Goal: Task Accomplishment & Management: Complete application form

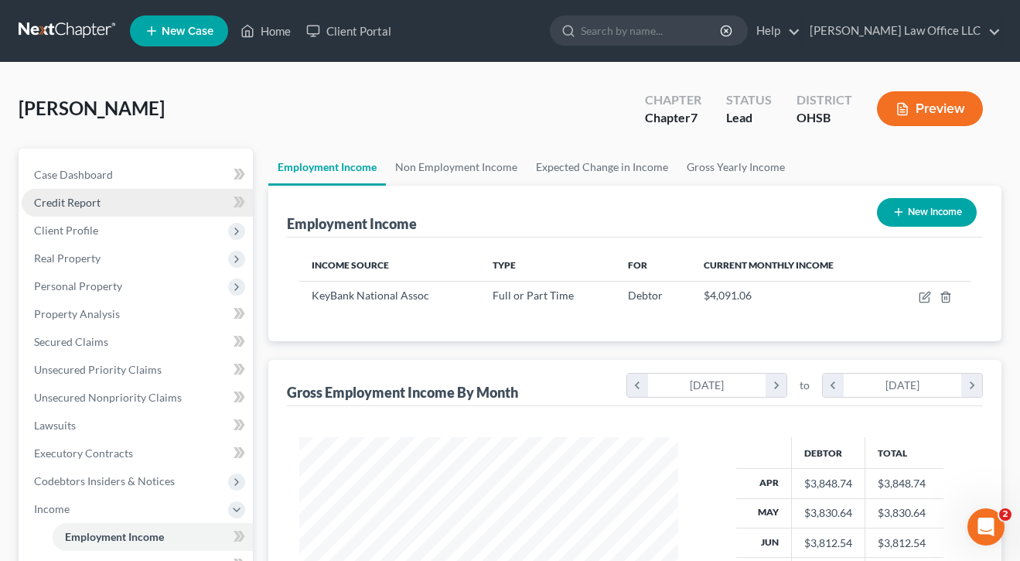
click at [71, 210] on link "Credit Report" at bounding box center [137, 203] width 231 height 28
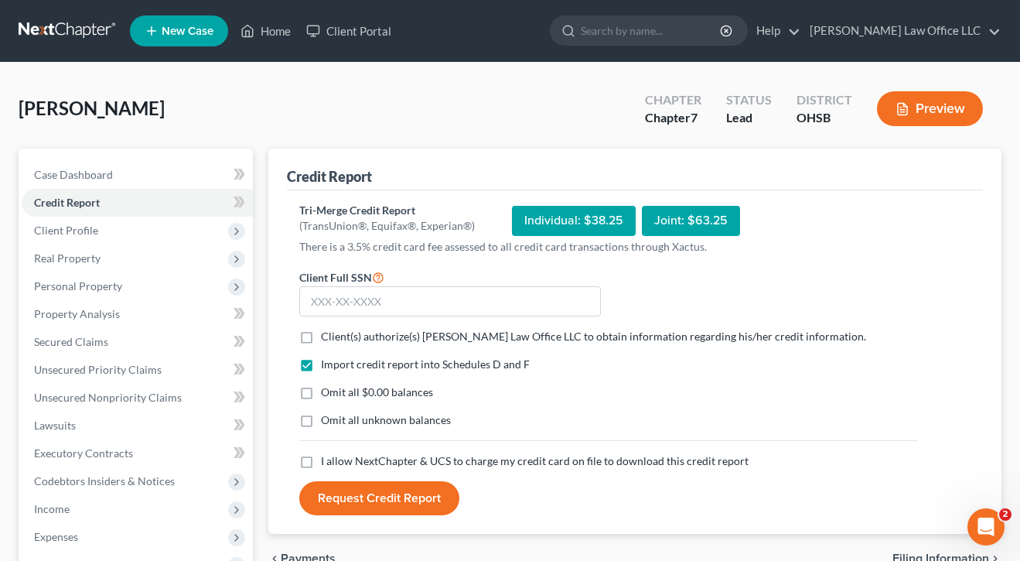
click at [321, 334] on label "Client(s) authorize(s) [PERSON_NAME] Law Office LLC to obtain information regar…" at bounding box center [593, 336] width 545 height 15
click at [327, 334] on input "Client(s) authorize(s) [PERSON_NAME] Law Office LLC to obtain information regar…" at bounding box center [332, 334] width 10 height 10
checkbox input "true"
click at [461, 265] on div "Tri-Merge Credit Report (TransUnion®, Equifax®, Experian®) Individual: $38.25 J…" at bounding box center [608, 359] width 619 height 313
click at [454, 309] on input "text" at bounding box center [450, 301] width 302 height 31
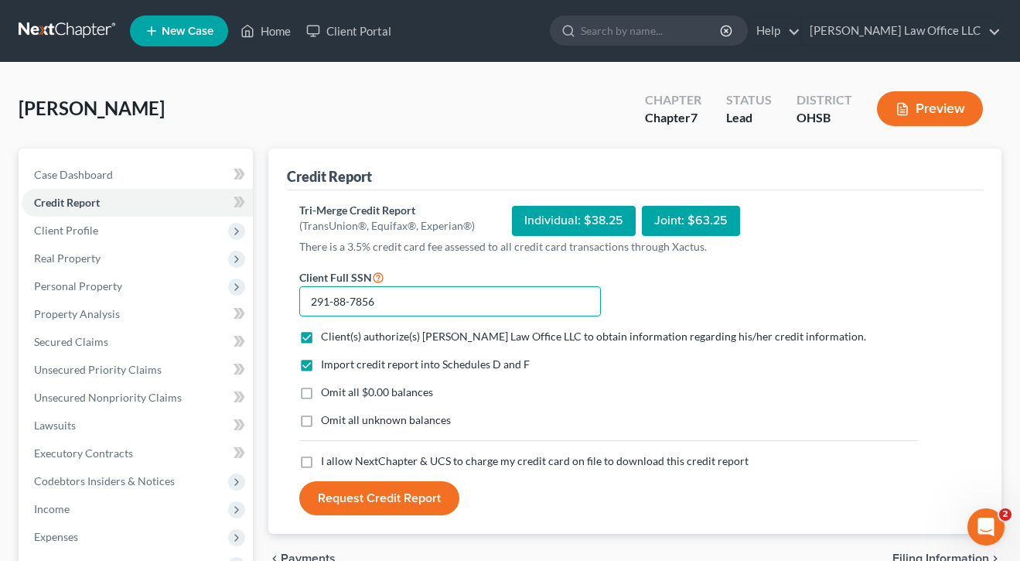
type input "291-88-7856"
click at [321, 392] on label "Omit all $0.00 balances" at bounding box center [377, 391] width 112 height 15
click at [327, 392] on input "Omit all $0.00 balances" at bounding box center [332, 389] width 10 height 10
checkbox input "true"
click at [321, 455] on label "I allow NextChapter & UCS to charge my credit card on file to download this cre…" at bounding box center [535, 460] width 428 height 15
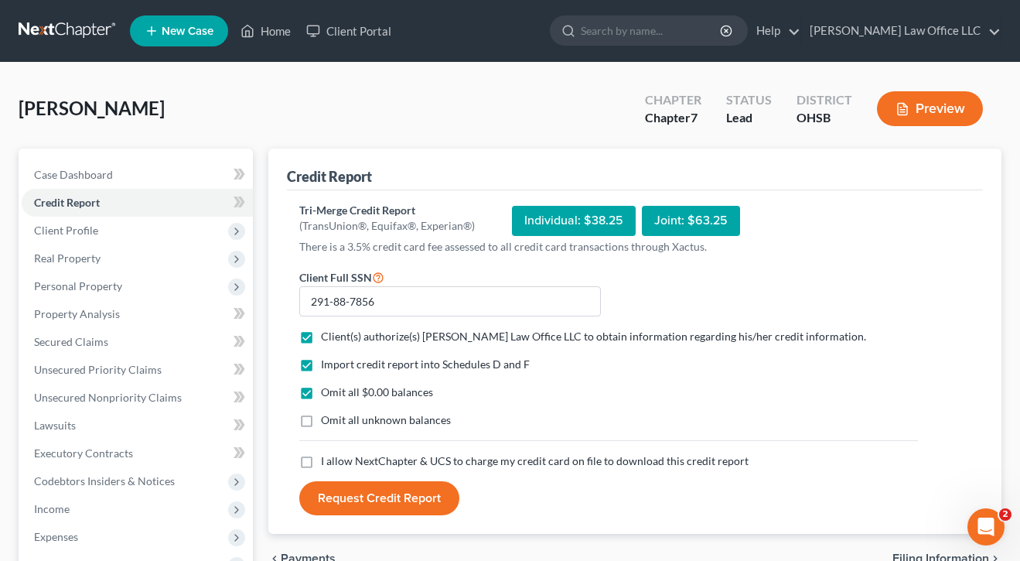
click at [327, 455] on input "I allow NextChapter & UCS to charge my credit card on file to download this cre…" at bounding box center [332, 458] width 10 height 10
checkbox input "true"
click at [68, 235] on span "Client Profile" at bounding box center [66, 230] width 64 height 13
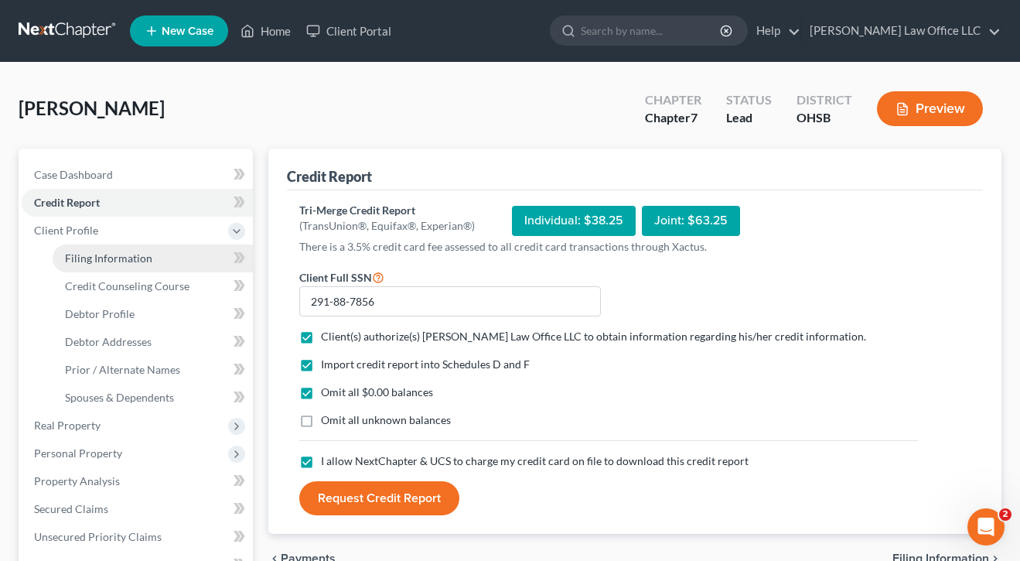
click at [90, 252] on span "Filing Information" at bounding box center [108, 257] width 87 height 13
select select "1"
select select "0"
select select "36"
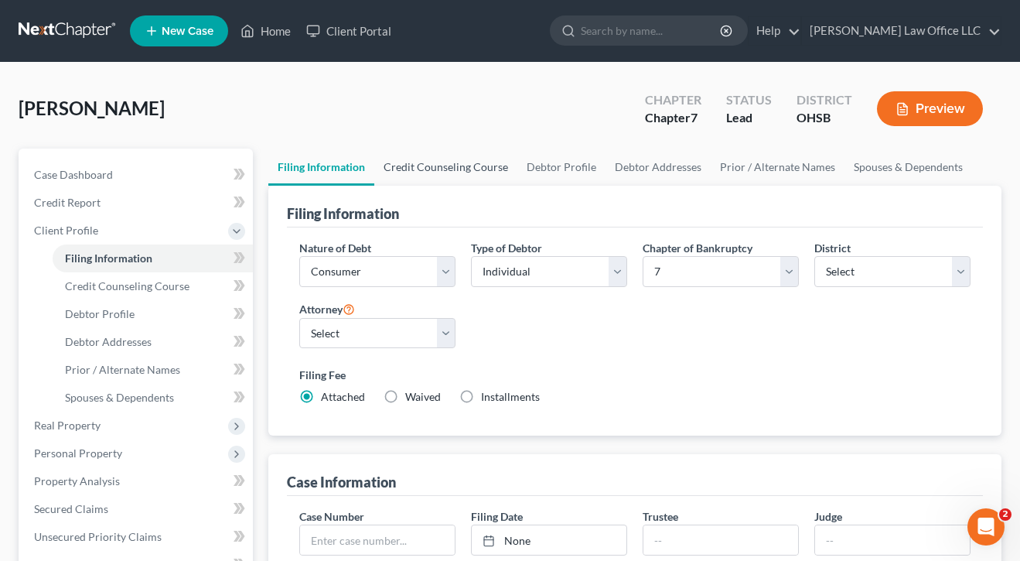
click at [439, 159] on link "Credit Counseling Course" at bounding box center [445, 167] width 143 height 37
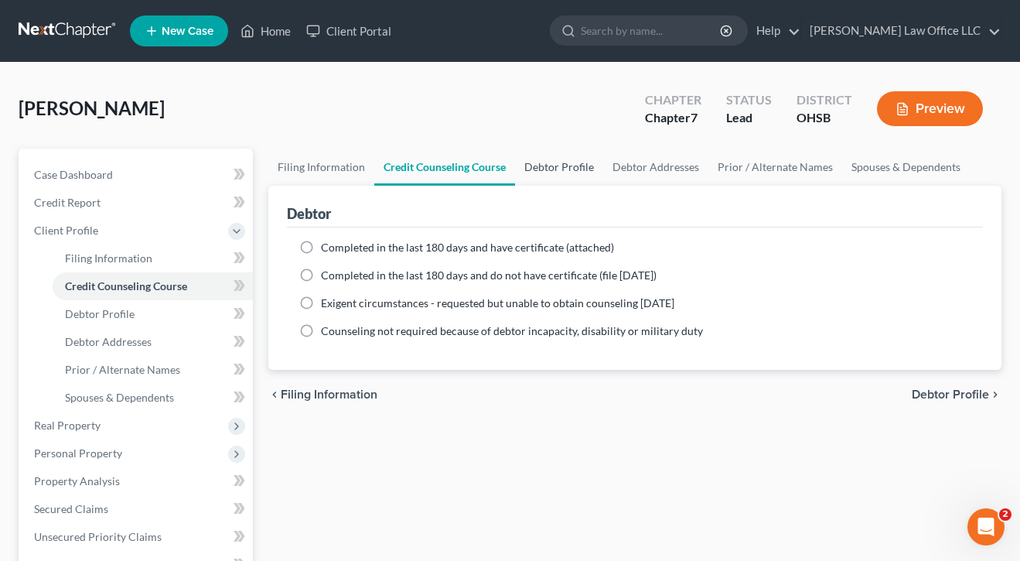
click at [562, 174] on link "Debtor Profile" at bounding box center [559, 167] width 88 height 37
select select "0"
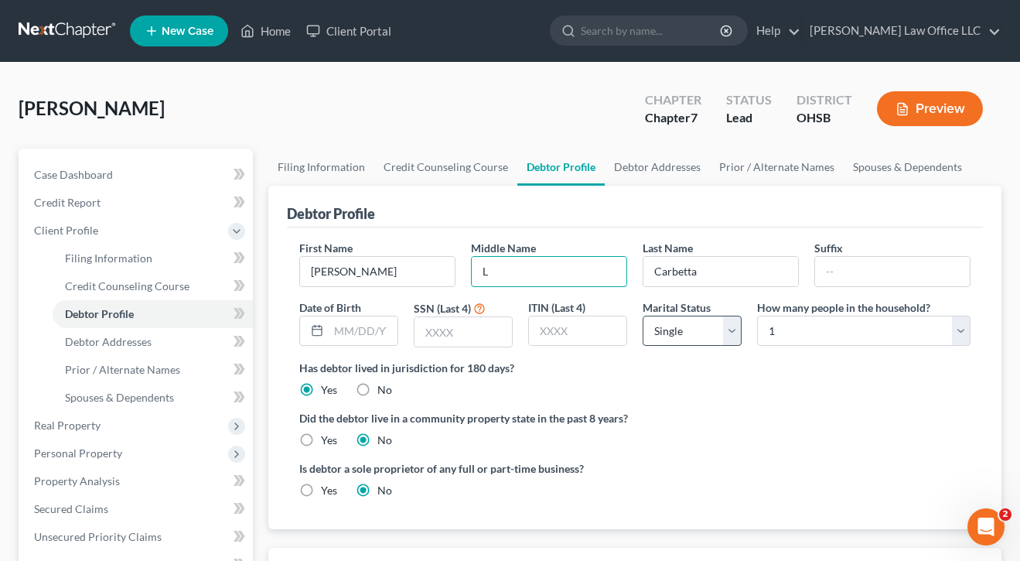
type input "L"
select select "3"
click at [376, 333] on input "text" at bounding box center [363, 330] width 69 height 29
type input "[DATE]"
click at [490, 327] on input "text" at bounding box center [463, 331] width 97 height 29
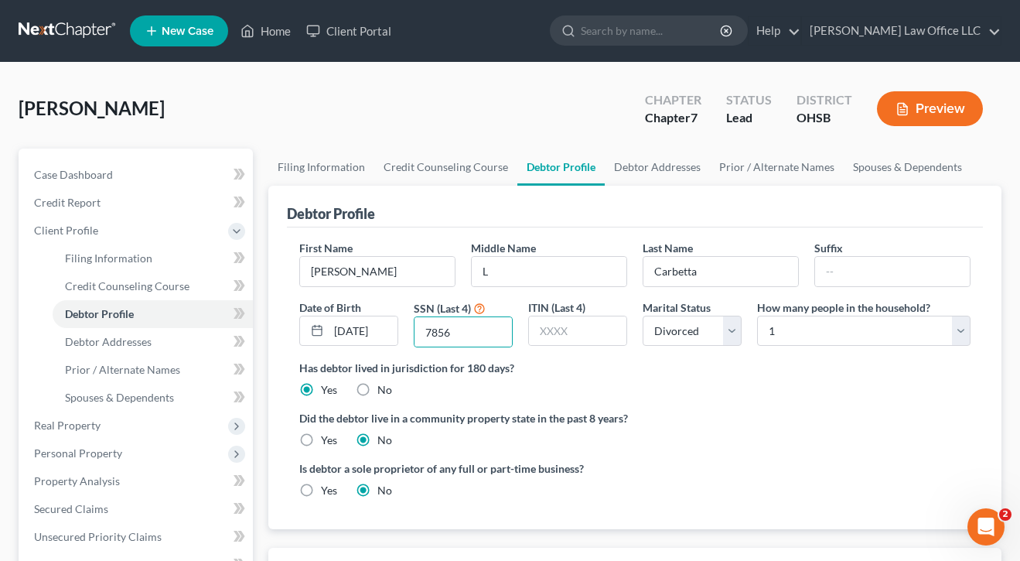
click at [671, 399] on ng-include "First Name [PERSON_NAME] Middle Name L Last Name [PERSON_NAME] Date of Birth [D…" at bounding box center [634, 375] width 671 height 271
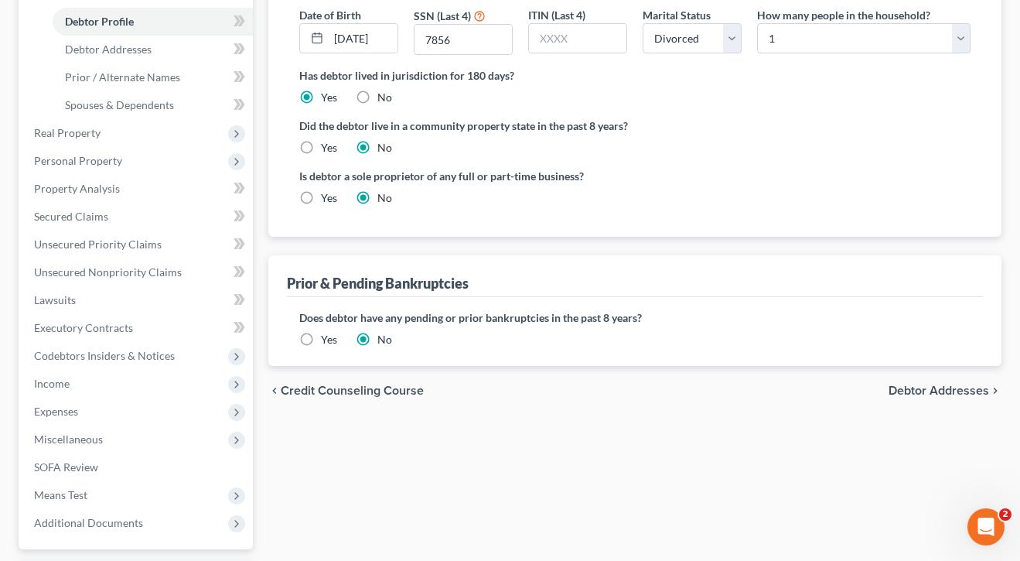
scroll to position [295, 0]
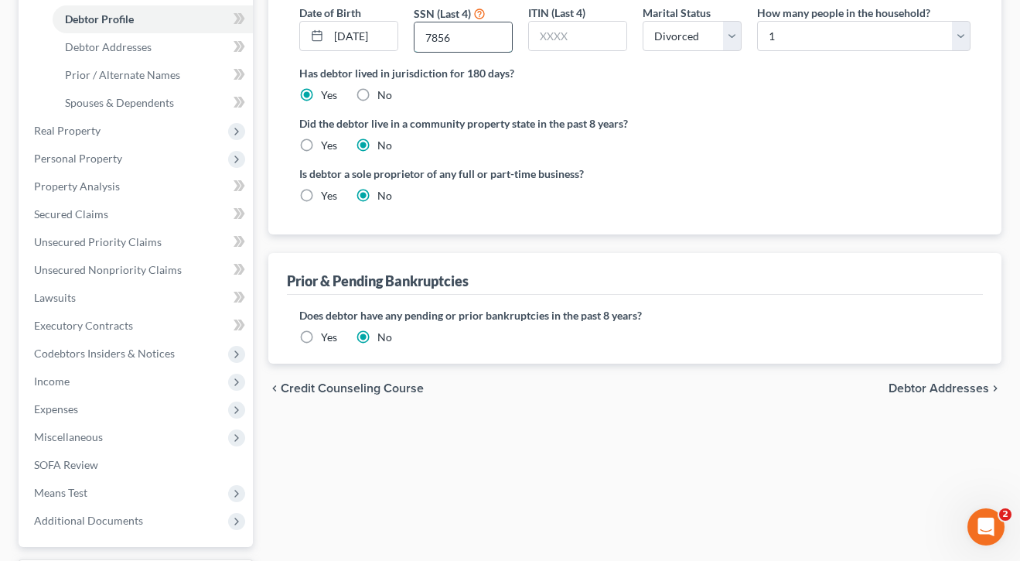
click at [441, 35] on input "7856" at bounding box center [463, 36] width 97 height 29
type input "7836"
click at [717, 152] on div "Did the debtor live in a community property state in the past 8 years? Yes No" at bounding box center [634, 134] width 671 height 38
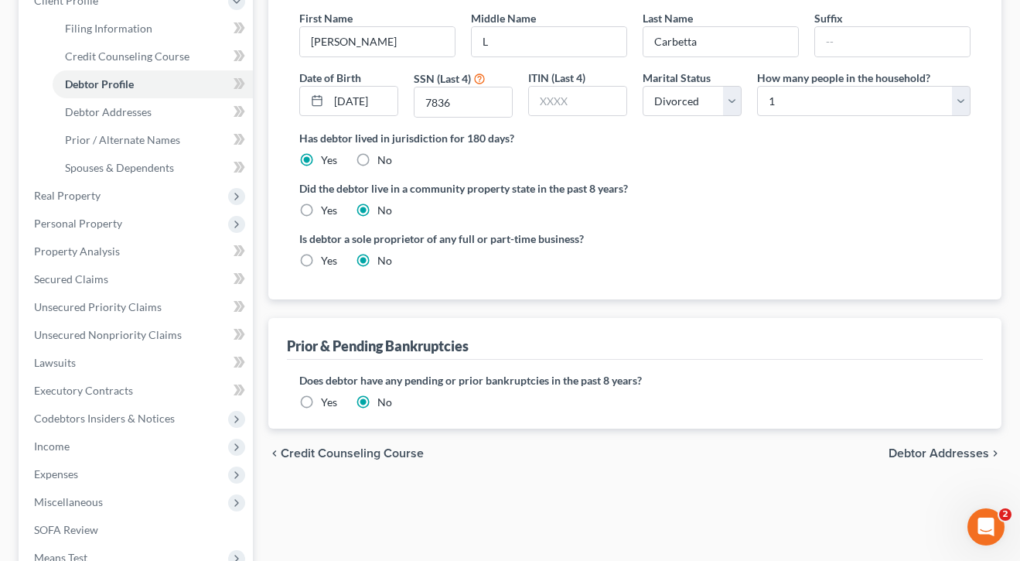
scroll to position [224, 0]
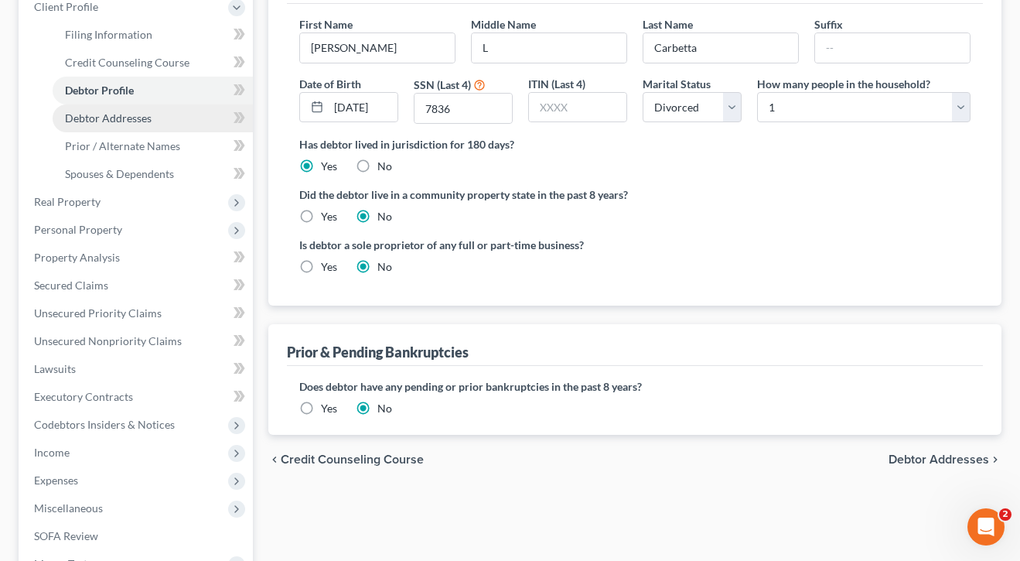
click at [112, 122] on span "Debtor Addresses" at bounding box center [108, 117] width 87 height 13
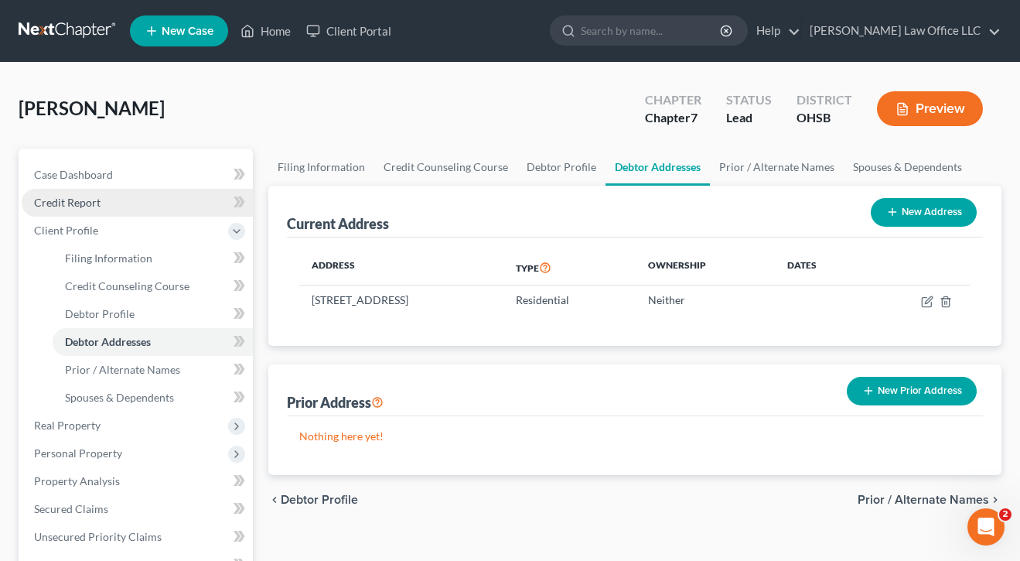
click at [114, 208] on link "Credit Report" at bounding box center [137, 203] width 231 height 28
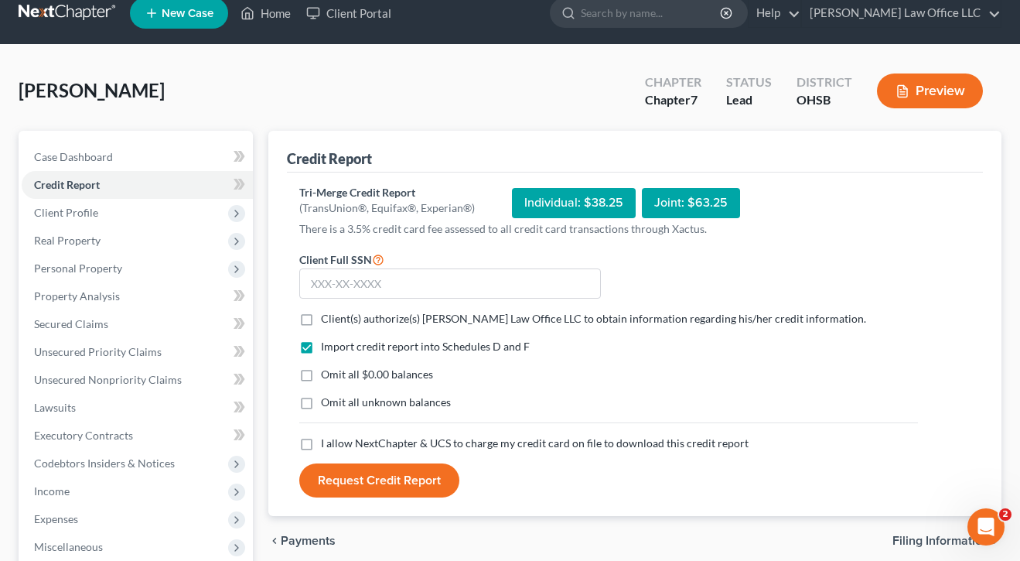
scroll to position [19, 0]
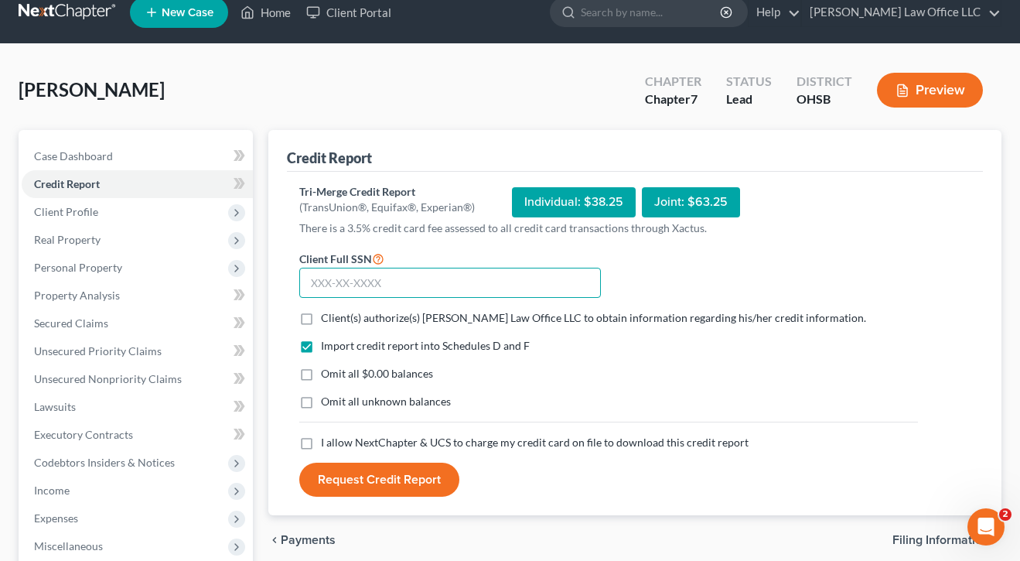
click at [464, 286] on input "text" at bounding box center [450, 283] width 302 height 31
type input "291-88-7836"
click at [321, 316] on label "Client(s) authorize(s) [PERSON_NAME] Law Office LLC to obtain information regar…" at bounding box center [593, 317] width 545 height 15
click at [327, 316] on input "Client(s) authorize(s) [PERSON_NAME] Law Office LLC to obtain information regar…" at bounding box center [332, 315] width 10 height 10
checkbox input "true"
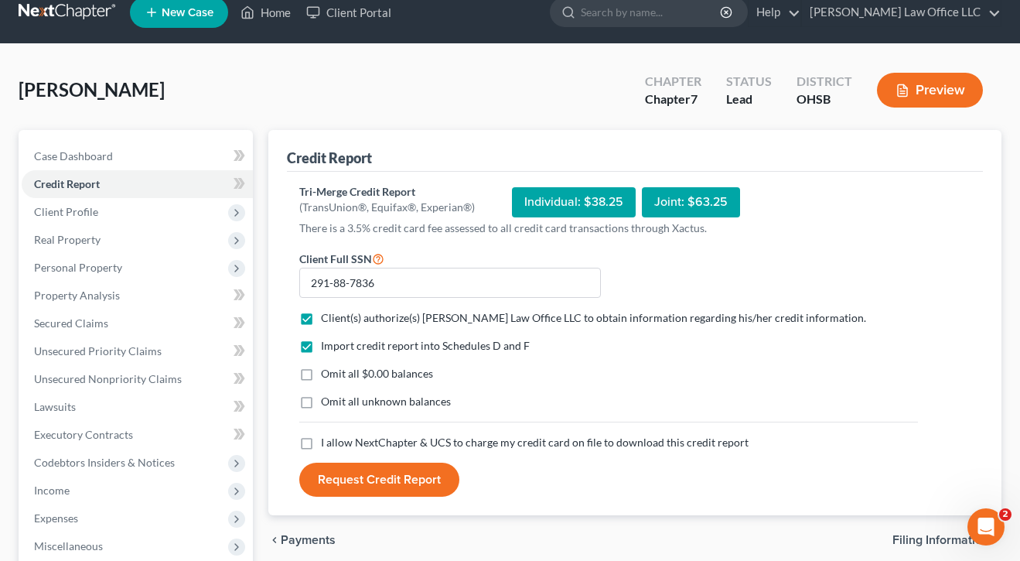
click at [321, 374] on label "Omit all $0.00 balances" at bounding box center [377, 373] width 112 height 15
click at [327, 374] on input "Omit all $0.00 balances" at bounding box center [332, 371] width 10 height 10
checkbox input "true"
click at [321, 443] on label "I allow NextChapter & UCS to charge my credit card on file to download this cre…" at bounding box center [535, 442] width 428 height 15
click at [327, 443] on input "I allow NextChapter & UCS to charge my credit card on file to download this cre…" at bounding box center [332, 440] width 10 height 10
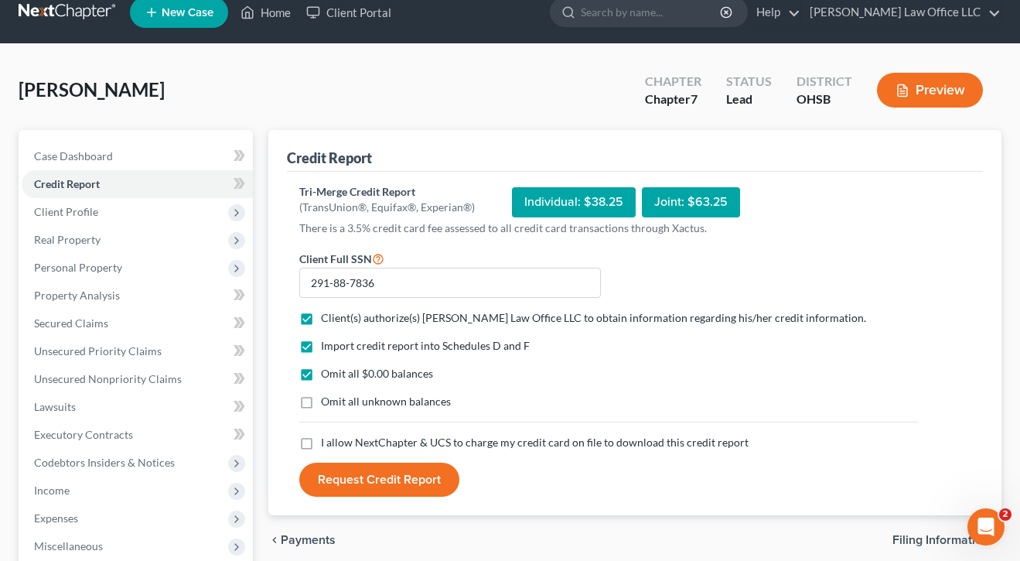
checkbox input "true"
click at [391, 479] on button "Request Credit Report" at bounding box center [379, 480] width 160 height 34
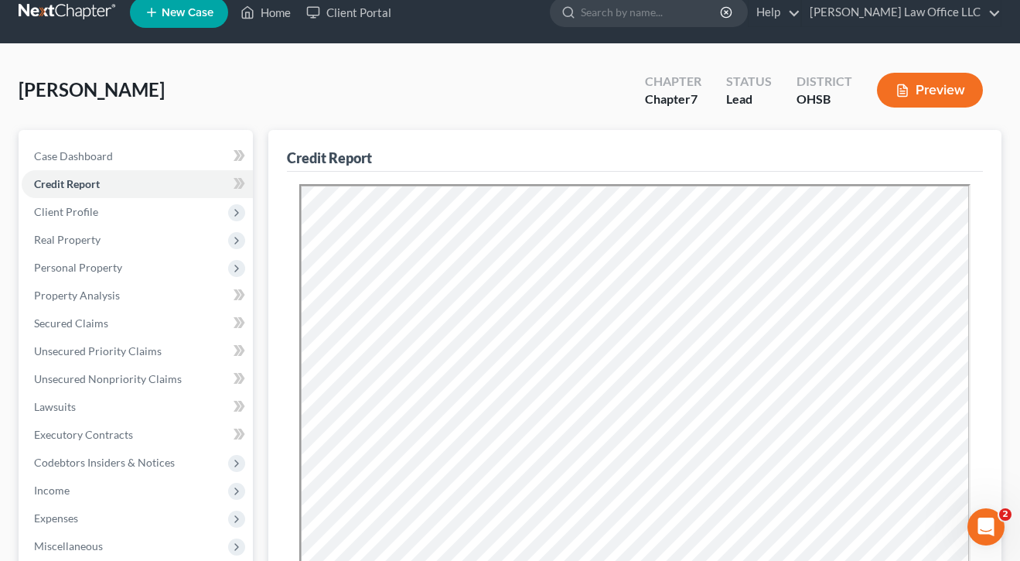
scroll to position [0, 0]
click at [98, 321] on span "Secured Claims" at bounding box center [71, 322] width 74 height 13
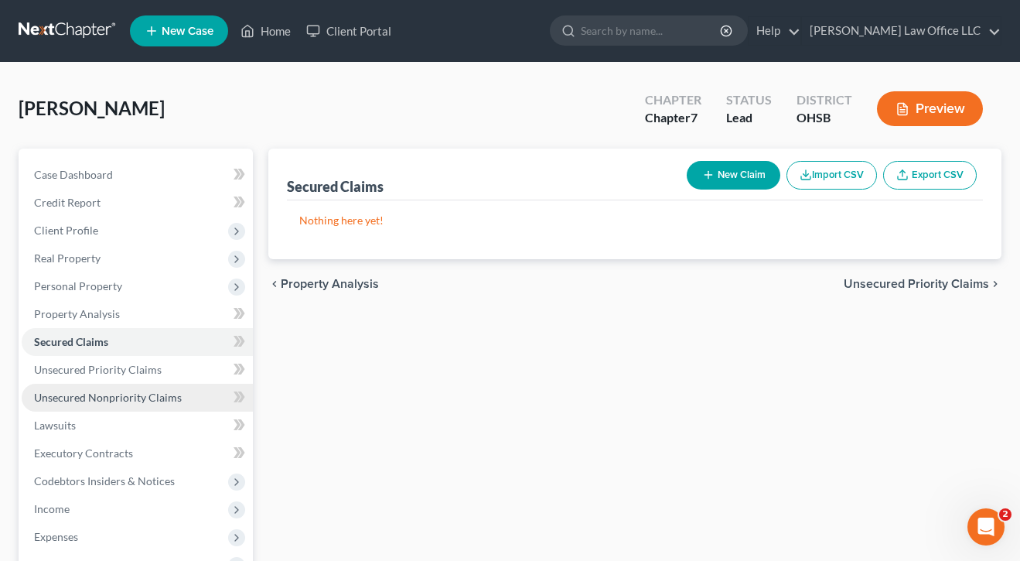
click at [102, 395] on span "Unsecured Nonpriority Claims" at bounding box center [108, 397] width 148 height 13
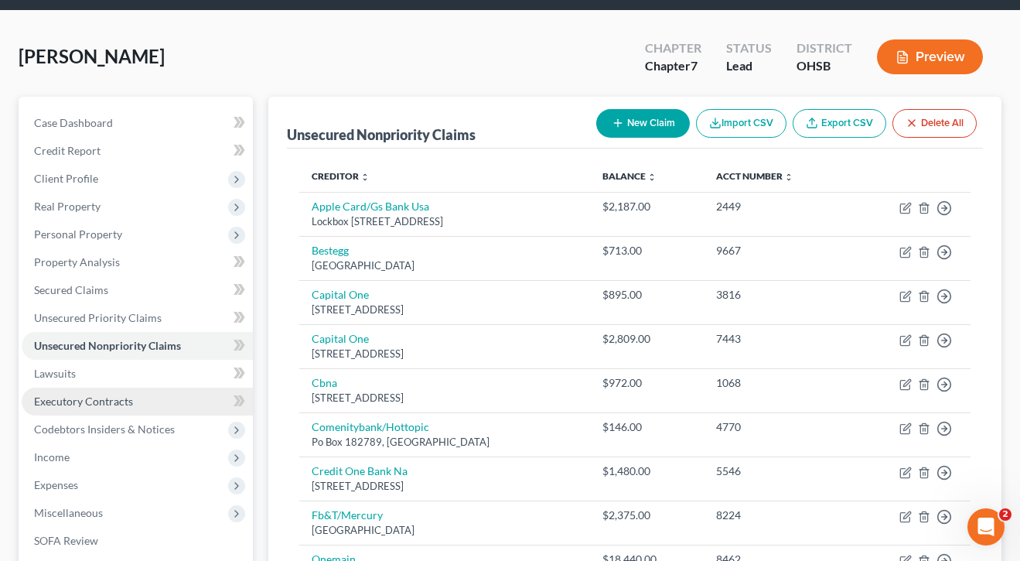
scroll to position [53, 0]
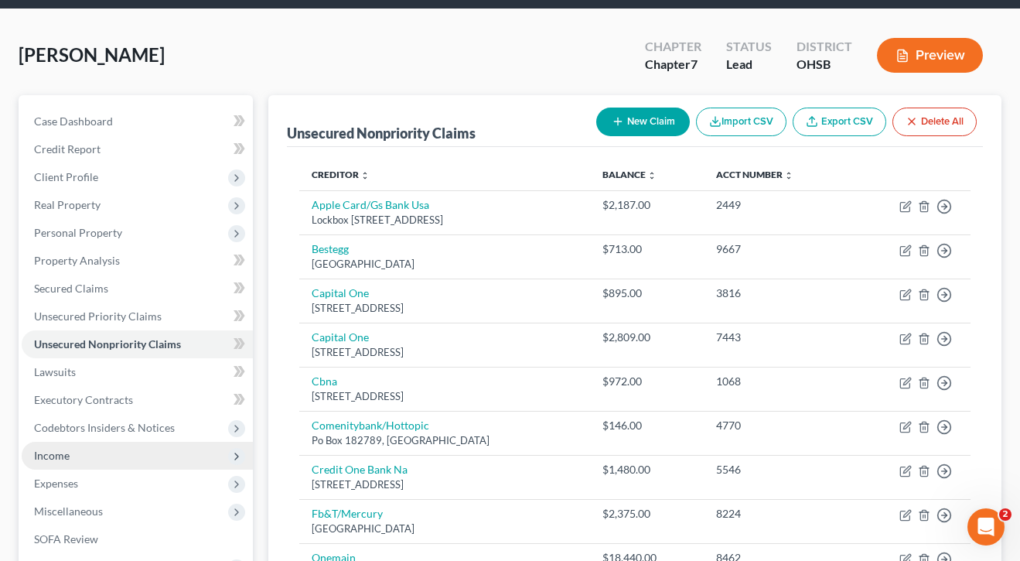
click at [64, 460] on span "Income" at bounding box center [52, 455] width 36 height 13
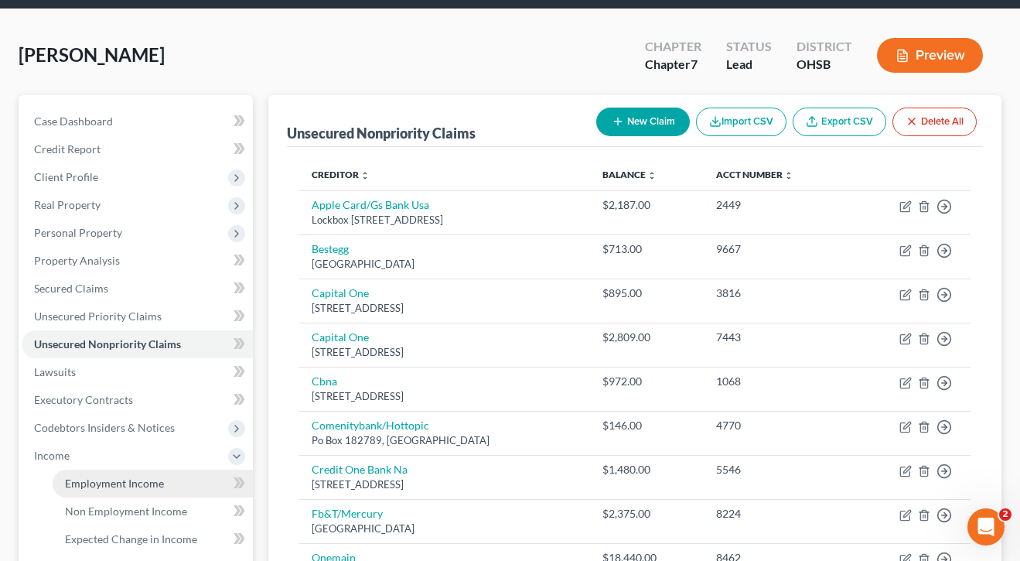
click at [87, 495] on link "Employment Income" at bounding box center [153, 484] width 200 height 28
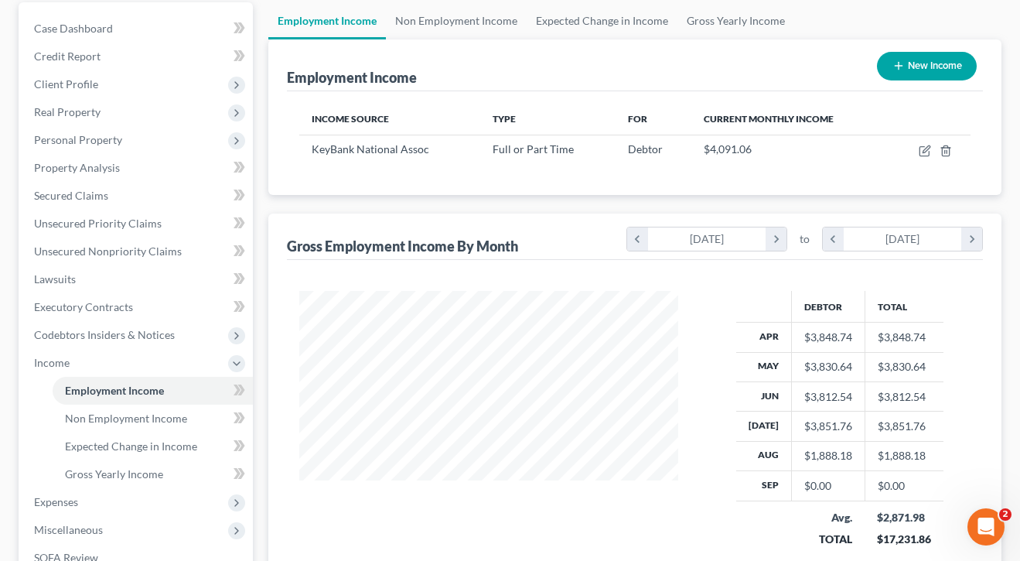
scroll to position [145, 0]
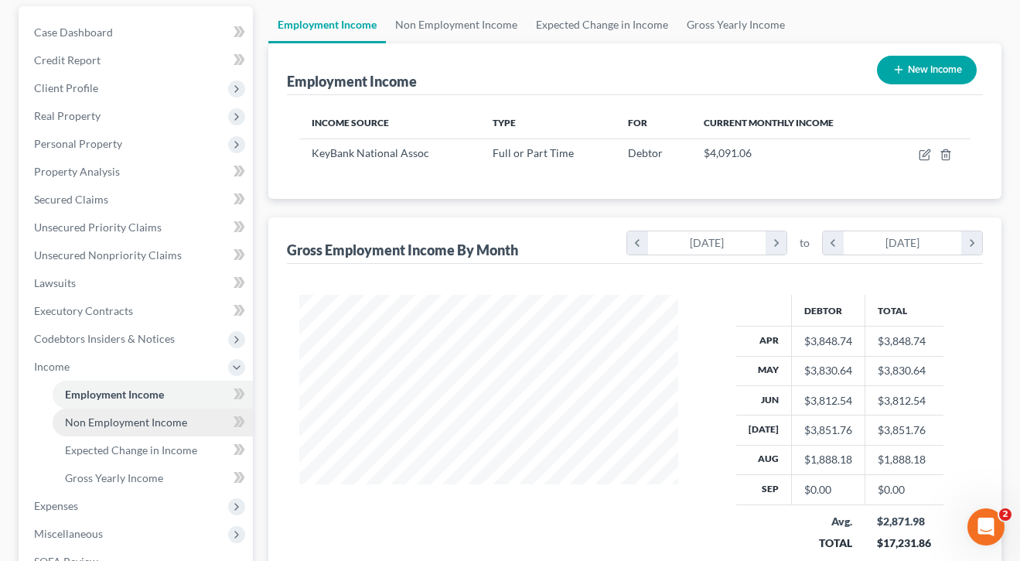
click at [80, 421] on span "Non Employment Income" at bounding box center [126, 421] width 122 height 13
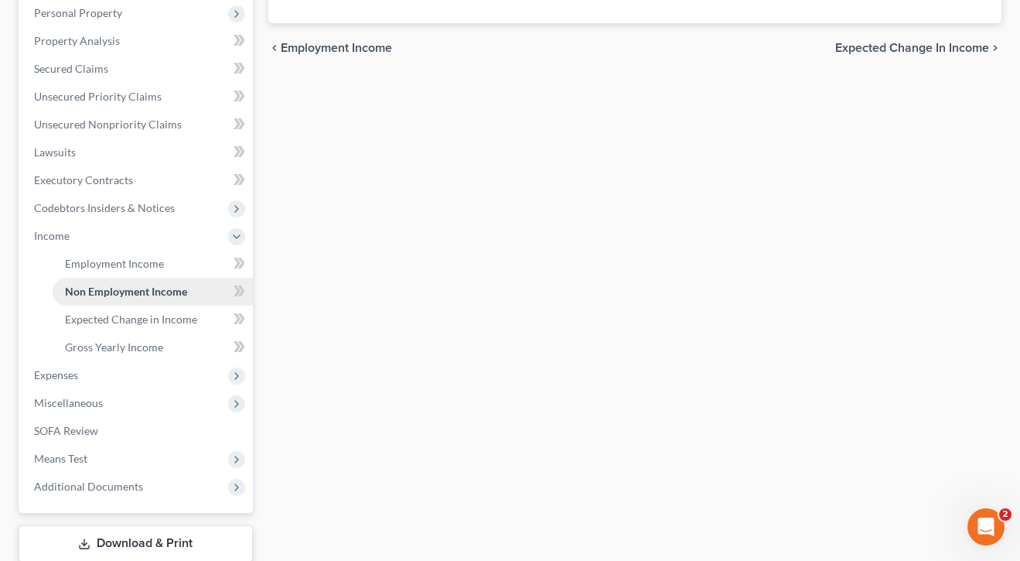
scroll to position [274, 0]
click at [73, 374] on span "Expenses" at bounding box center [56, 373] width 44 height 13
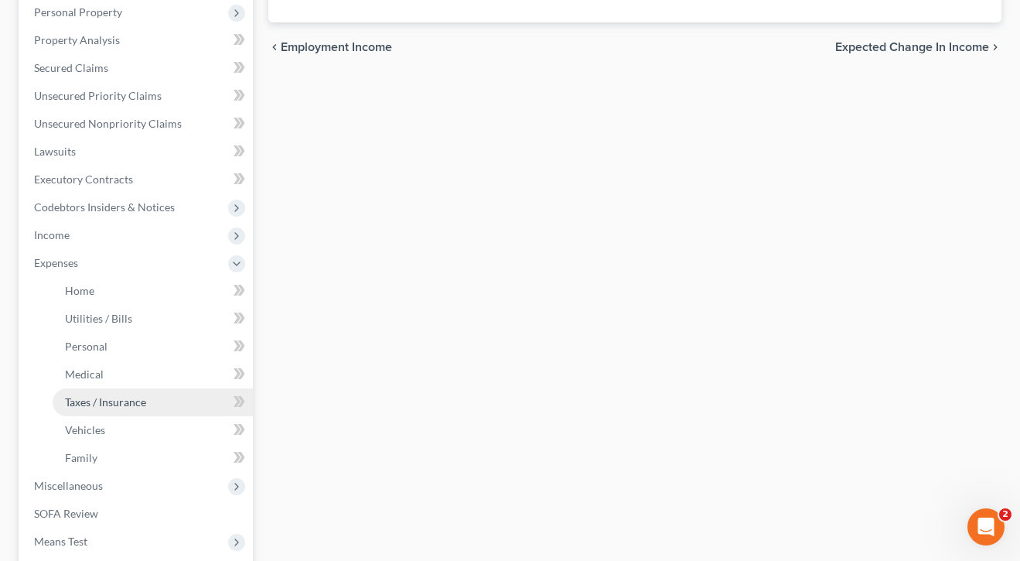
click at [74, 391] on link "Taxes / Insurance" at bounding box center [153, 402] width 200 height 28
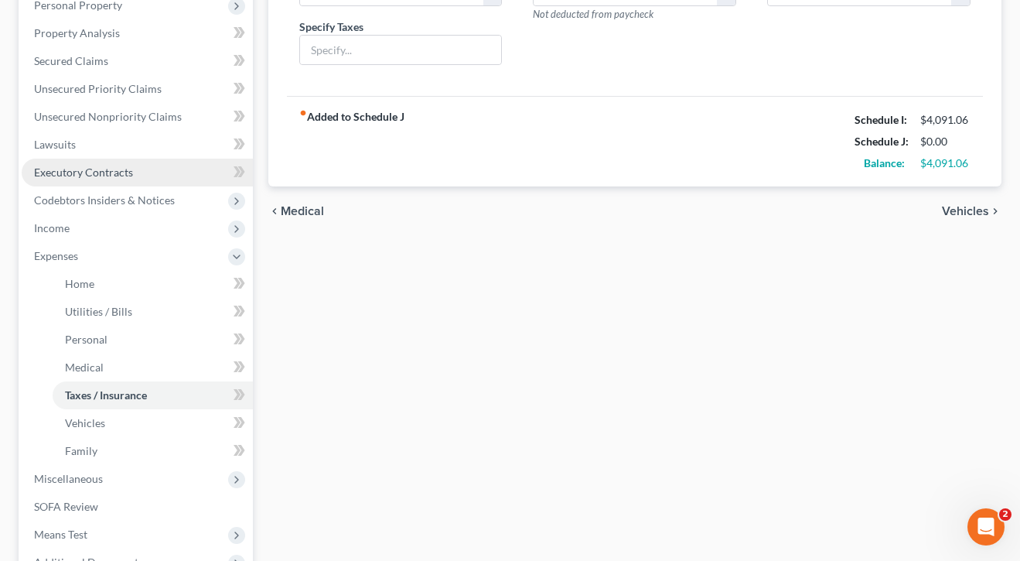
scroll to position [269, 0]
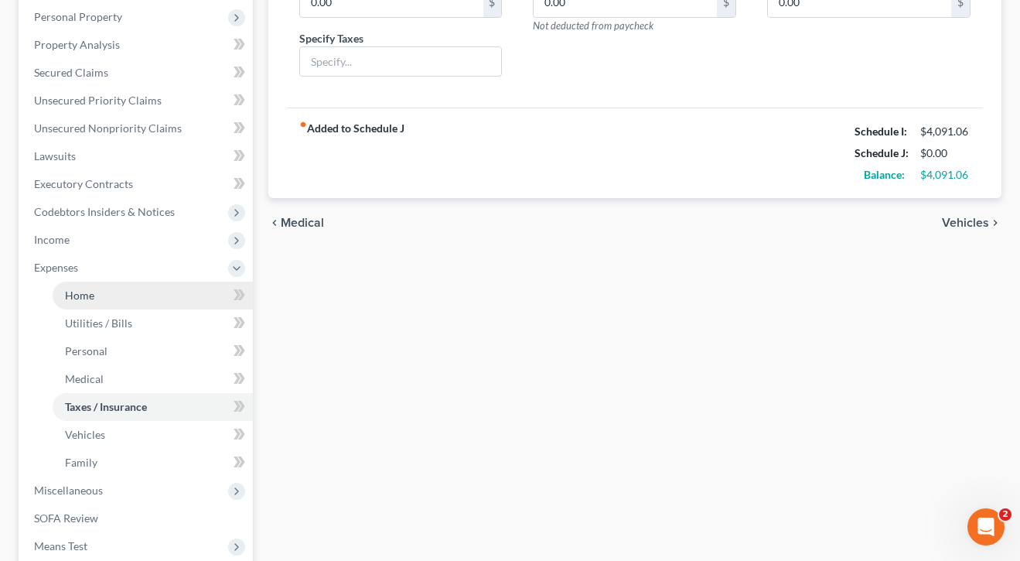
click at [72, 289] on span "Home" at bounding box center [79, 295] width 29 height 13
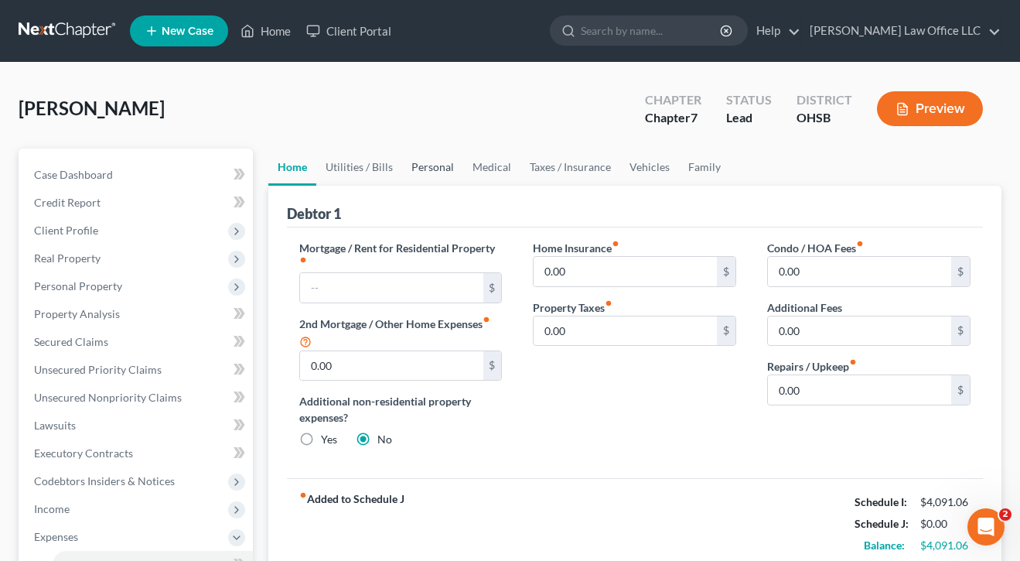
click at [429, 168] on link "Personal" at bounding box center [432, 167] width 61 height 37
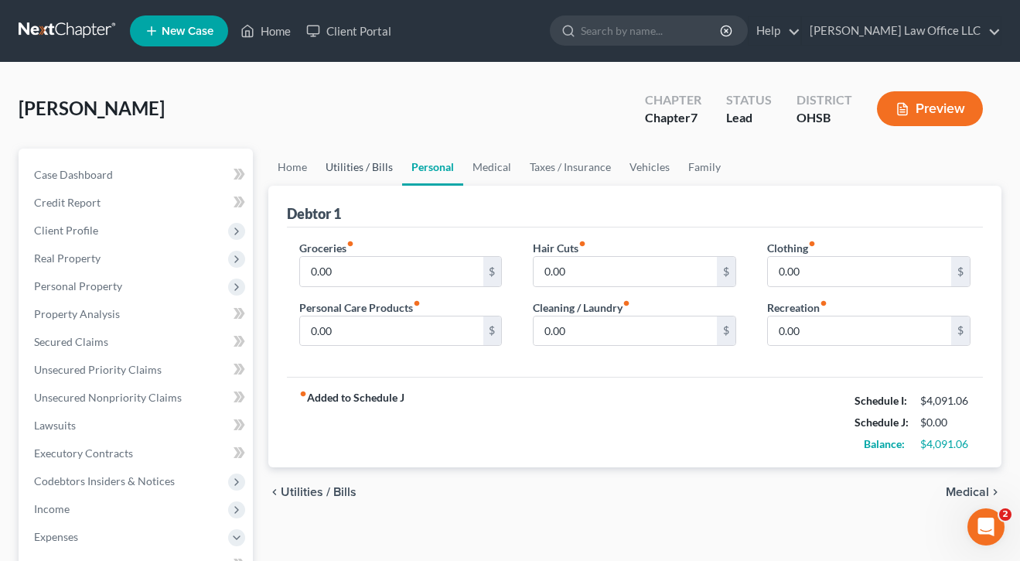
click at [381, 174] on link "Utilities / Bills" at bounding box center [359, 167] width 86 height 37
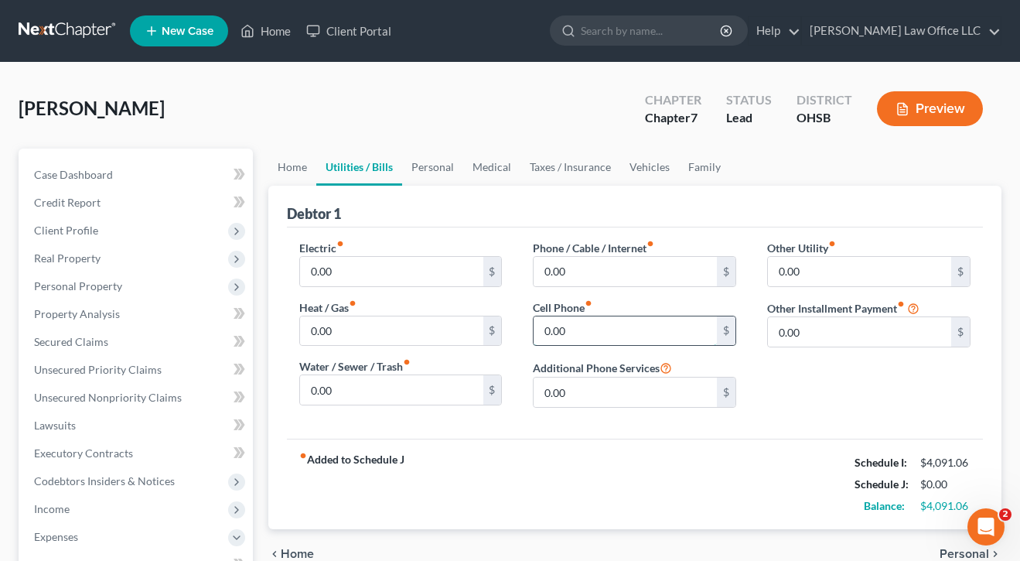
click at [648, 335] on input "0.00" at bounding box center [625, 330] width 183 height 29
type input "95"
click at [426, 270] on input "0.00" at bounding box center [391, 271] width 183 height 29
type input "100"
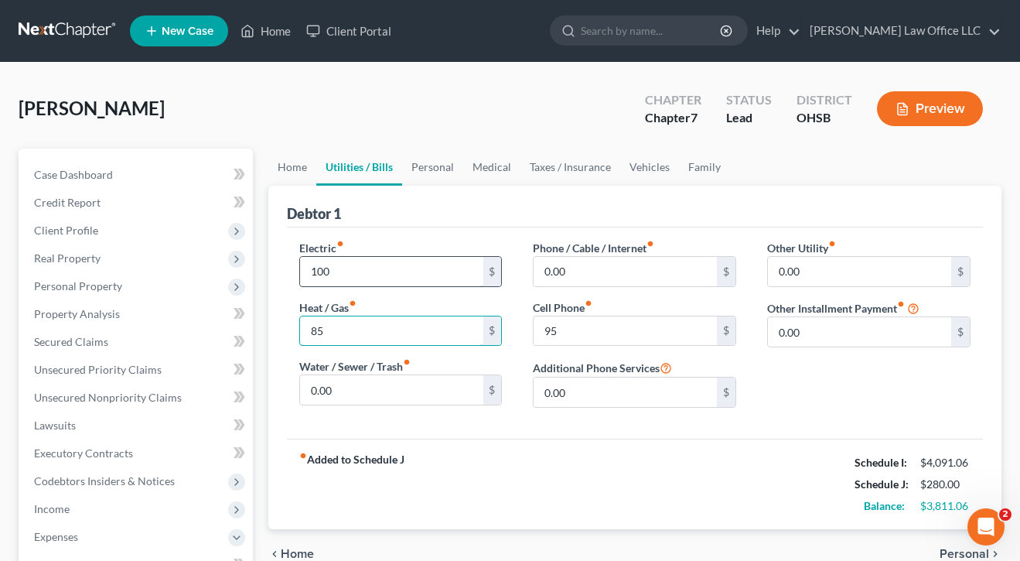
type input "85"
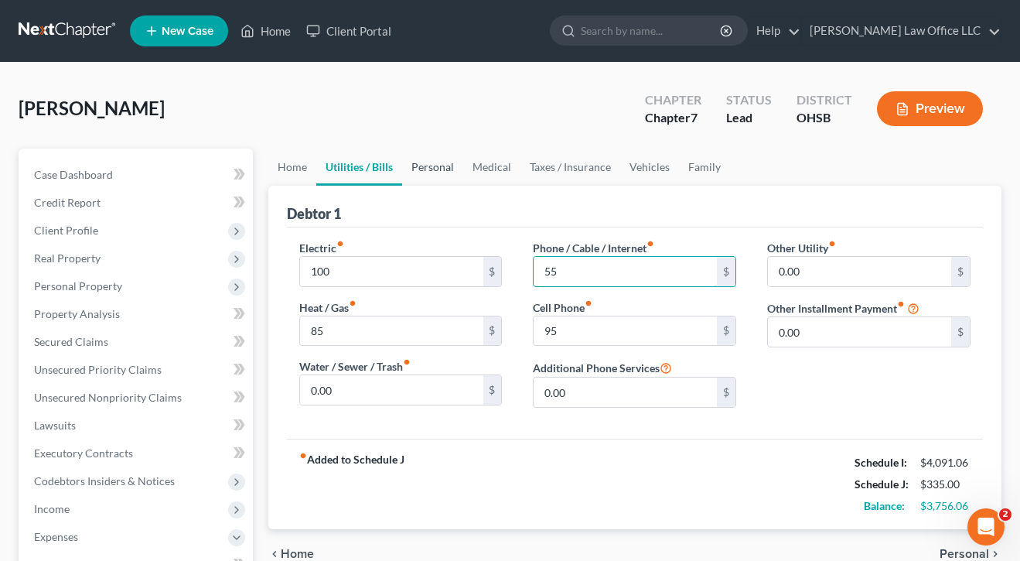
type input "55"
click at [430, 166] on link "Personal" at bounding box center [432, 167] width 61 height 37
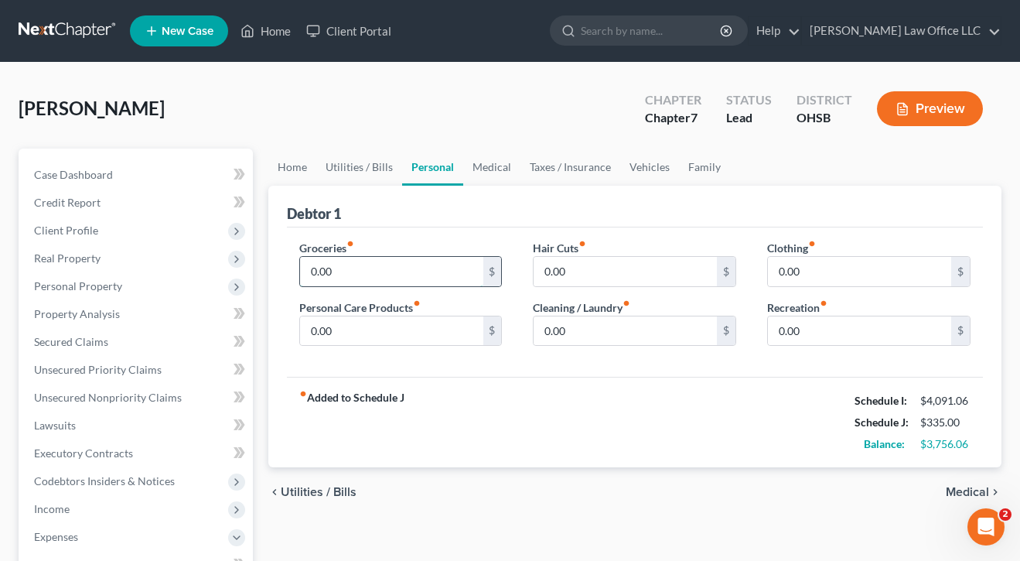
click at [333, 264] on input "0.00" at bounding box center [391, 271] width 183 height 29
type input "500"
click at [840, 267] on input "0.00" at bounding box center [859, 271] width 183 height 29
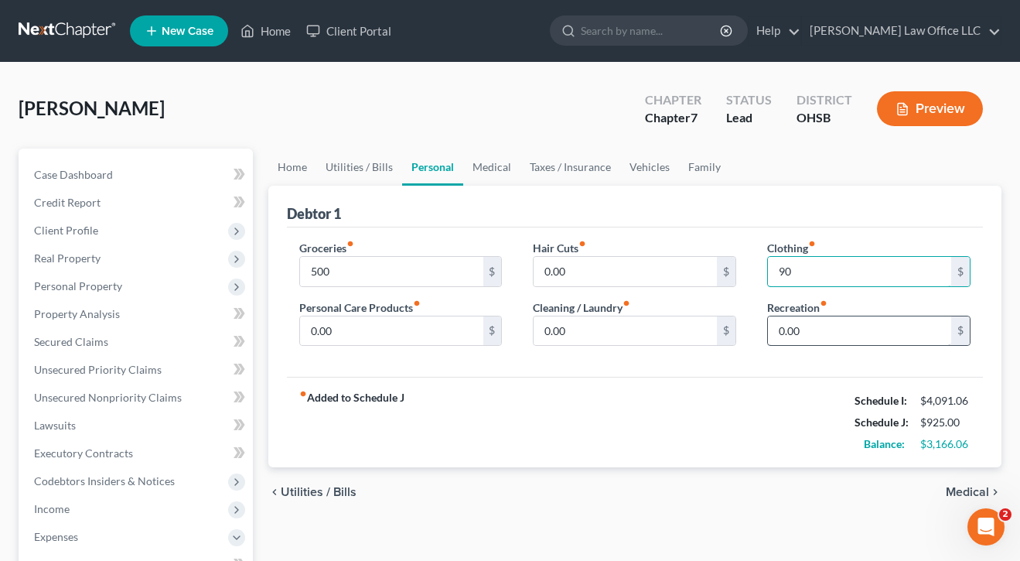
type input "90"
click at [844, 330] on input "0.00" at bounding box center [859, 330] width 183 height 29
type input "100"
click at [637, 415] on div "fiber_manual_record Added to Schedule J Schedule I: $4,091.06 Schedule J: $1,02…" at bounding box center [635, 422] width 696 height 91
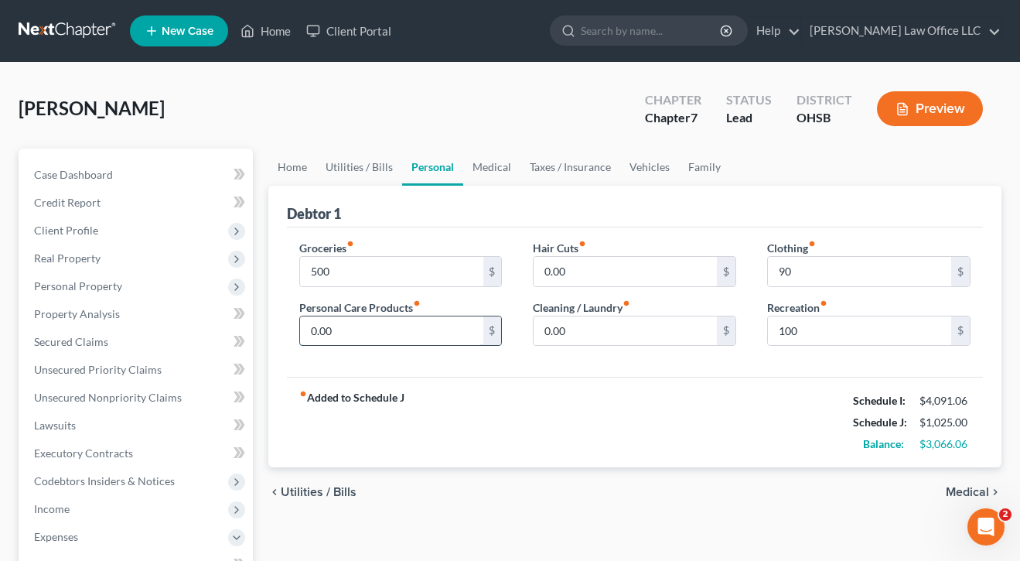
click at [394, 332] on input "0.00" at bounding box center [391, 330] width 183 height 29
type input "45"
click at [524, 390] on div "fiber_manual_record Added to Schedule J Schedule I: $4,091.06 Schedule J: $1,07…" at bounding box center [635, 422] width 696 height 91
click at [492, 171] on link "Medical" at bounding box center [491, 167] width 57 height 37
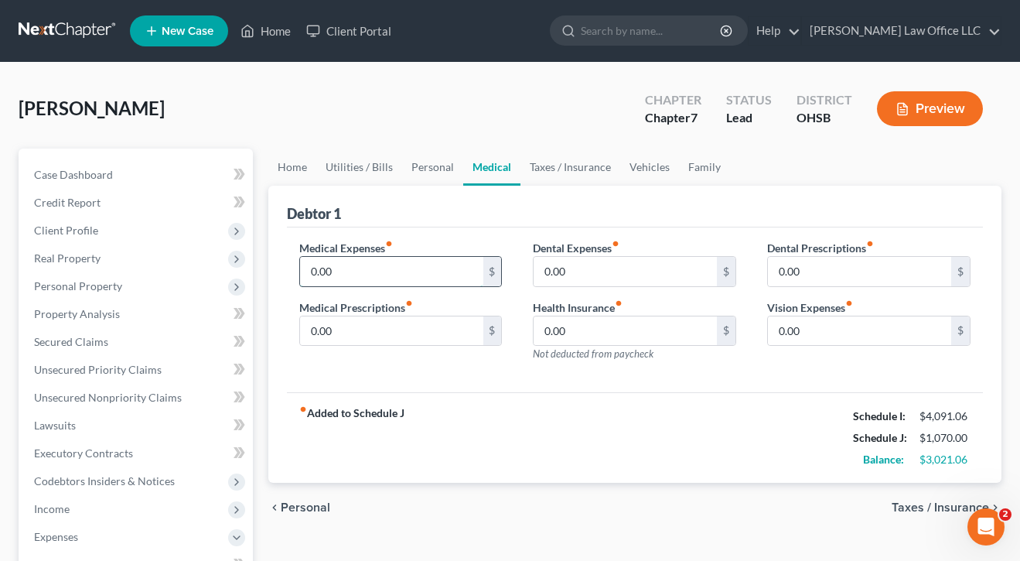
click at [416, 268] on input "0.00" at bounding box center [391, 271] width 183 height 29
type input "80"
click at [599, 416] on div "fiber_manual_record Added to Schedule J Schedule I: $4,091.06 Schedule J: $1,15…" at bounding box center [635, 437] width 696 height 91
click at [586, 167] on link "Taxes / Insurance" at bounding box center [571, 167] width 100 height 37
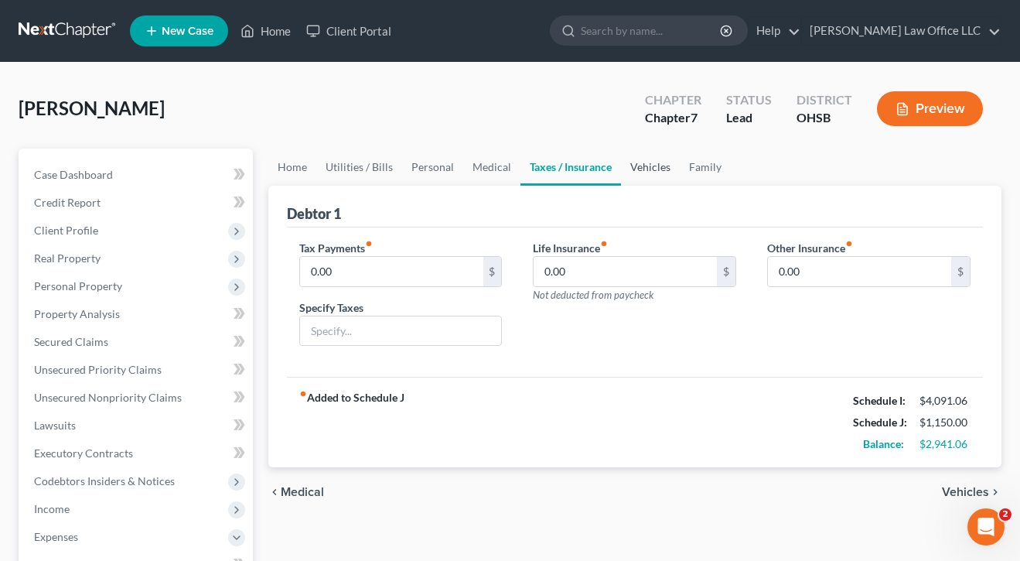
click at [640, 171] on link "Vehicles" at bounding box center [650, 167] width 59 height 37
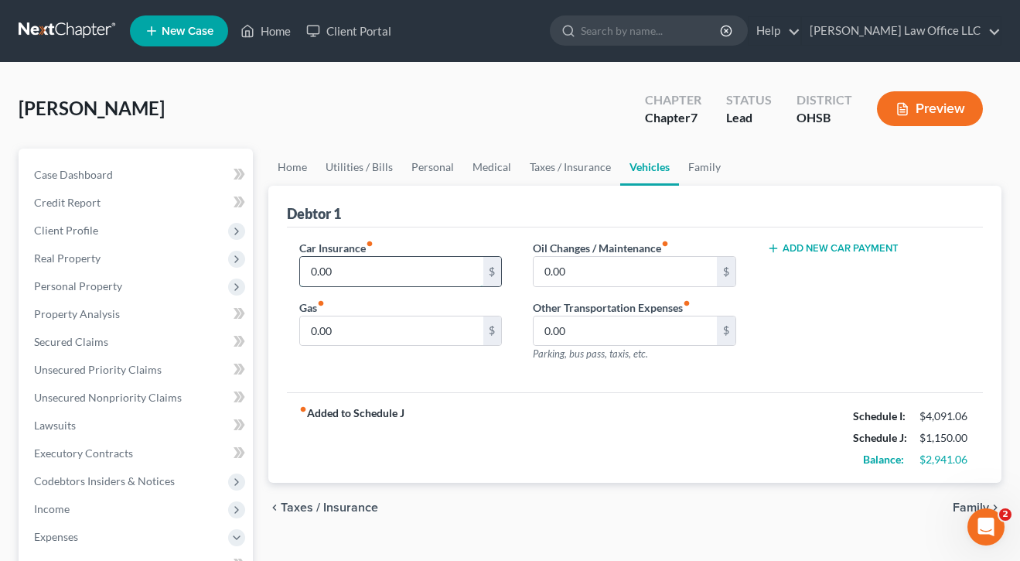
click at [381, 278] on input "0.00" at bounding box center [391, 271] width 183 height 29
type input "146"
click at [428, 313] on div "Gas fiber_manual_record 0.00 $" at bounding box center [400, 322] width 203 height 47
click at [428, 316] on input "0.00" at bounding box center [391, 330] width 183 height 29
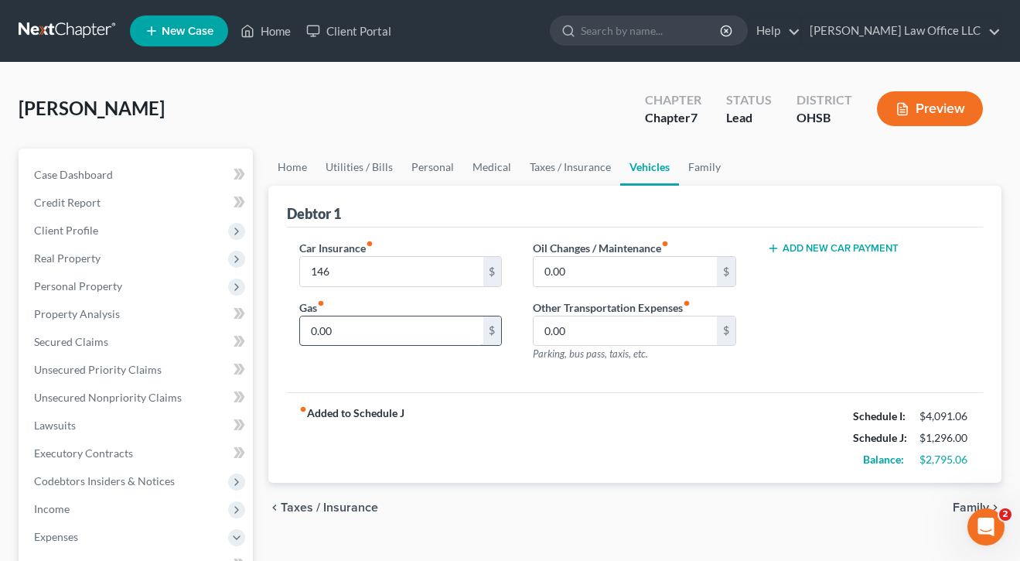
click at [400, 324] on input "0.00" at bounding box center [391, 330] width 183 height 29
type input "200"
click at [582, 275] on input "0.00" at bounding box center [625, 271] width 183 height 29
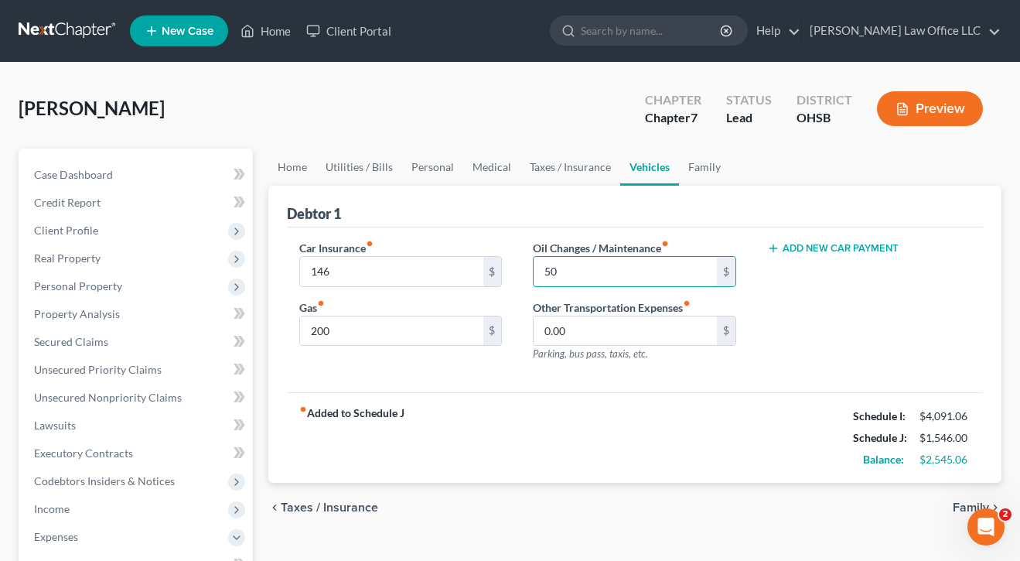
type input "50"
click at [569, 446] on div "fiber_manual_record Added to Schedule J Schedule I: $4,091.06 Schedule J: $1,54…" at bounding box center [635, 437] width 696 height 91
click at [288, 157] on link "Home" at bounding box center [292, 167] width 48 height 37
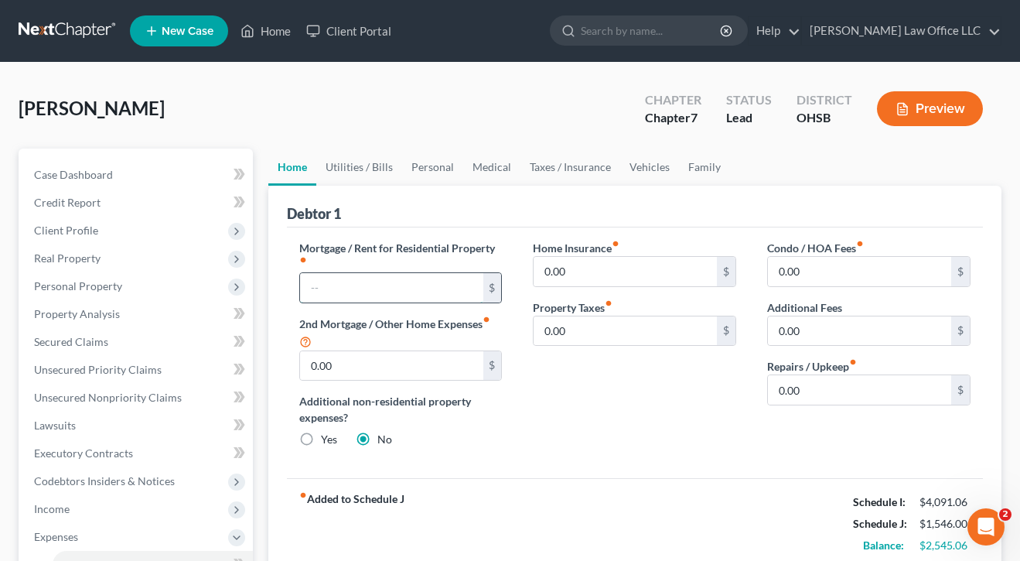
click at [381, 280] on input "text" at bounding box center [391, 287] width 183 height 29
click at [603, 416] on div "Home Insurance fiber_manual_record 0.00 $ Property Taxes fiber_manual_record 0.…" at bounding box center [634, 350] width 234 height 220
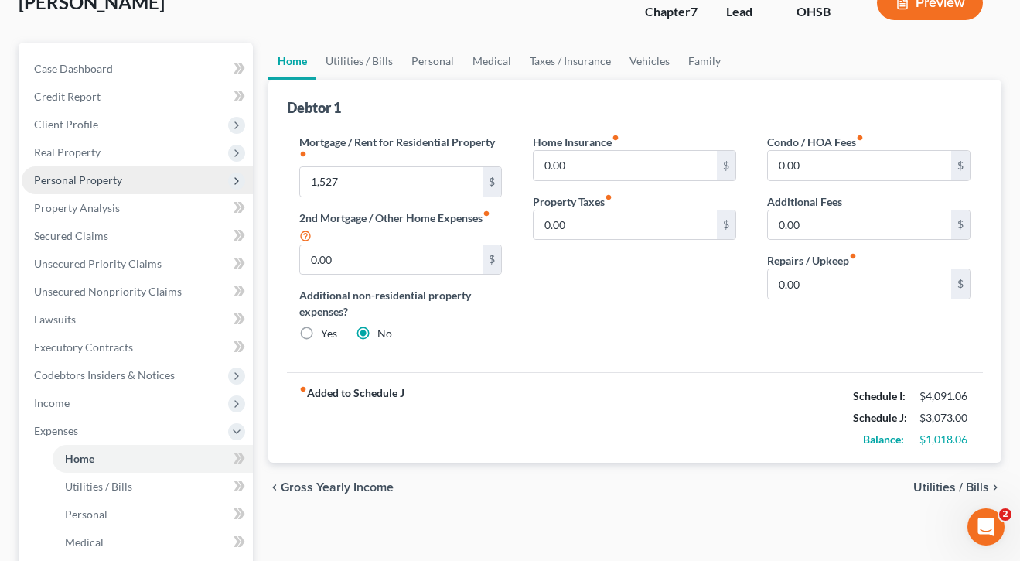
scroll to position [108, 0]
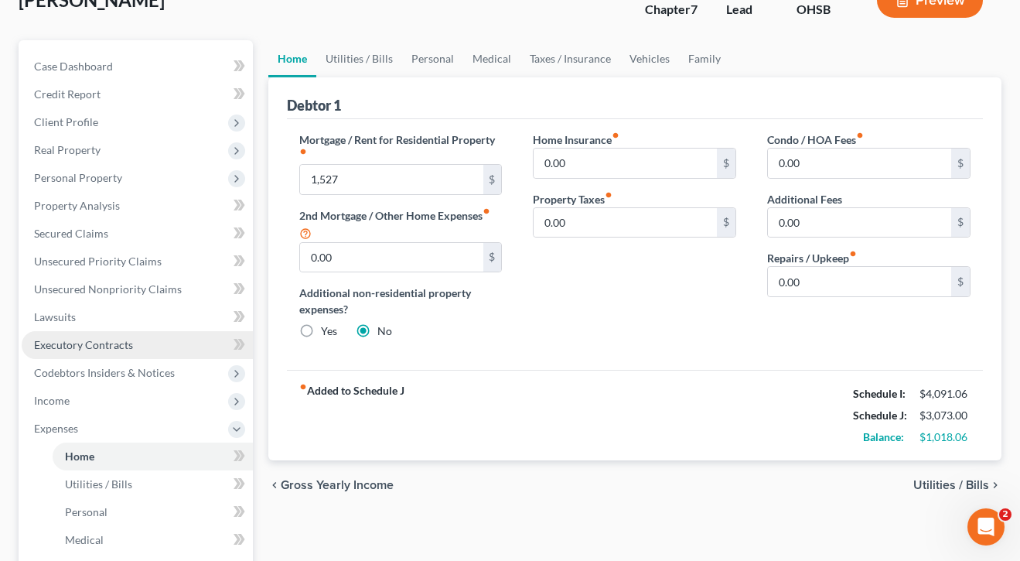
click at [111, 336] on link "Executory Contracts" at bounding box center [137, 345] width 231 height 28
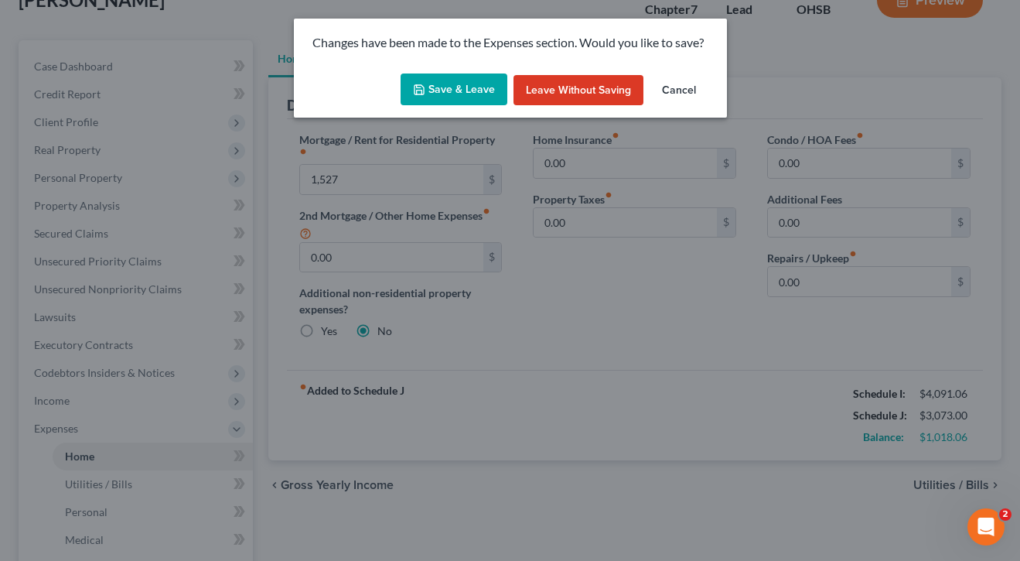
click at [445, 93] on button "Save & Leave" at bounding box center [454, 89] width 107 height 32
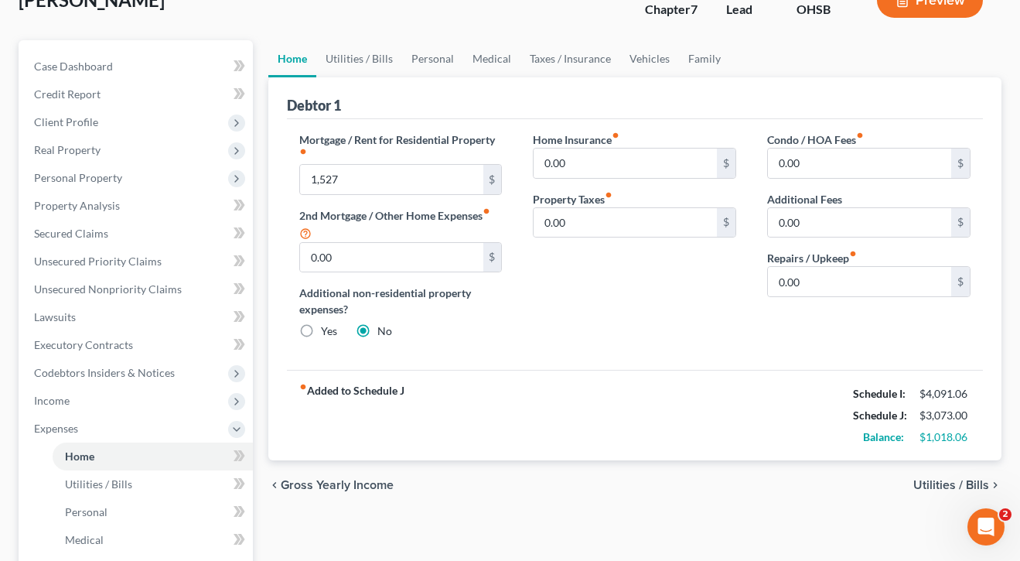
type input "1,527.00"
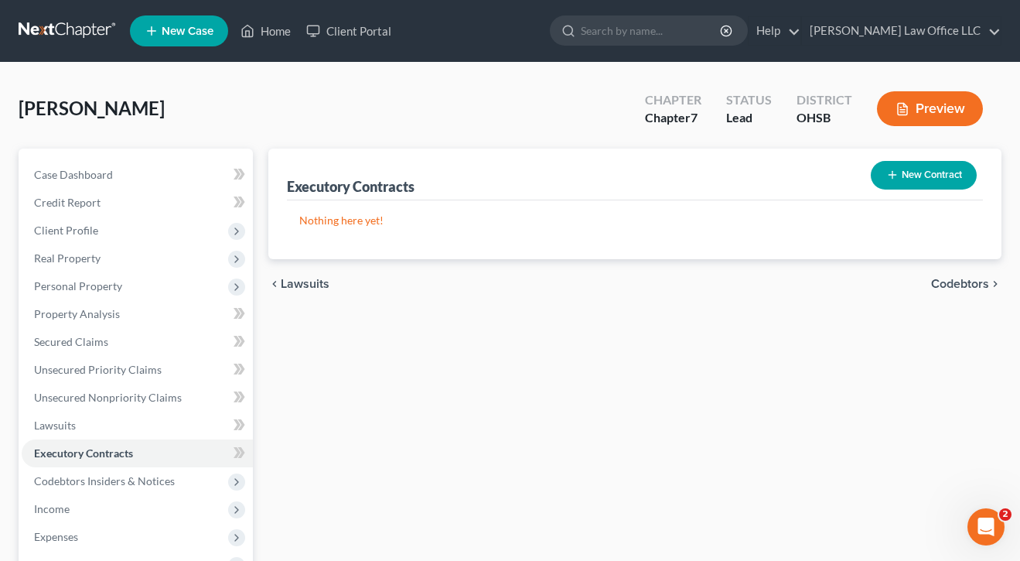
click at [931, 188] on button "New Contract" at bounding box center [924, 175] width 106 height 29
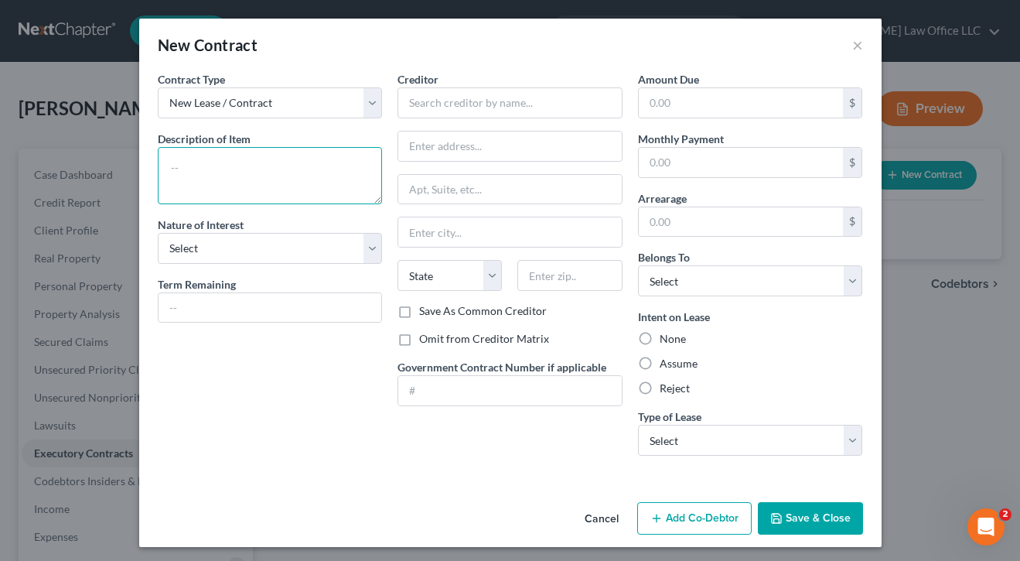
click at [233, 172] on textarea at bounding box center [270, 175] width 225 height 57
type textarea "Written term lease for debtor's residence."
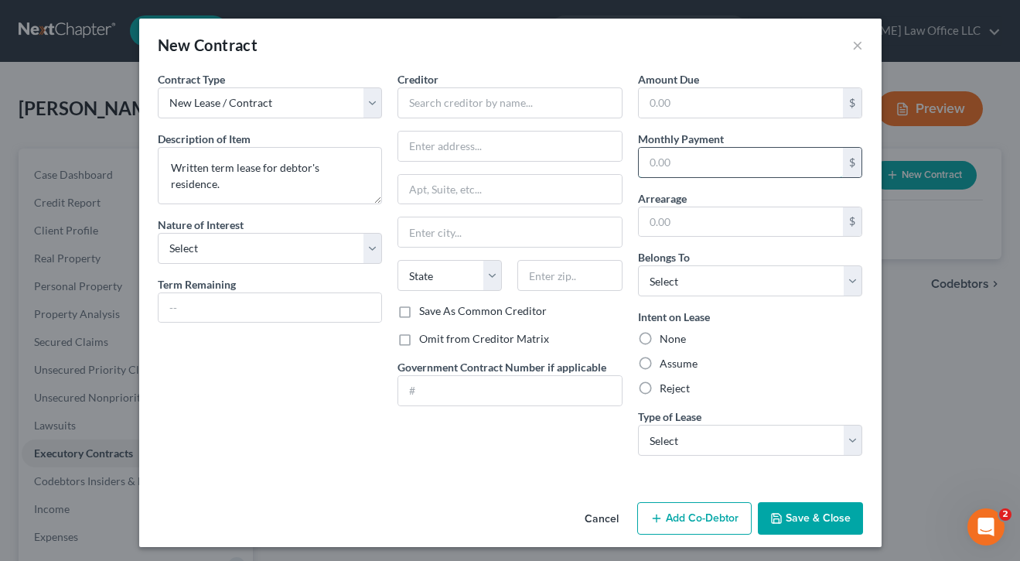
click at [699, 151] on input "text" at bounding box center [741, 162] width 205 height 29
type input "1,527"
select select "0"
click at [465, 101] on input "text" at bounding box center [510, 102] width 225 height 31
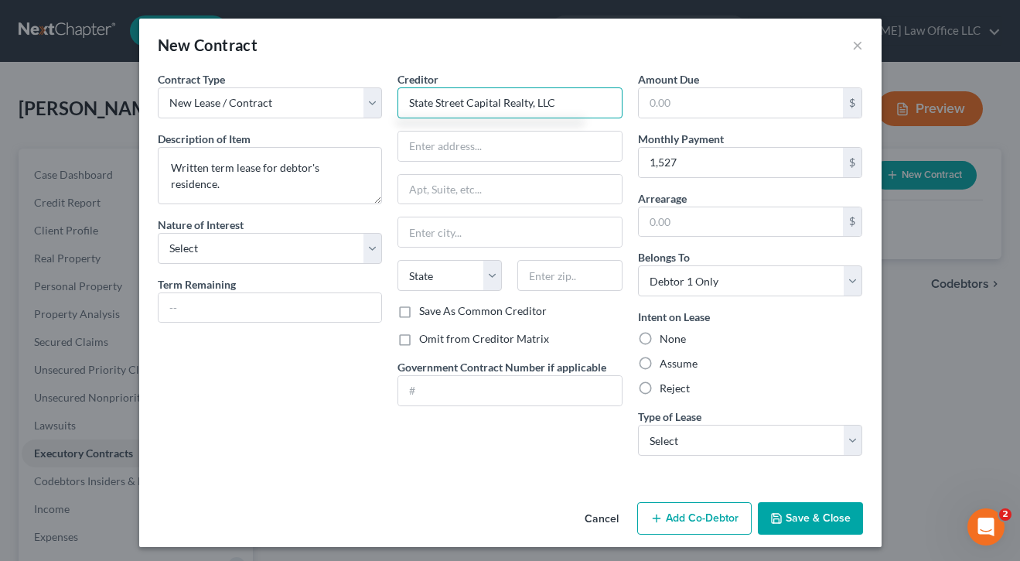
type input "State Street Capital Realty, LLC"
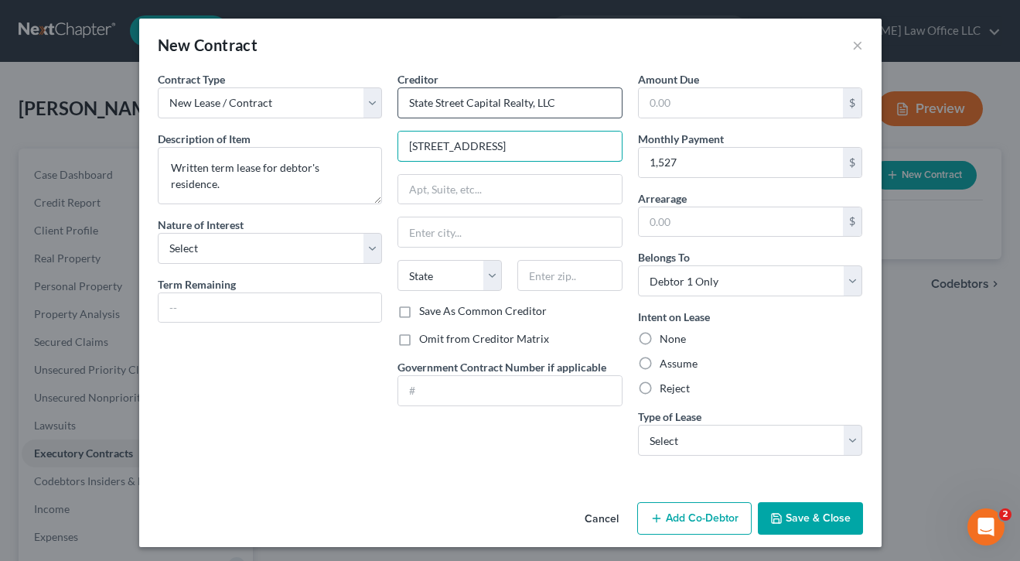
type input "[STREET_ADDRESS]"
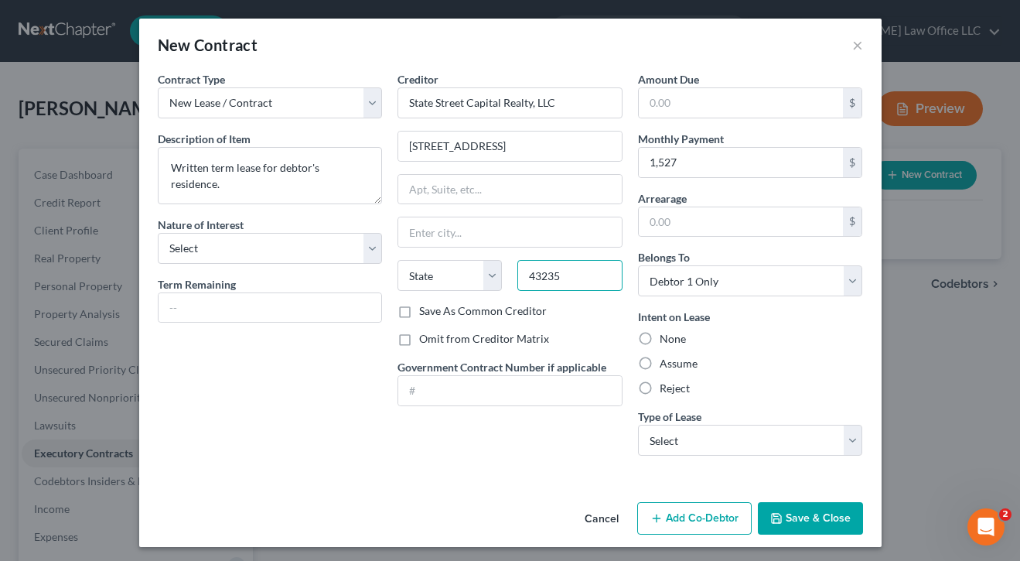
type input "43235"
click at [317, 398] on div "Contract Type New Lease / Contract New Timeshare Description of non-residential…" at bounding box center [270, 269] width 241 height 397
type input "Columbus"
select select "36"
click at [419, 332] on label "Omit from Creditor Matrix" at bounding box center [484, 338] width 130 height 15
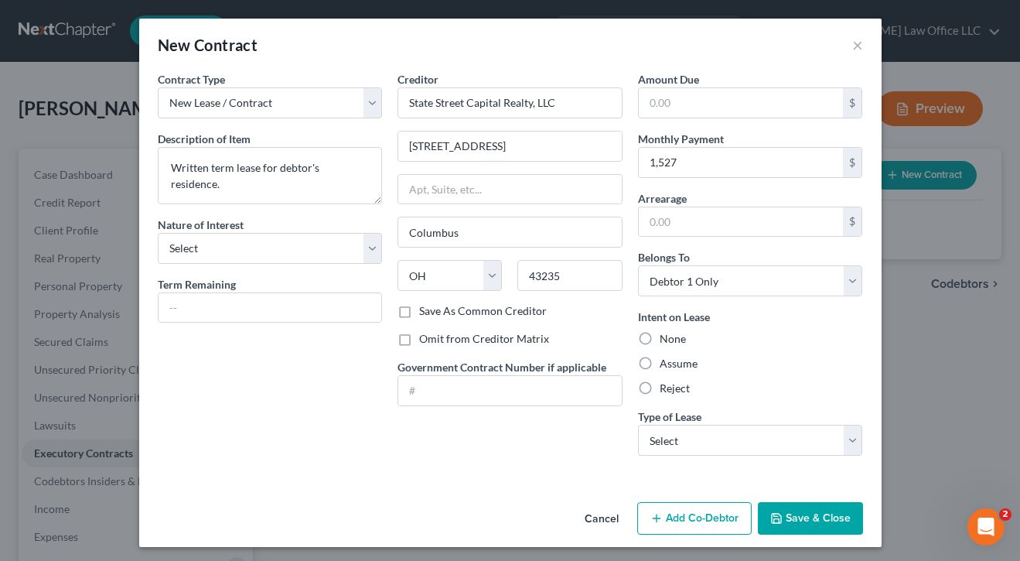
click at [425, 332] on input "Omit from Creditor Matrix" at bounding box center [430, 336] width 10 height 10
checkbox input "true"
click at [660, 359] on label "Assume" at bounding box center [679, 363] width 38 height 15
click at [666, 359] on input "Assume" at bounding box center [671, 361] width 10 height 10
radio input "true"
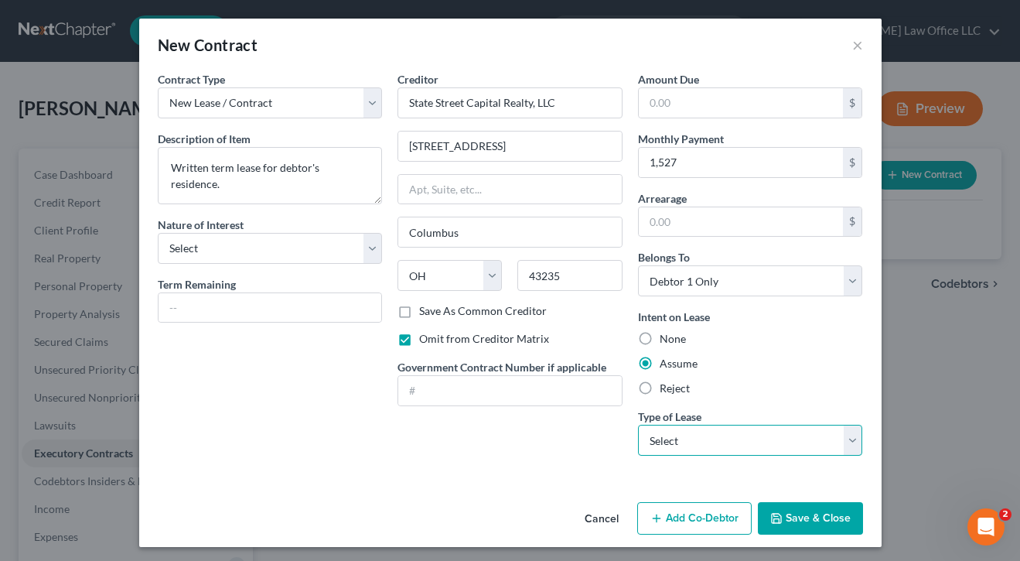
select select "0"
click at [261, 452] on div "Contract Type New Lease / Contract New Timeshare Description of non-residential…" at bounding box center [270, 269] width 241 height 397
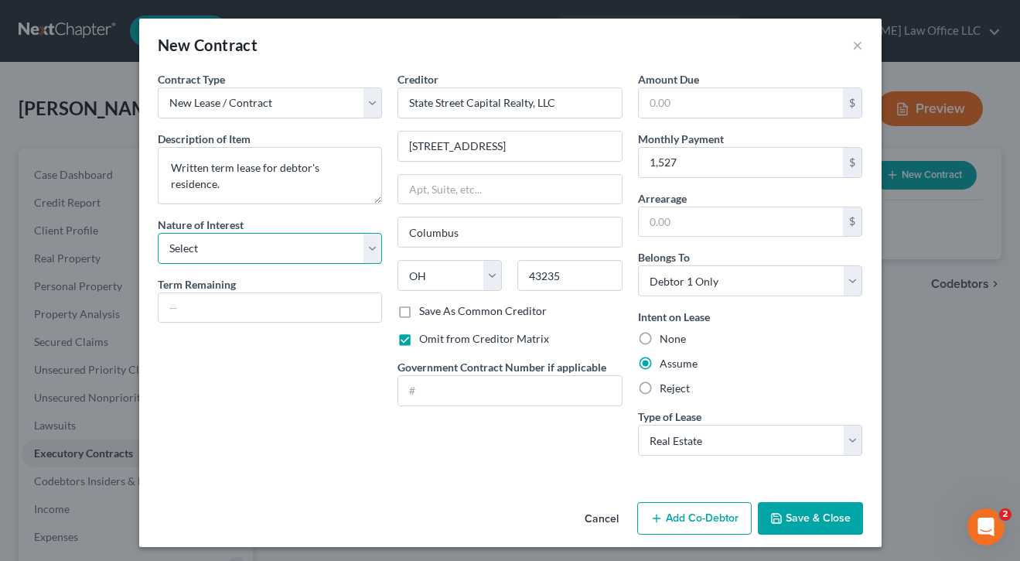
select select "3"
click at [278, 428] on div "Contract Type New Lease / Contract New Timeshare Description of non-residential…" at bounding box center [270, 269] width 241 height 397
click at [808, 519] on button "Save & Close" at bounding box center [810, 518] width 105 height 32
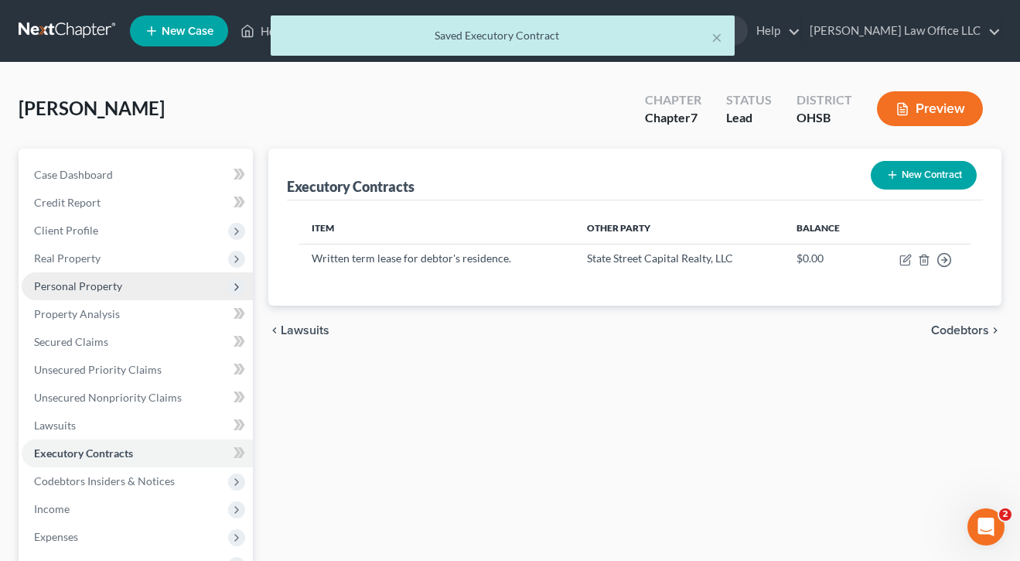
click at [73, 286] on span "Personal Property" at bounding box center [78, 285] width 88 height 13
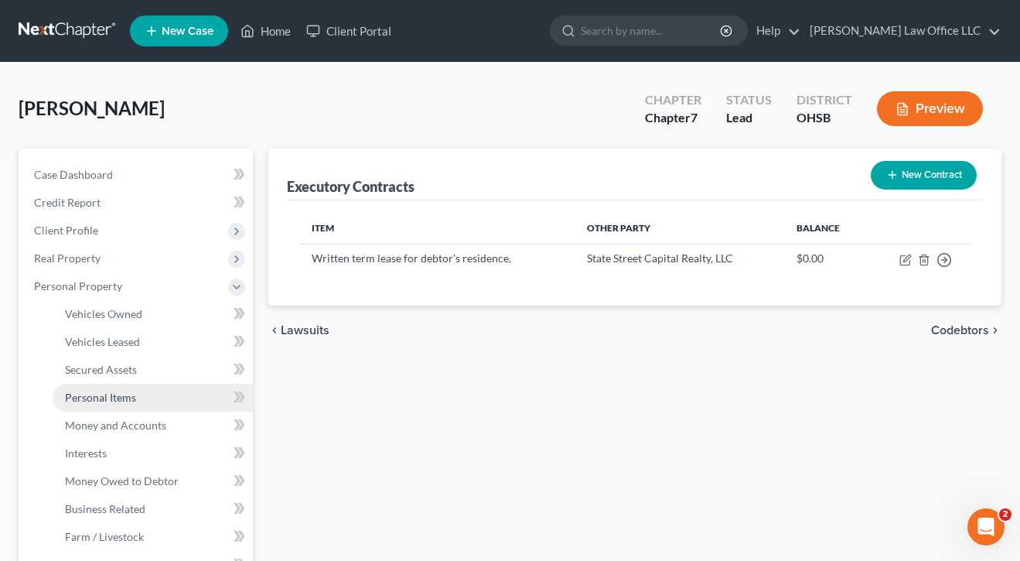
click at [82, 403] on span "Personal Items" at bounding box center [100, 397] width 71 height 13
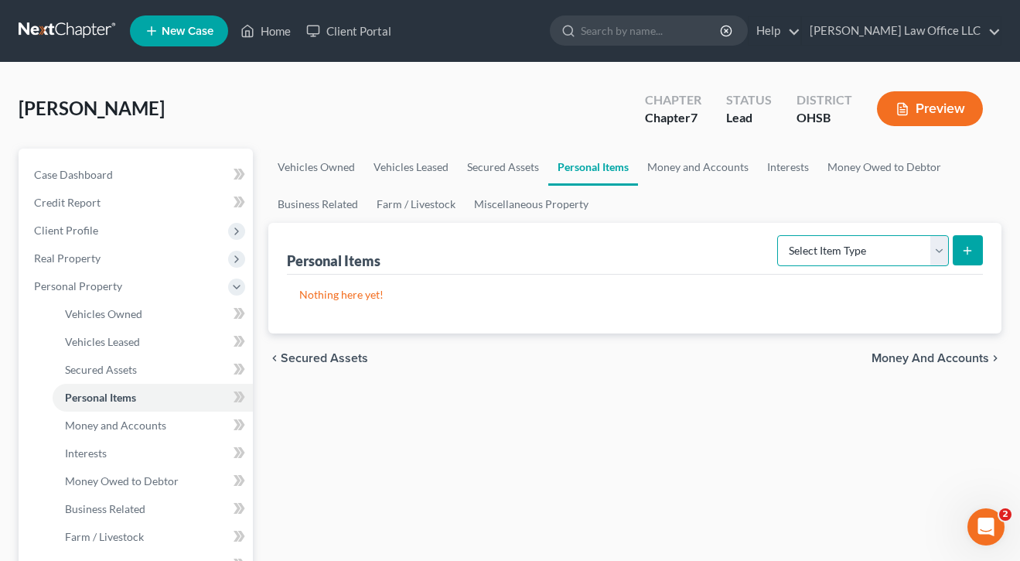
select select "clothing"
click at [980, 237] on button "submit" at bounding box center [968, 250] width 30 height 30
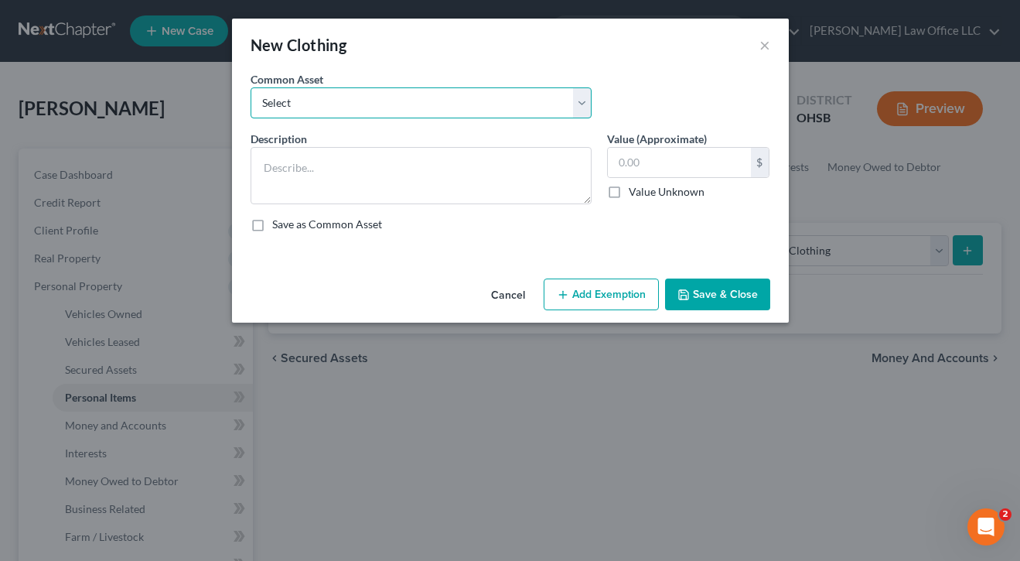
select select "0"
type textarea "Clothing."
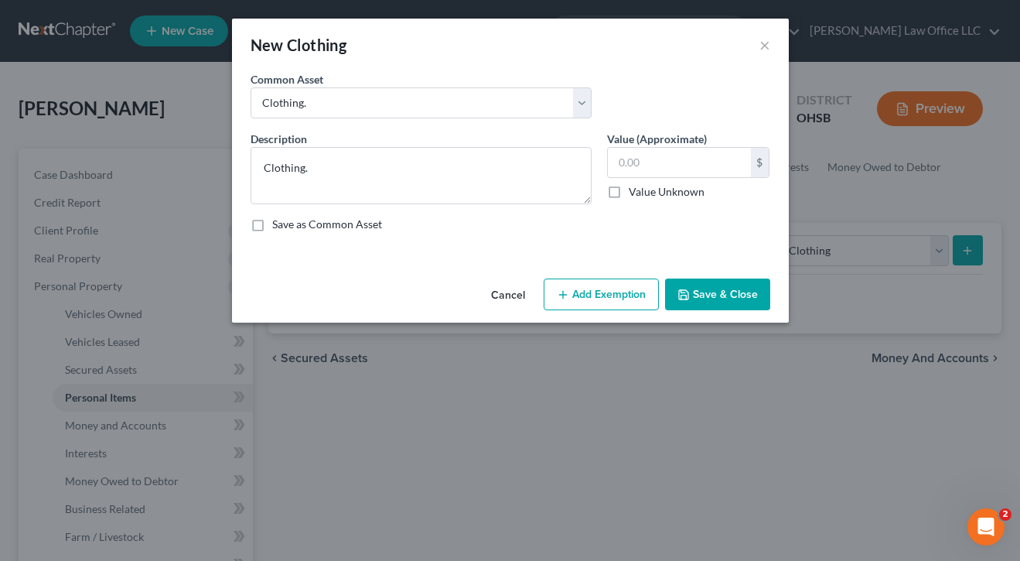
click at [626, 288] on button "Add Exemption" at bounding box center [601, 294] width 115 height 32
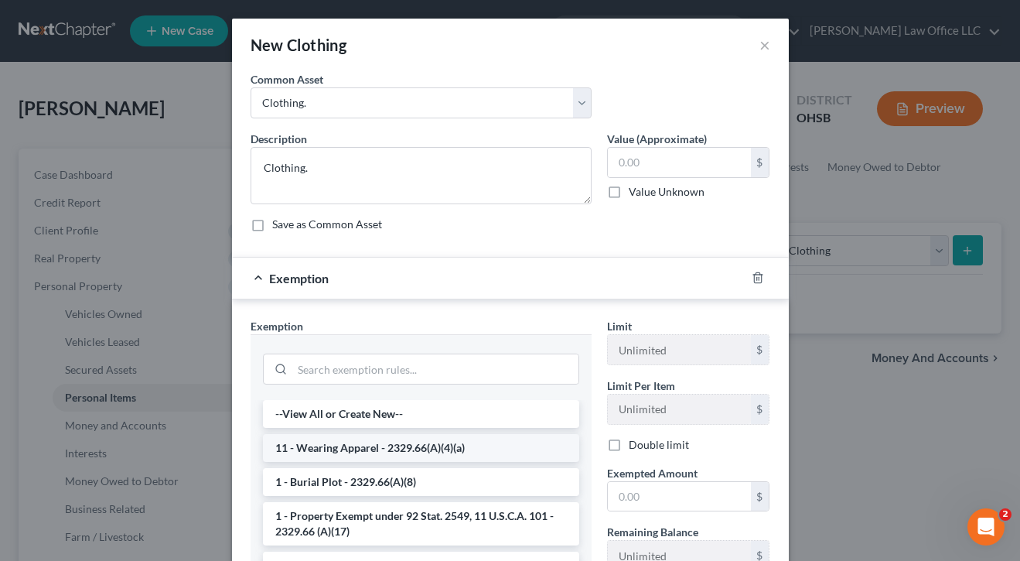
click at [398, 454] on li "11 - Wearing Apparel - 2329.66(A)(4)(a)" at bounding box center [421, 448] width 316 height 28
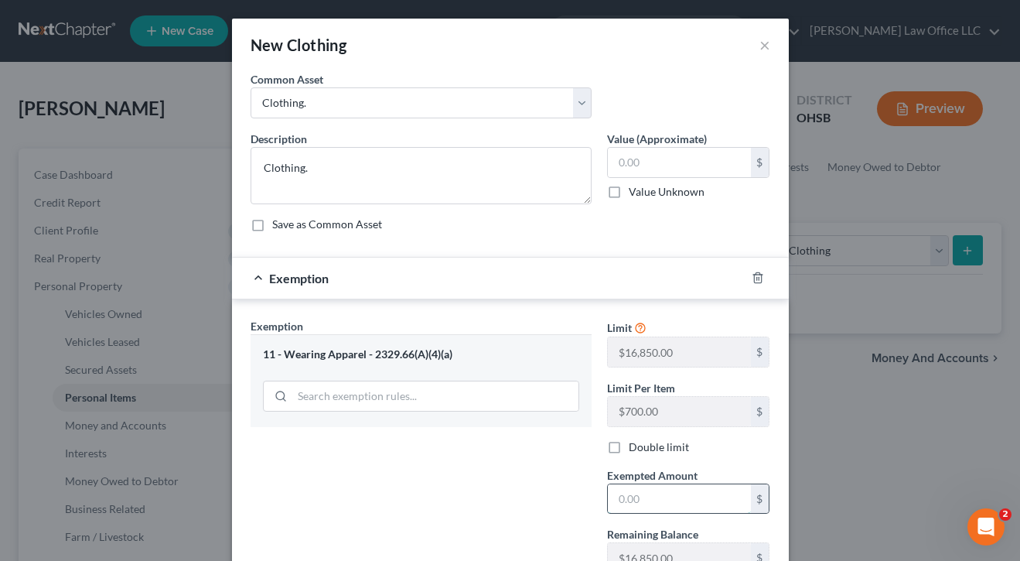
click at [661, 504] on input "text" at bounding box center [679, 498] width 143 height 29
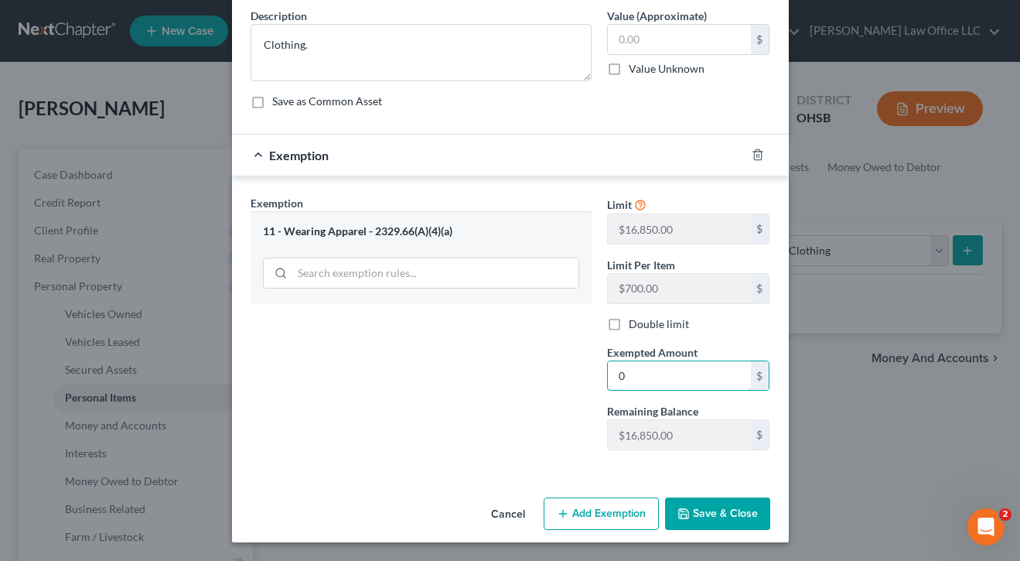
scroll to position [123, 0]
type input "0"
click at [696, 499] on button "Save & Close" at bounding box center [717, 513] width 105 height 32
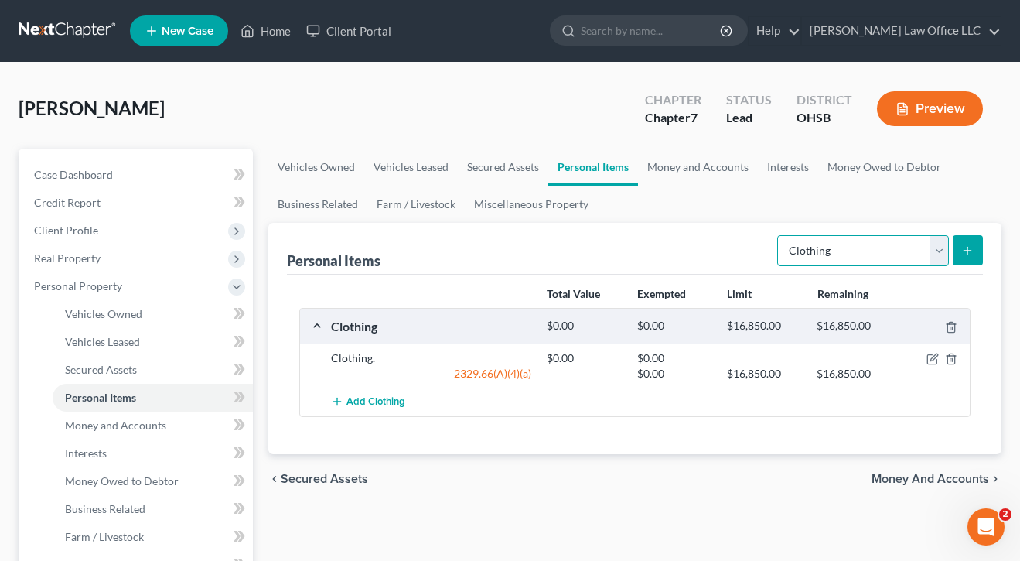
select select "electronics"
click at [970, 241] on button "submit" at bounding box center [968, 250] width 30 height 30
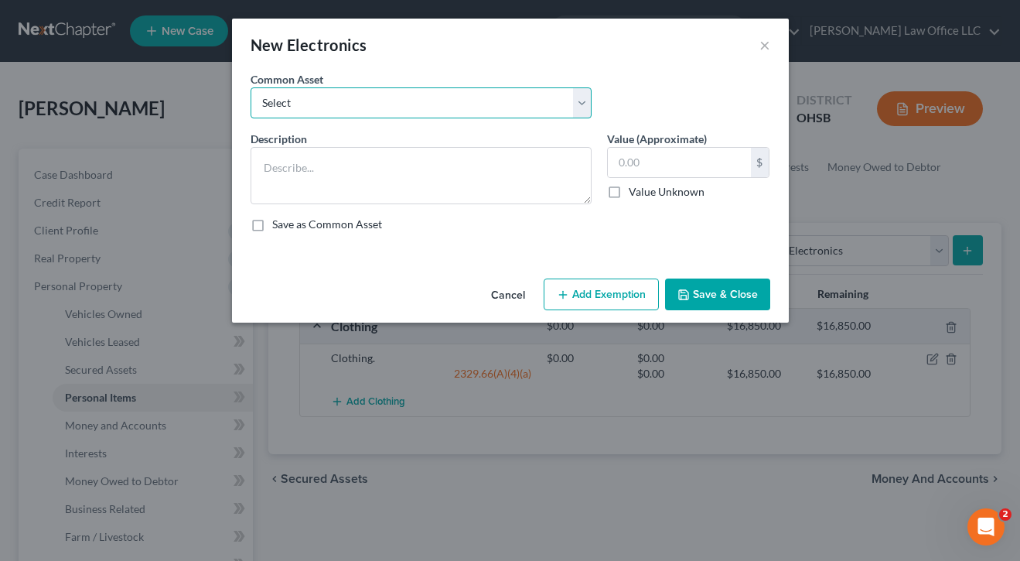
select select "0"
type textarea "Electronics."
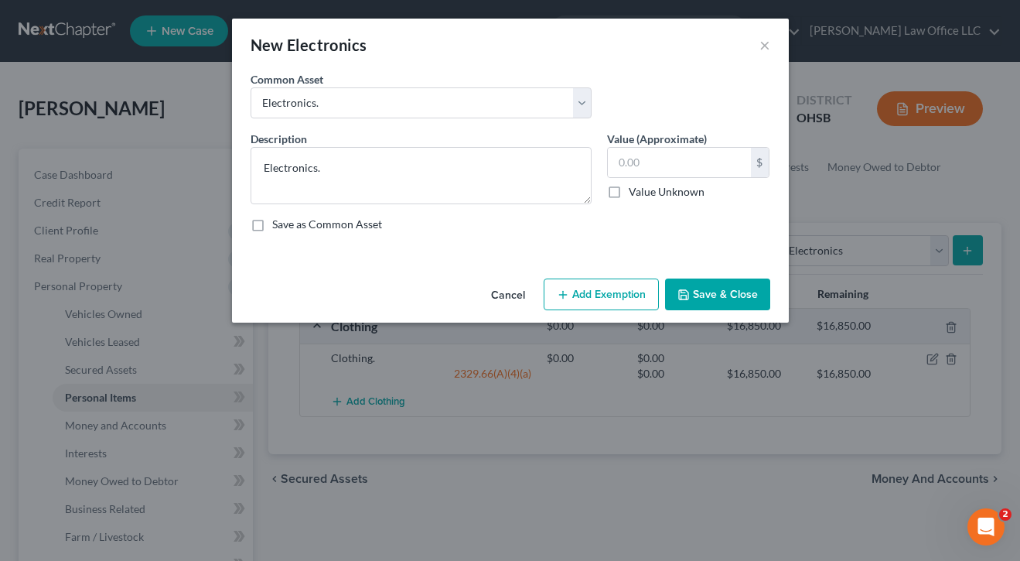
click at [634, 289] on button "Add Exemption" at bounding box center [601, 294] width 115 height 32
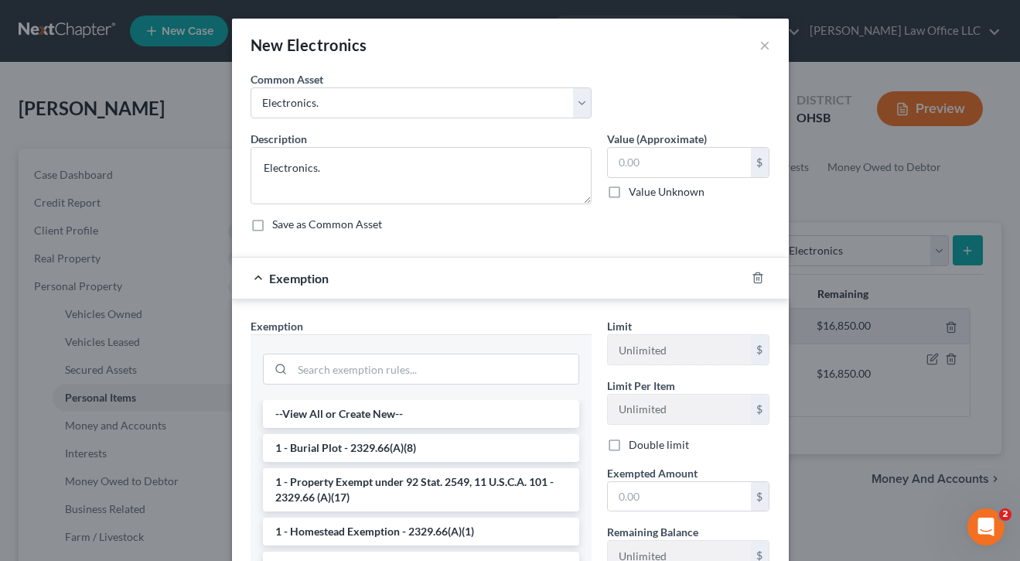
click at [414, 385] on div at bounding box center [421, 367] width 316 height 40
click at [419, 357] on input "search" at bounding box center [435, 368] width 286 height 29
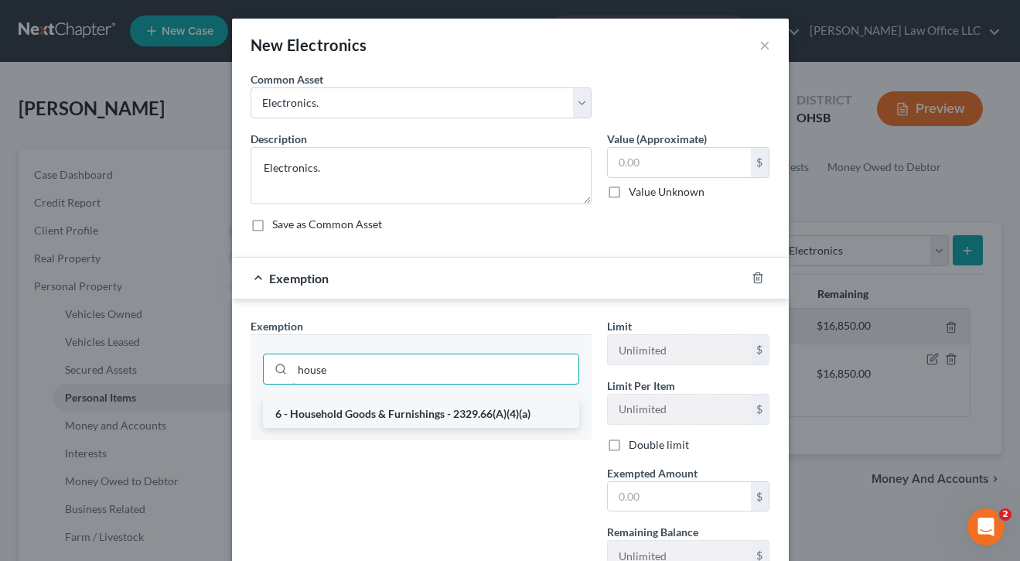
type input "house"
click at [408, 411] on li "6 - Household Goods & Furnishings - 2329.66(A)(4)(a)" at bounding box center [421, 414] width 316 height 28
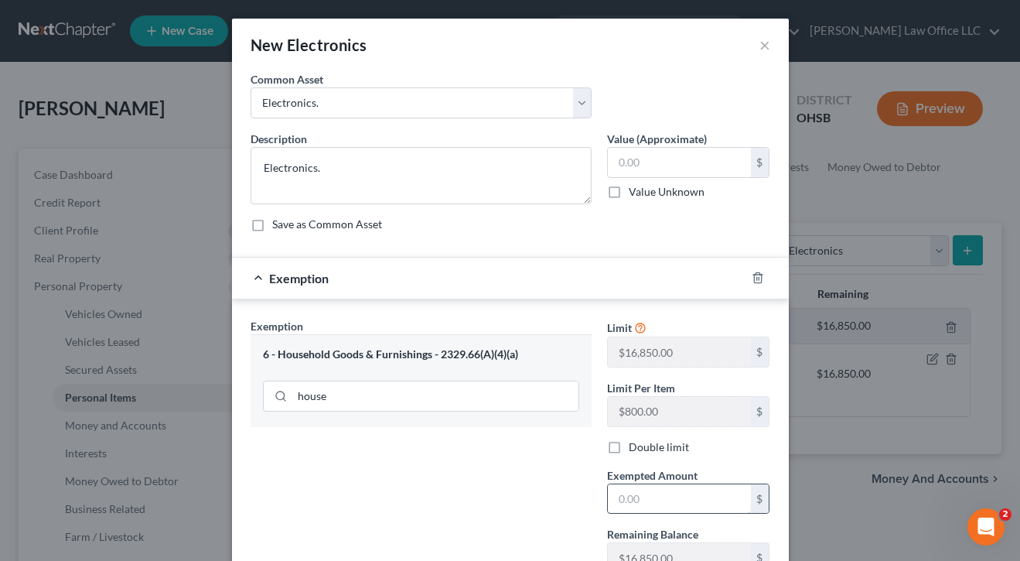
click at [657, 484] on input "text" at bounding box center [679, 498] width 143 height 29
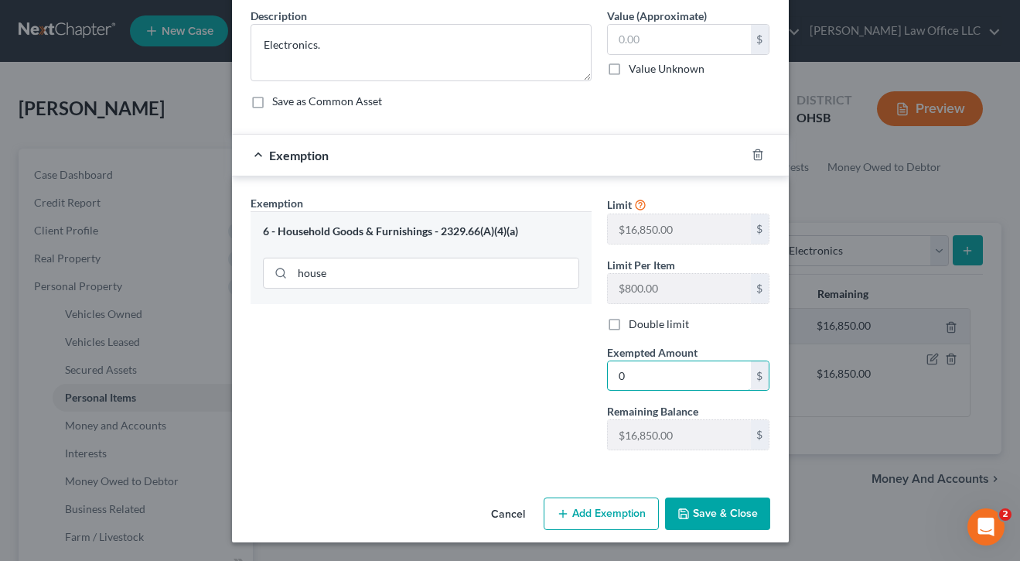
type input "0"
click at [698, 506] on button "Save & Close" at bounding box center [717, 513] width 105 height 32
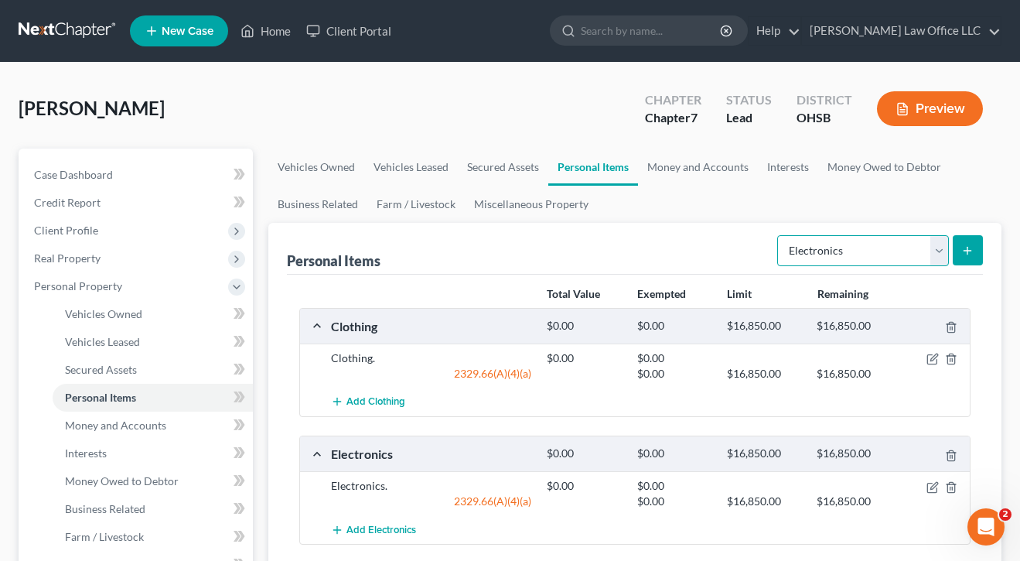
select select "household_goods"
click at [955, 252] on button "submit" at bounding box center [968, 250] width 30 height 30
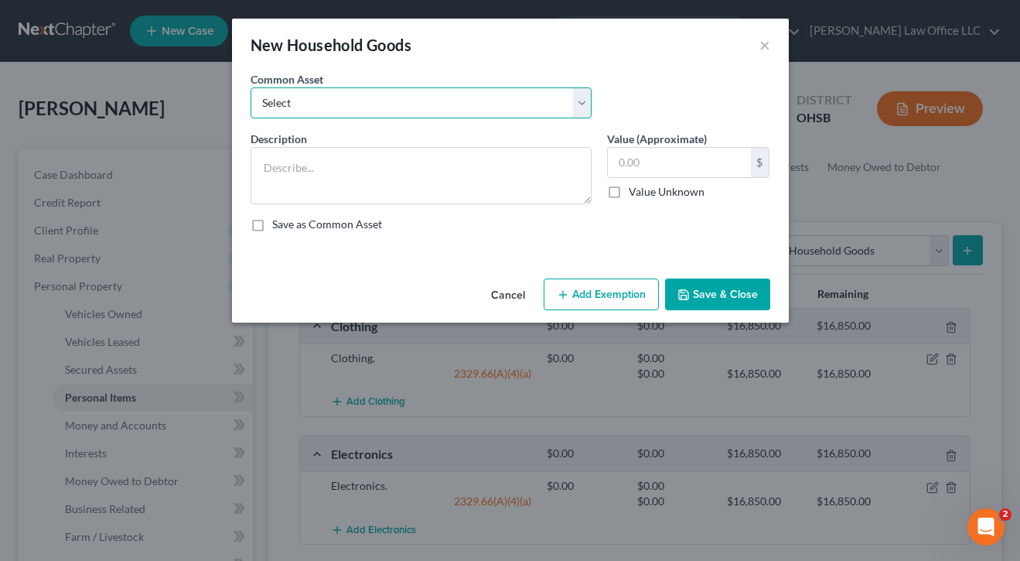
select select "0"
type textarea "Household goods and furniture."
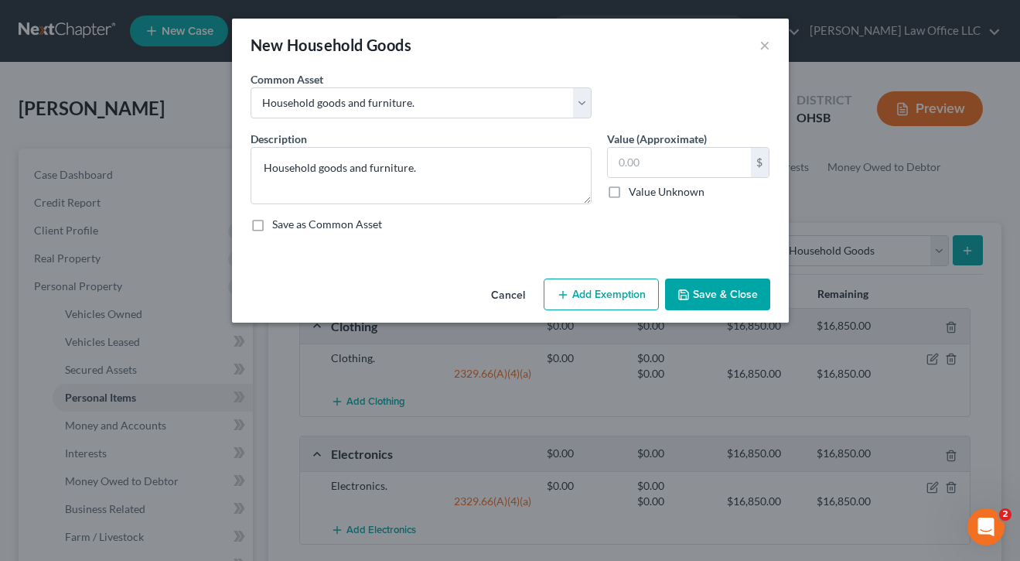
click at [583, 299] on button "Add Exemption" at bounding box center [601, 294] width 115 height 32
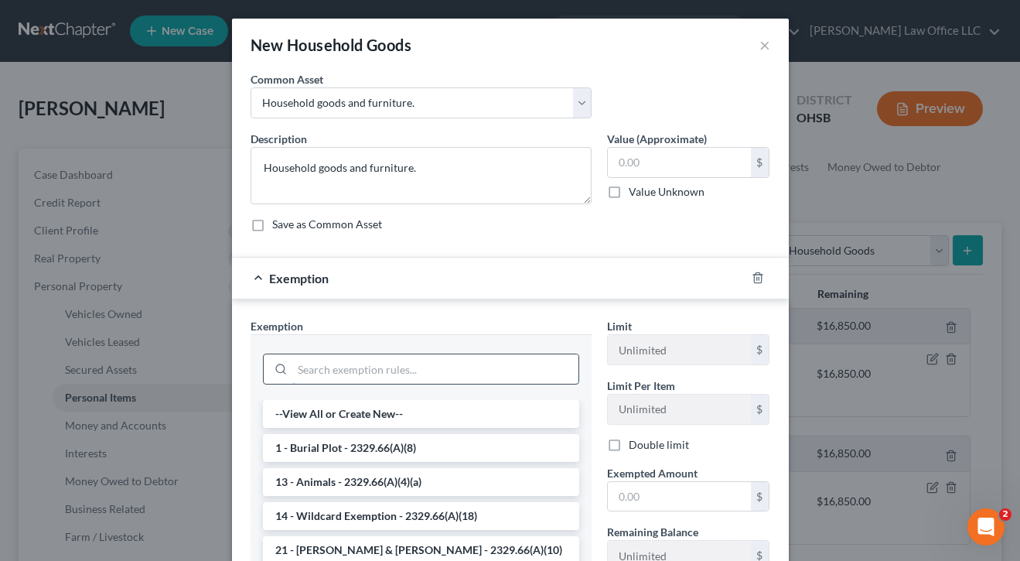
click at [456, 368] on input "search" at bounding box center [435, 368] width 286 height 29
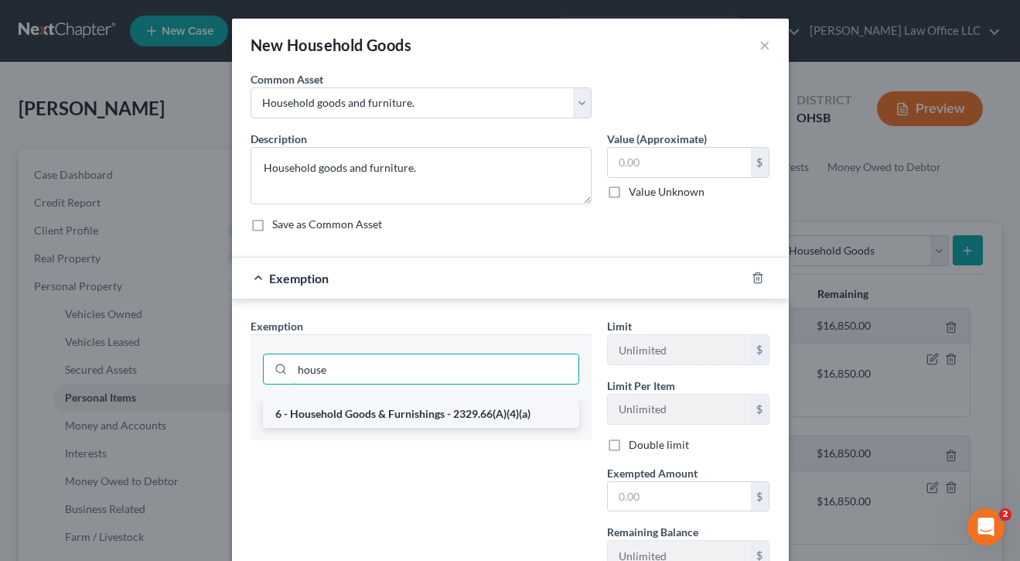
type input "house"
click at [438, 412] on li "6 - Household Goods & Furnishings - 2329.66(A)(4)(a)" at bounding box center [421, 414] width 316 height 28
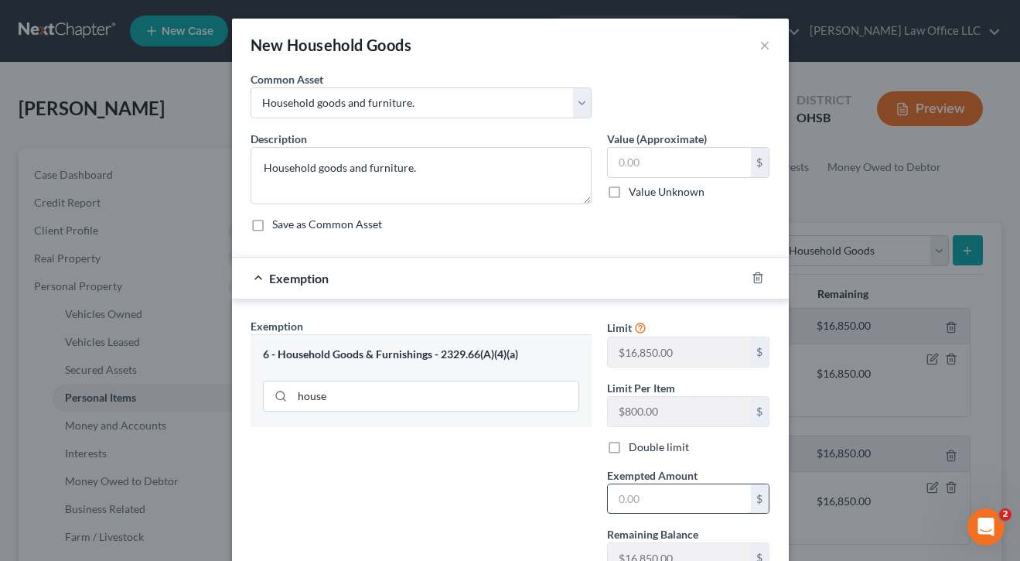
click at [641, 490] on input "text" at bounding box center [679, 498] width 143 height 29
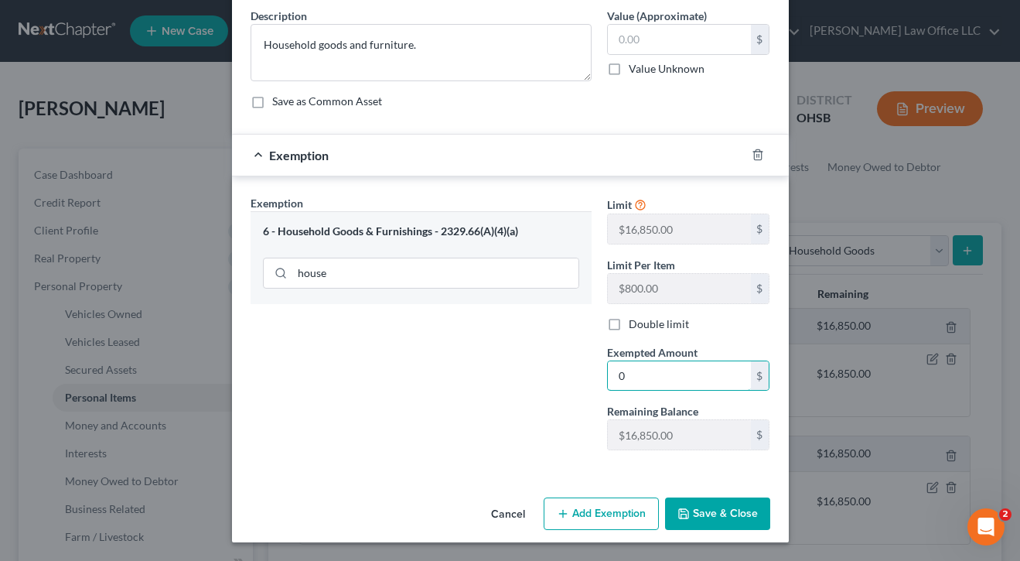
type input "0"
click at [684, 521] on button "Save & Close" at bounding box center [717, 513] width 105 height 32
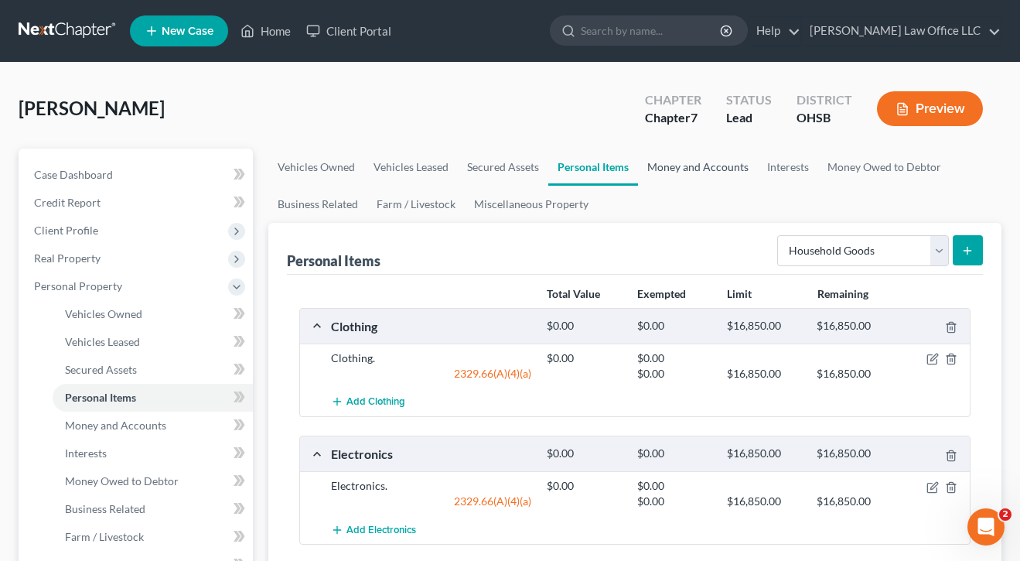
click at [695, 172] on link "Money and Accounts" at bounding box center [698, 167] width 120 height 37
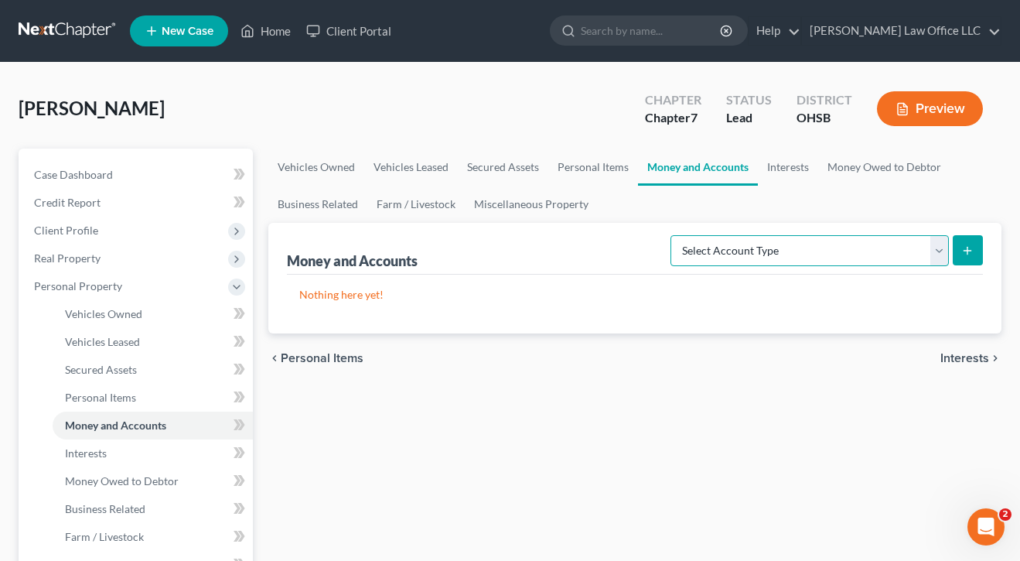
select select "cash_on_hand"
click at [968, 251] on line "submit" at bounding box center [968, 250] width 0 height 7
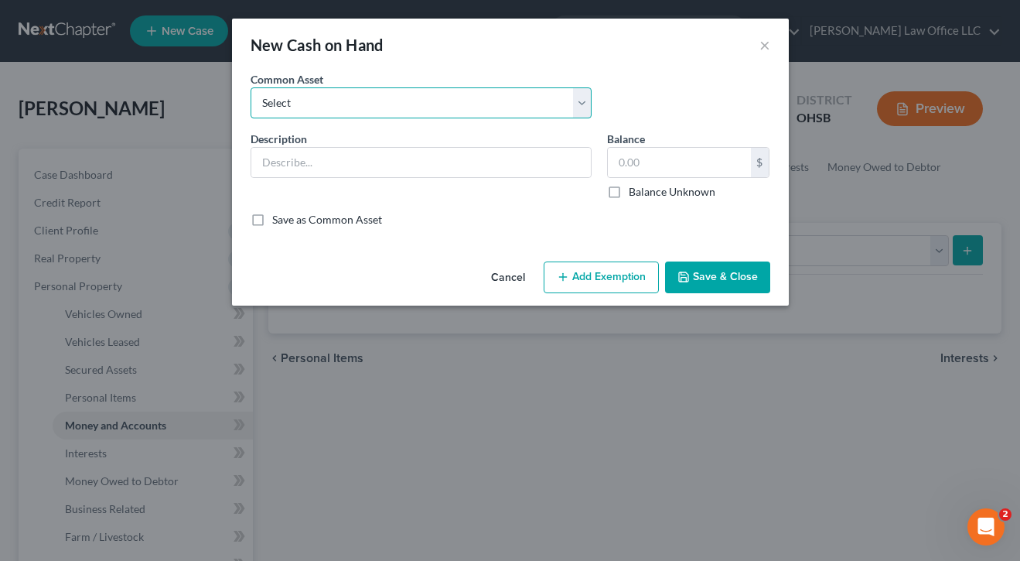
select select "0"
type input "Cash on hand."
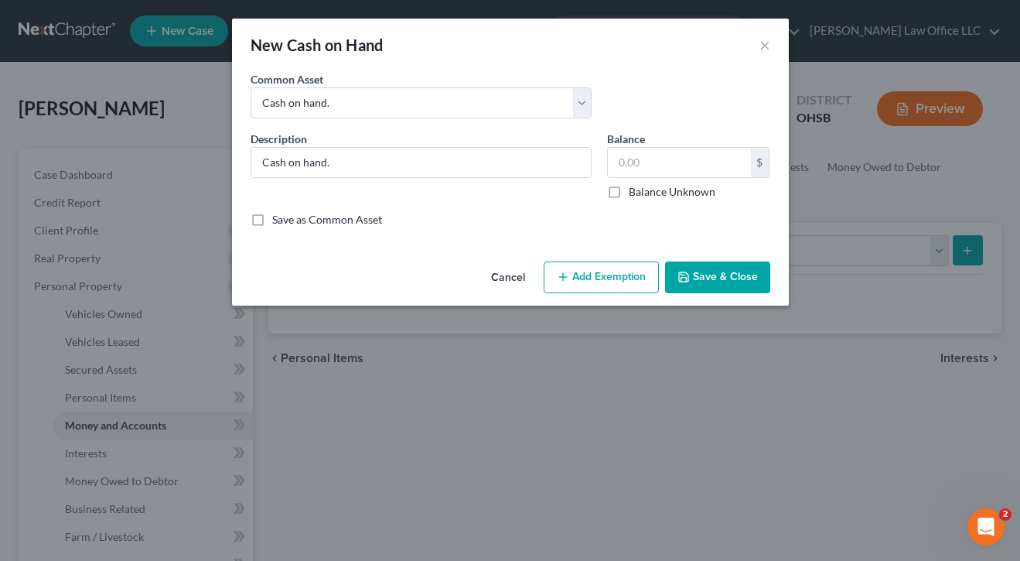
click at [552, 272] on button "Add Exemption" at bounding box center [601, 277] width 115 height 32
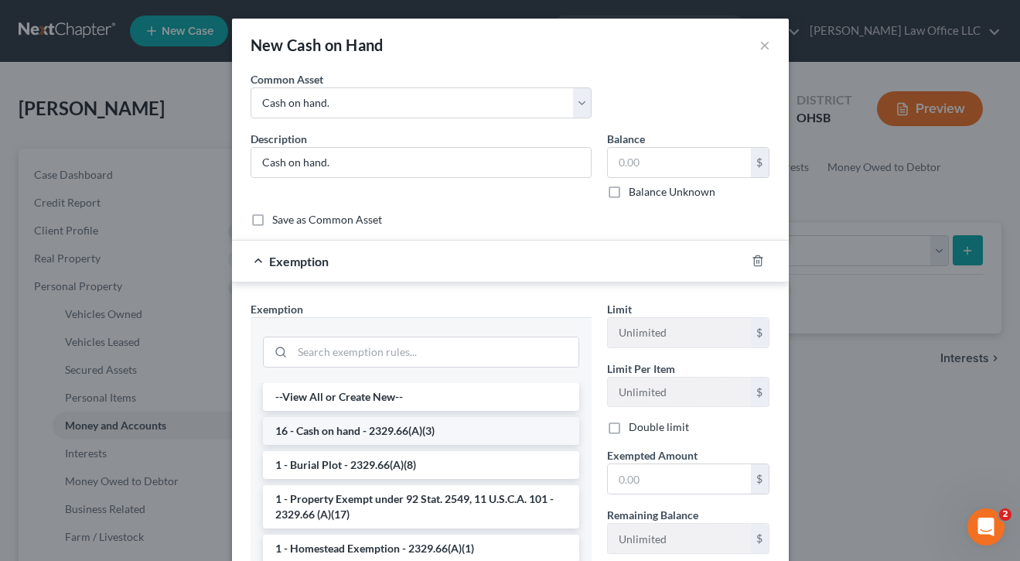
click at [409, 430] on li "16 - Cash on hand - 2329.66(A)(3)" at bounding box center [421, 431] width 316 height 28
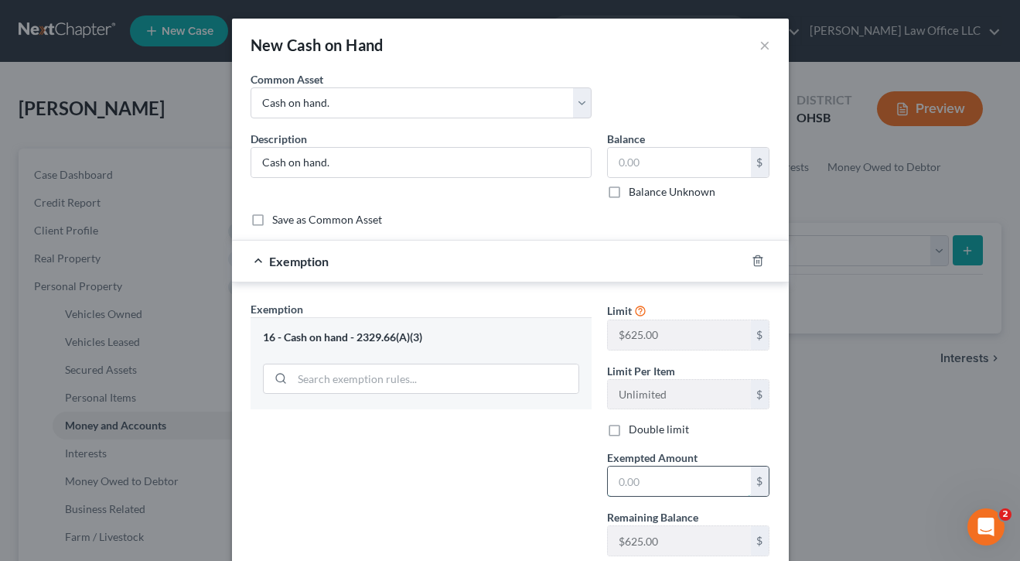
click at [619, 477] on input "text" at bounding box center [679, 480] width 143 height 29
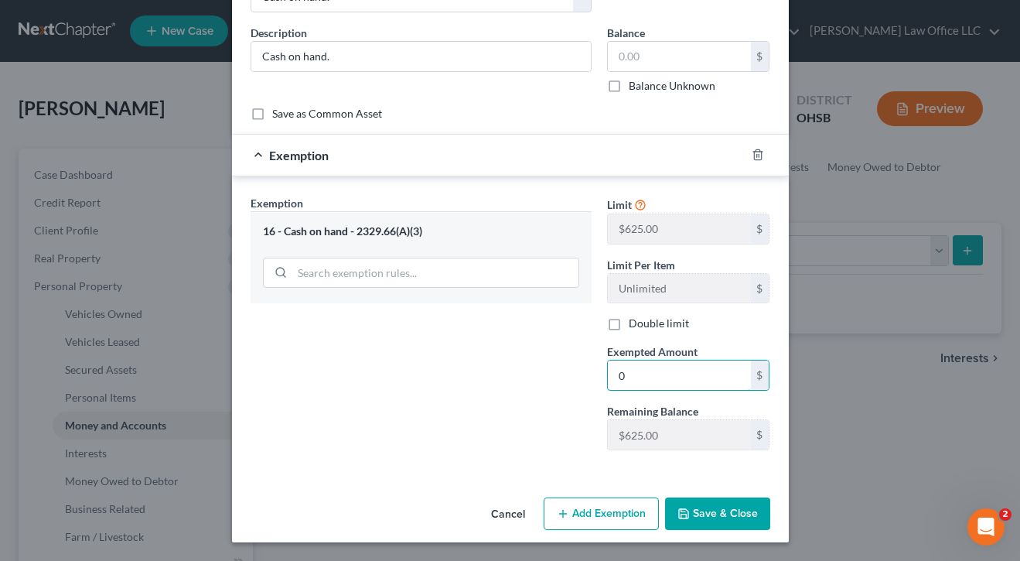
scroll to position [105, 0]
type input "0"
click at [699, 498] on button "Save & Close" at bounding box center [717, 514] width 105 height 32
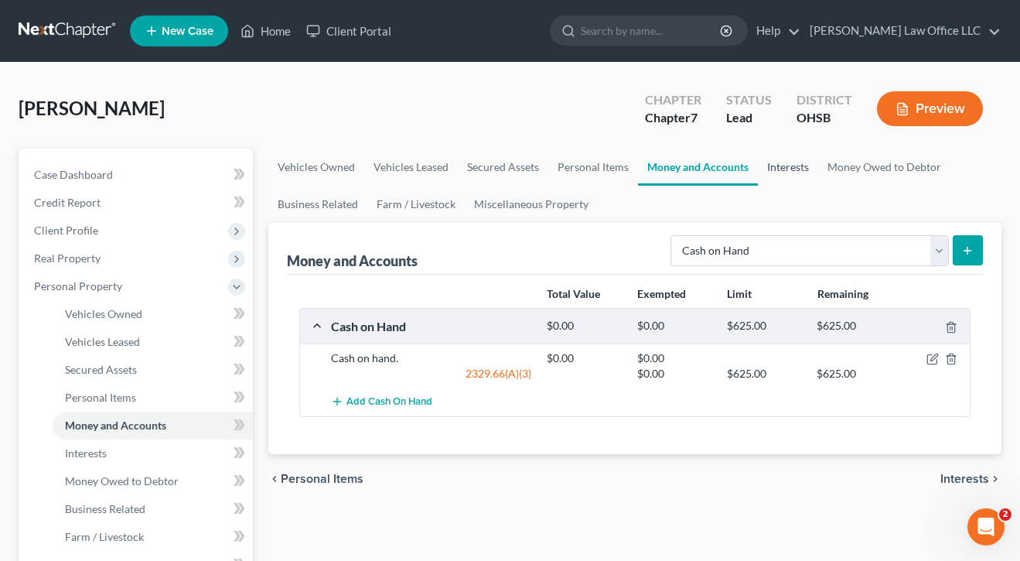
click at [775, 168] on link "Interests" at bounding box center [788, 167] width 60 height 37
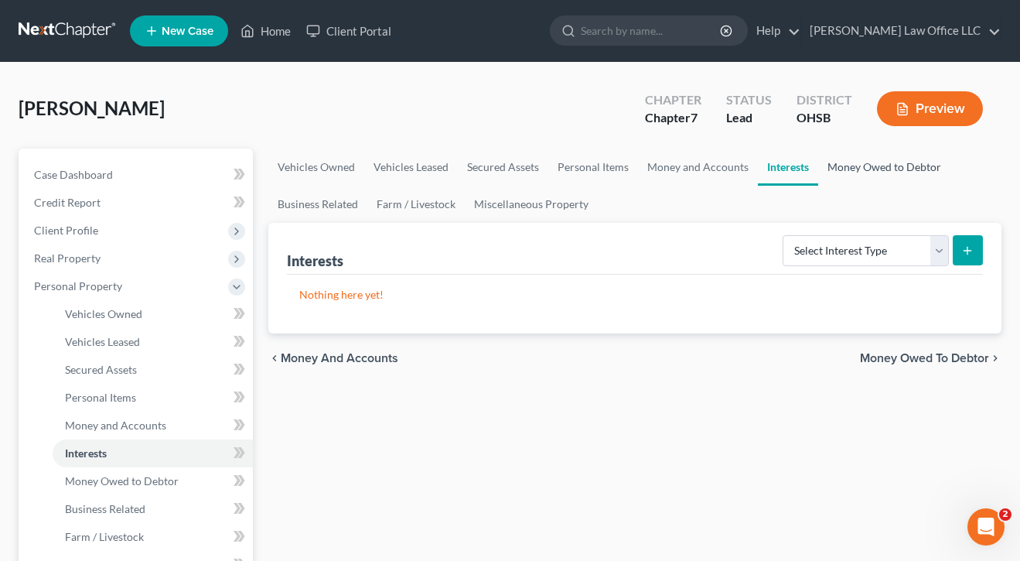
click at [859, 176] on link "Money Owed to Debtor" at bounding box center [884, 167] width 132 height 37
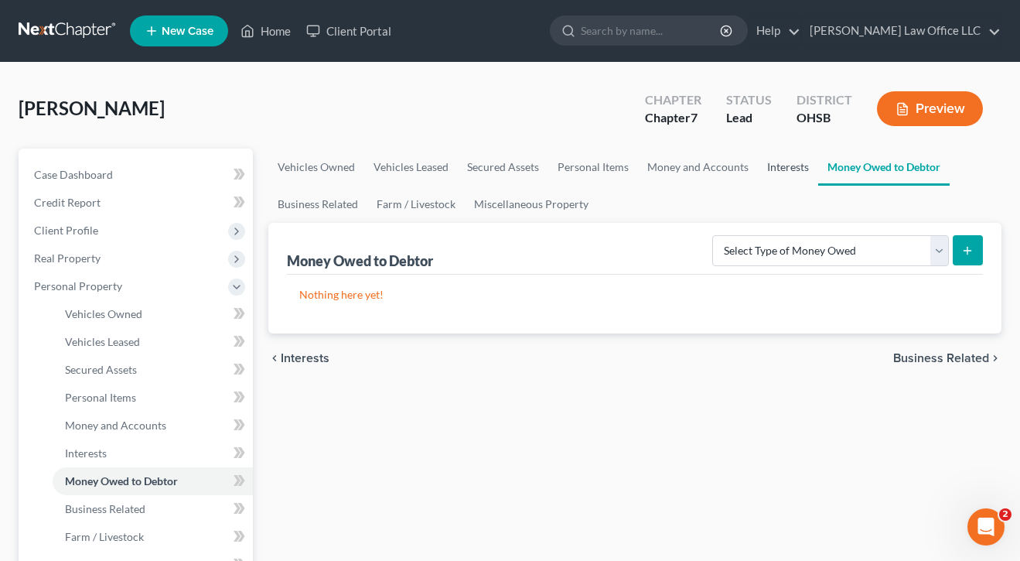
click at [768, 167] on link "Interests" at bounding box center [788, 167] width 60 height 37
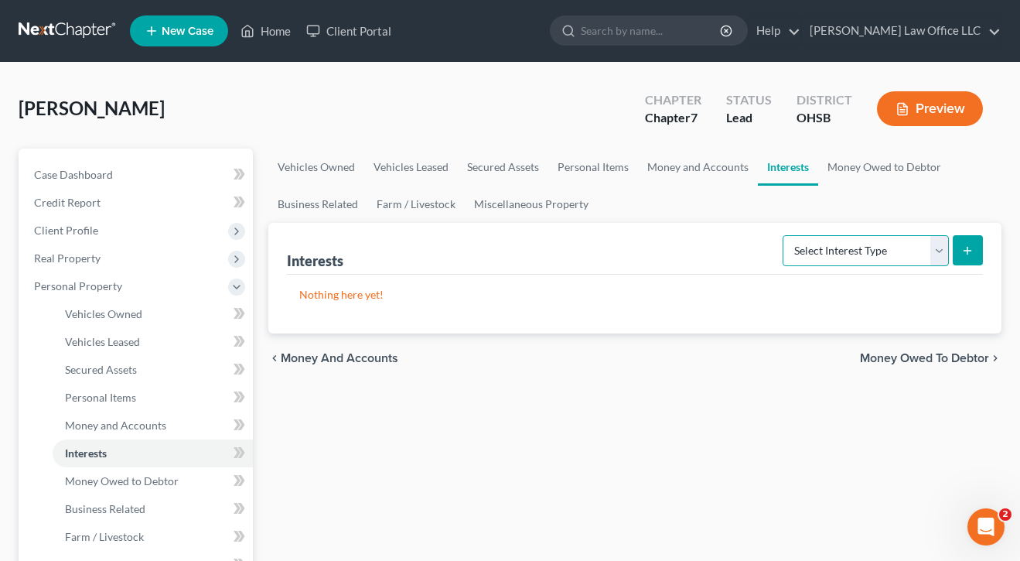
select select "term_life_insurance"
click at [968, 260] on button "submit" at bounding box center [968, 250] width 30 height 30
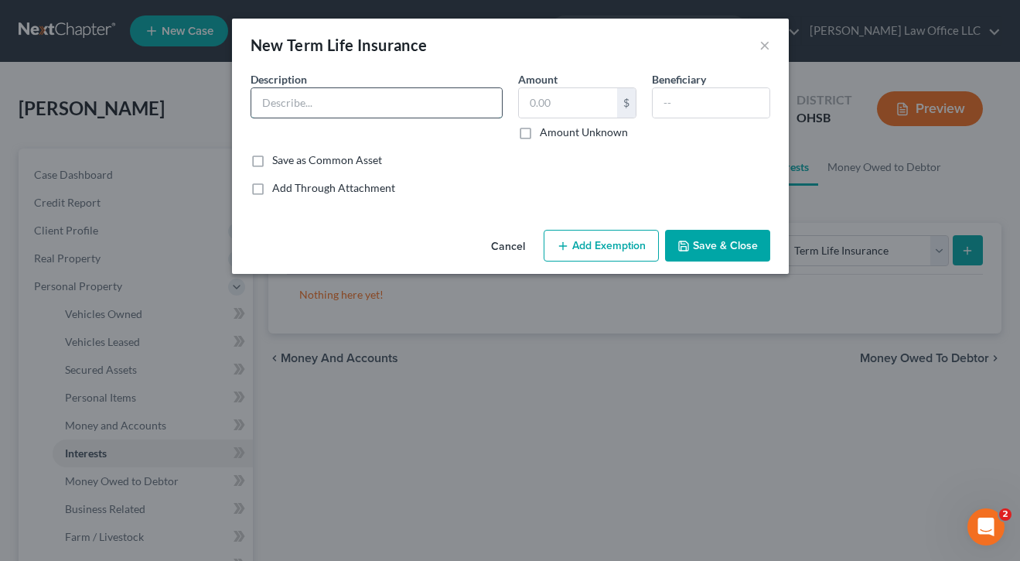
click at [409, 110] on input "text" at bounding box center [376, 102] width 251 height 29
type input "Term life insurance through employment."
click at [713, 239] on button "Save & Close" at bounding box center [717, 246] width 105 height 32
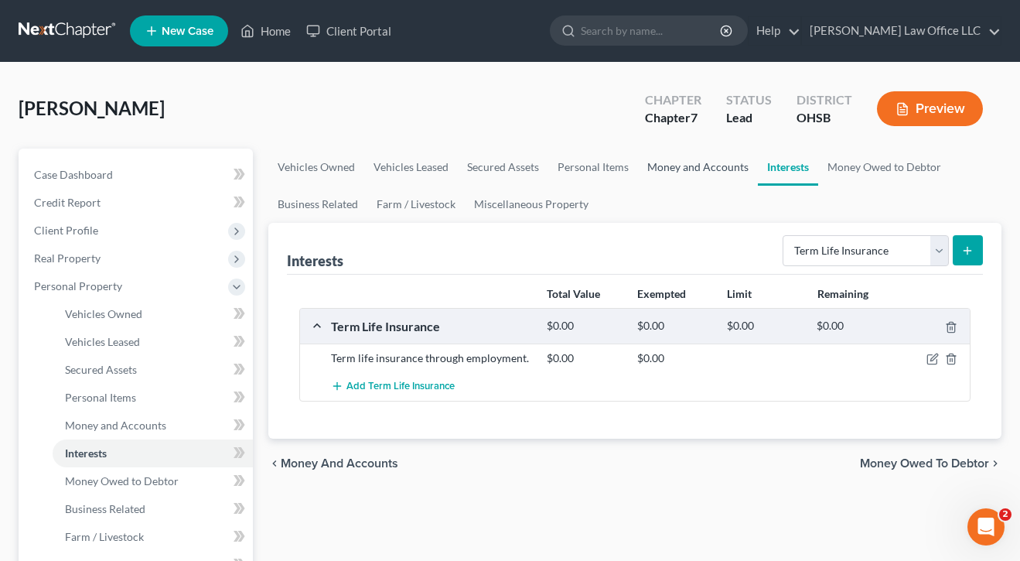
click at [678, 163] on link "Money and Accounts" at bounding box center [698, 167] width 120 height 37
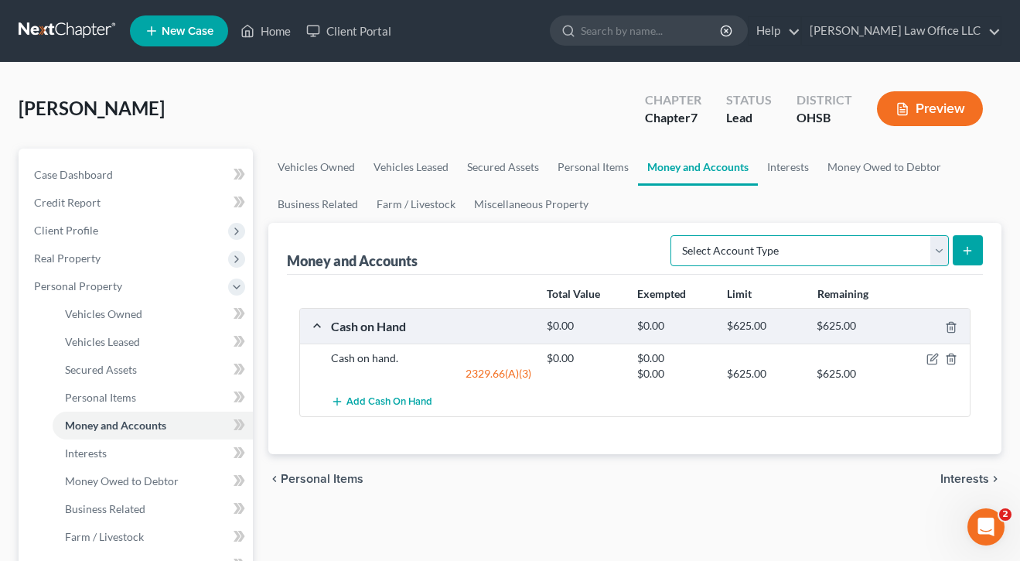
select select "security_deposits"
click at [970, 243] on button "submit" at bounding box center [968, 250] width 30 height 30
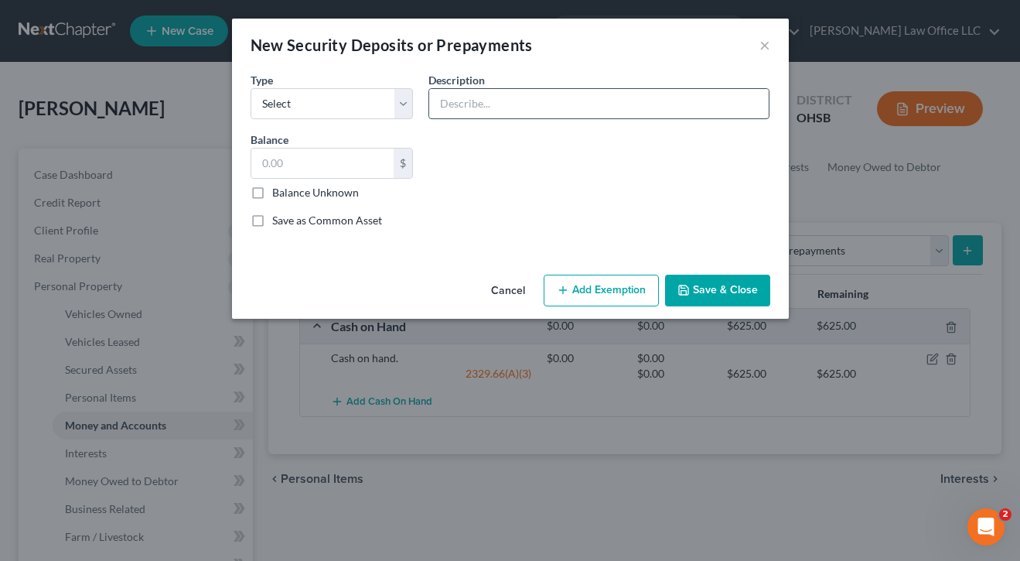
click at [478, 106] on input "text" at bounding box center [599, 103] width 340 height 29
select select "3"
click at [272, 195] on label "Balance Unknown" at bounding box center [315, 192] width 87 height 15
click at [278, 195] on input "Balance Unknown" at bounding box center [283, 190] width 10 height 10
checkbox input "true"
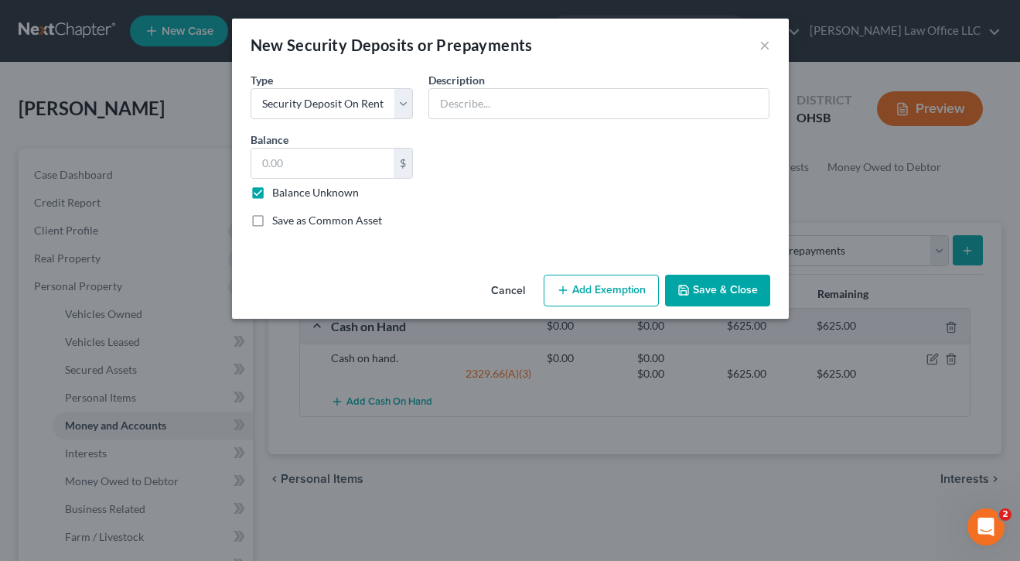
type input "0.00"
click at [586, 292] on button "Add Exemption" at bounding box center [601, 291] width 115 height 32
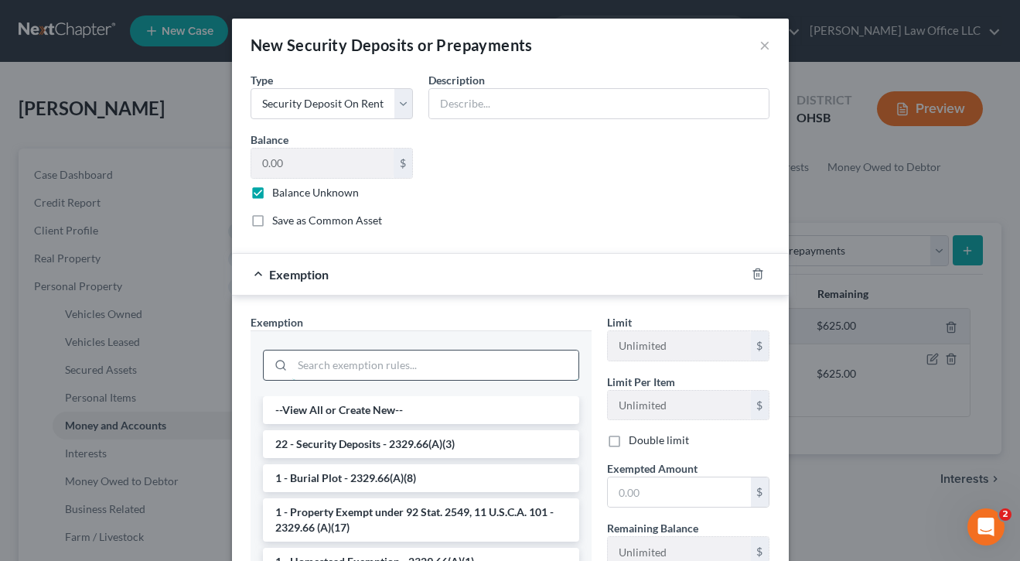
click at [375, 367] on input "search" at bounding box center [435, 364] width 286 height 29
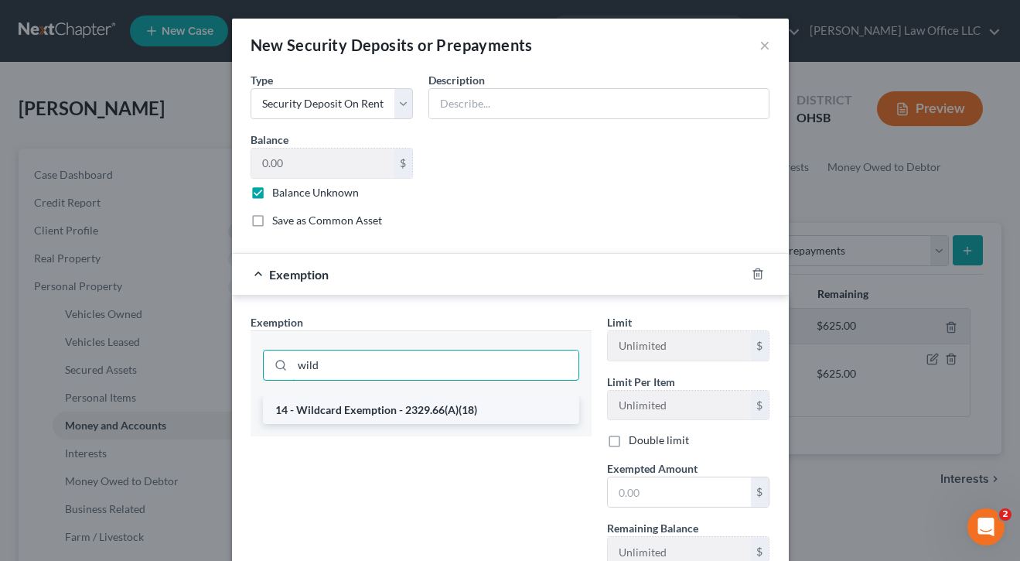
type input "wild"
click at [397, 414] on li "14 - Wildcard Exemption - 2329.66(A)(18)" at bounding box center [421, 410] width 316 height 28
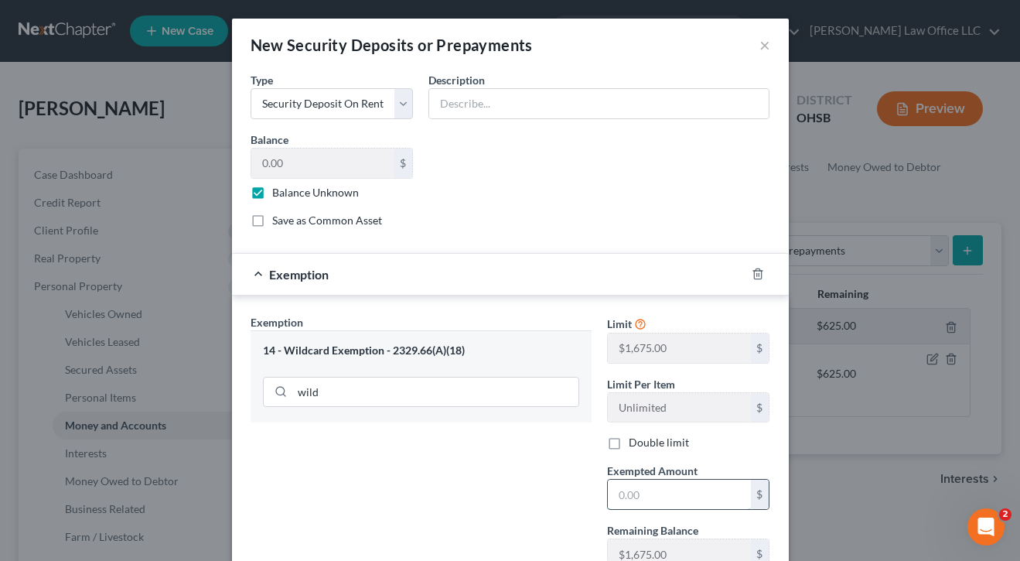
click at [634, 484] on input "text" at bounding box center [679, 494] width 143 height 29
type input "0"
click at [555, 105] on input "text" at bounding box center [599, 103] width 340 height 29
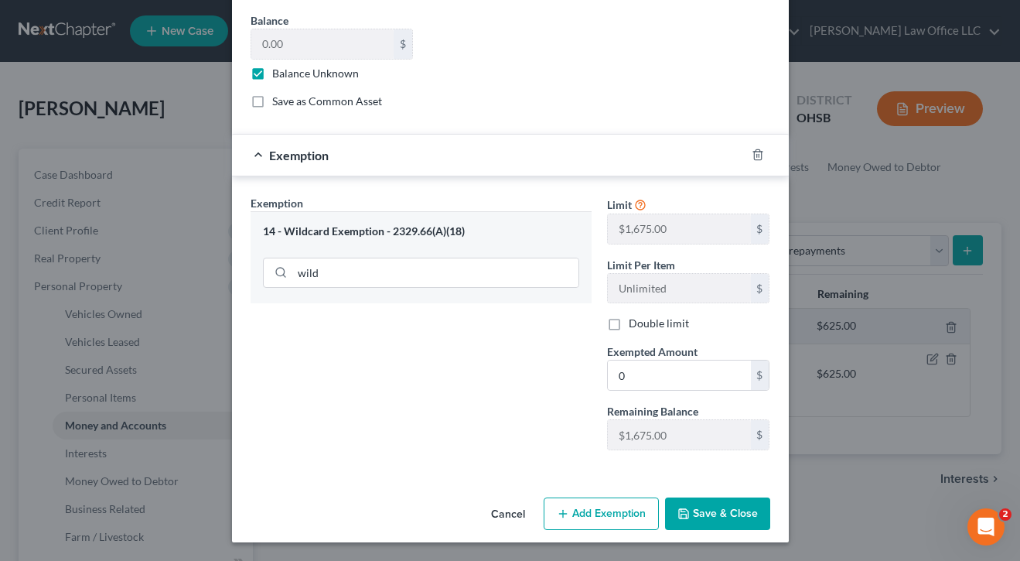
scroll to position [118, 0]
type input "$964 security deposit for debtor's residence."
click at [744, 513] on button "Save & Close" at bounding box center [717, 514] width 105 height 32
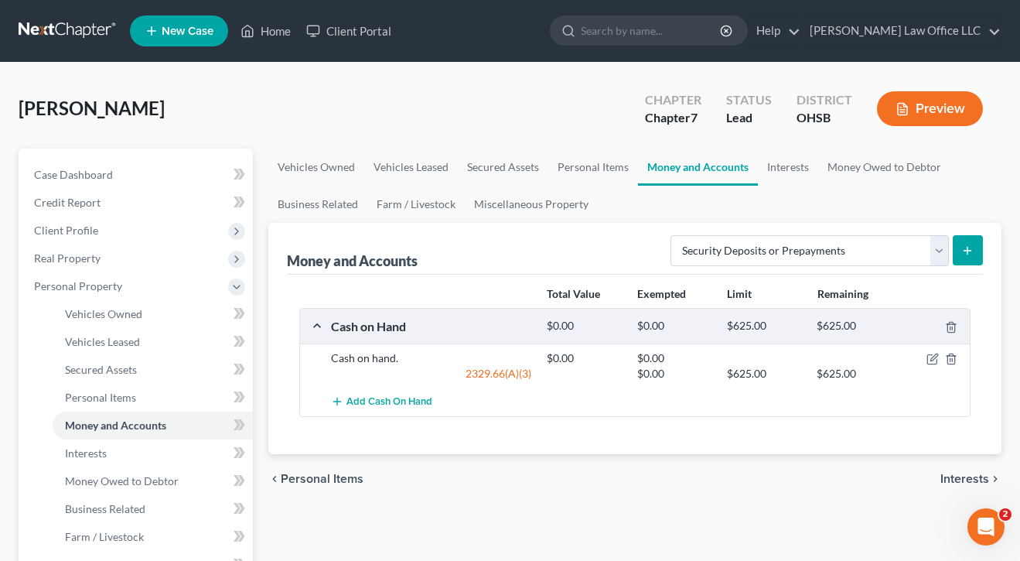
click at [937, 350] on div at bounding box center [936, 357] width 72 height 15
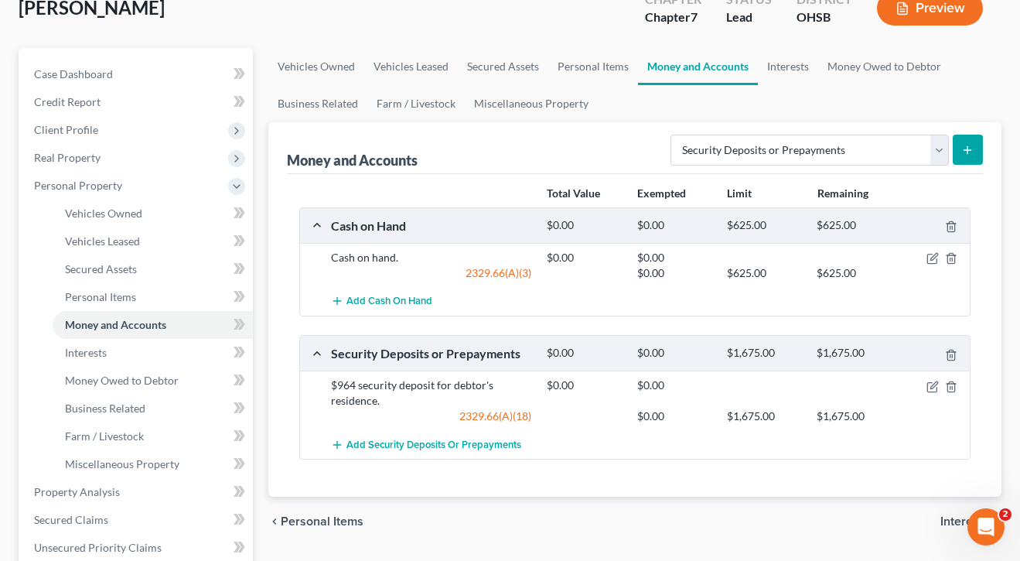
scroll to position [101, 0]
click at [934, 387] on icon "button" at bounding box center [933, 386] width 12 height 12
select select "3"
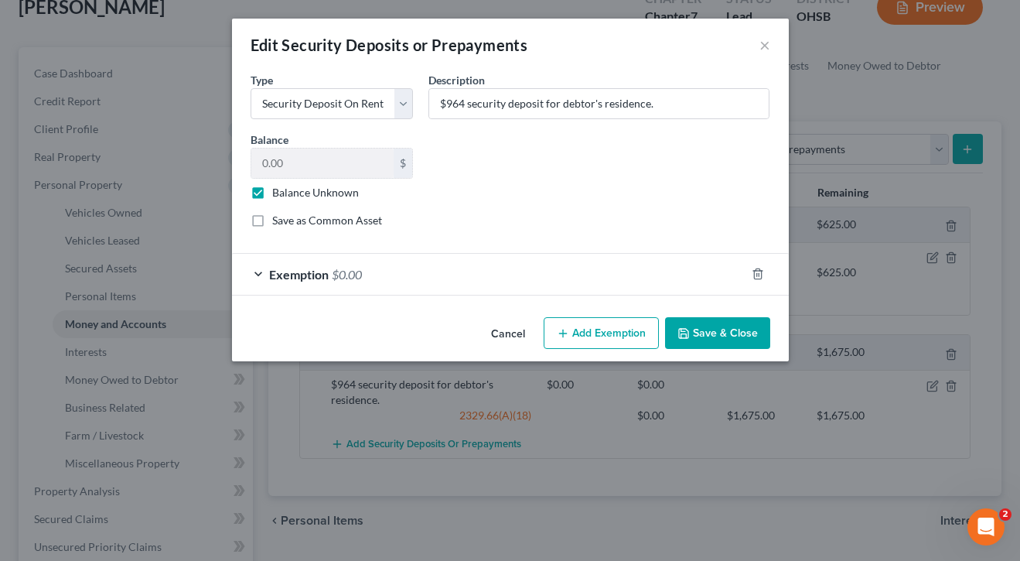
click at [458, 282] on div "Exemption $0.00" at bounding box center [489, 274] width 514 height 41
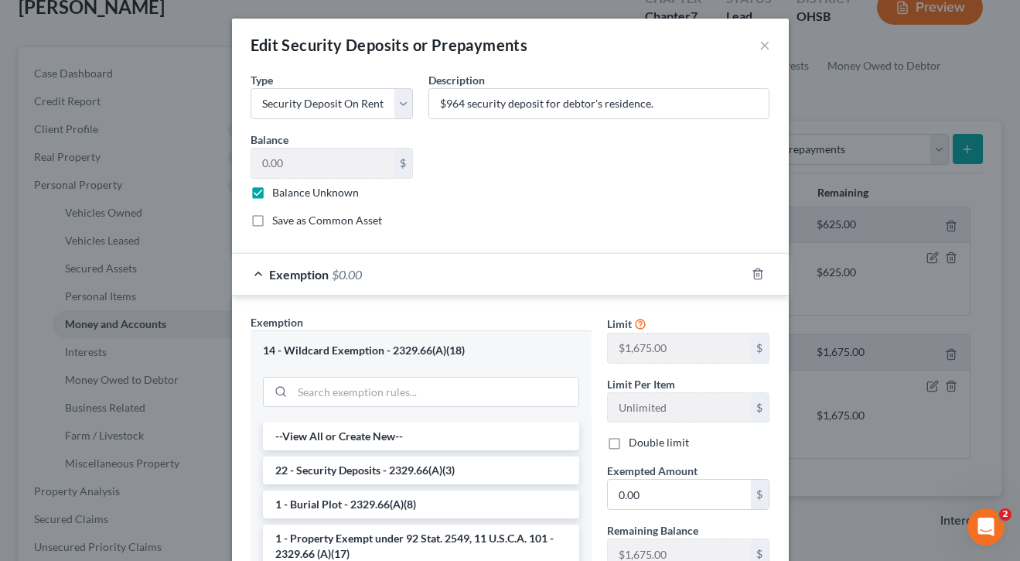
click at [458, 282] on div "Exemption $0.00" at bounding box center [489, 274] width 514 height 41
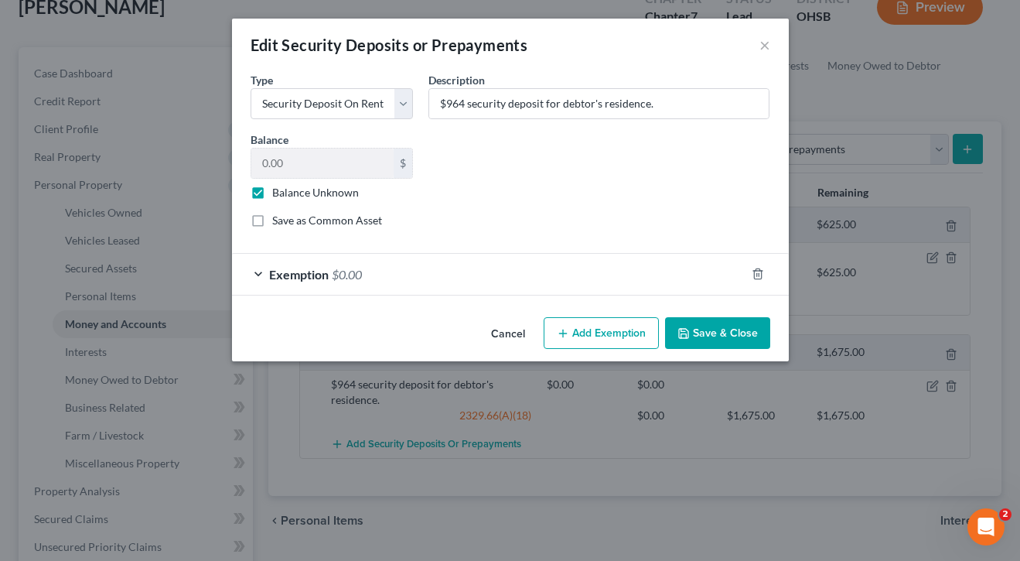
click at [504, 330] on button "Cancel" at bounding box center [508, 334] width 59 height 31
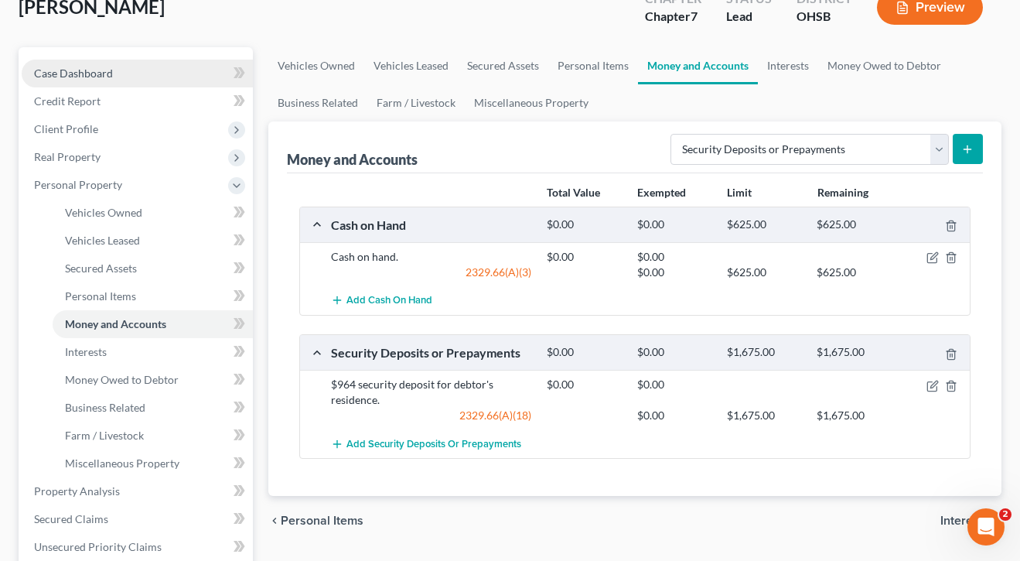
click at [46, 75] on span "Case Dashboard" at bounding box center [73, 73] width 79 height 13
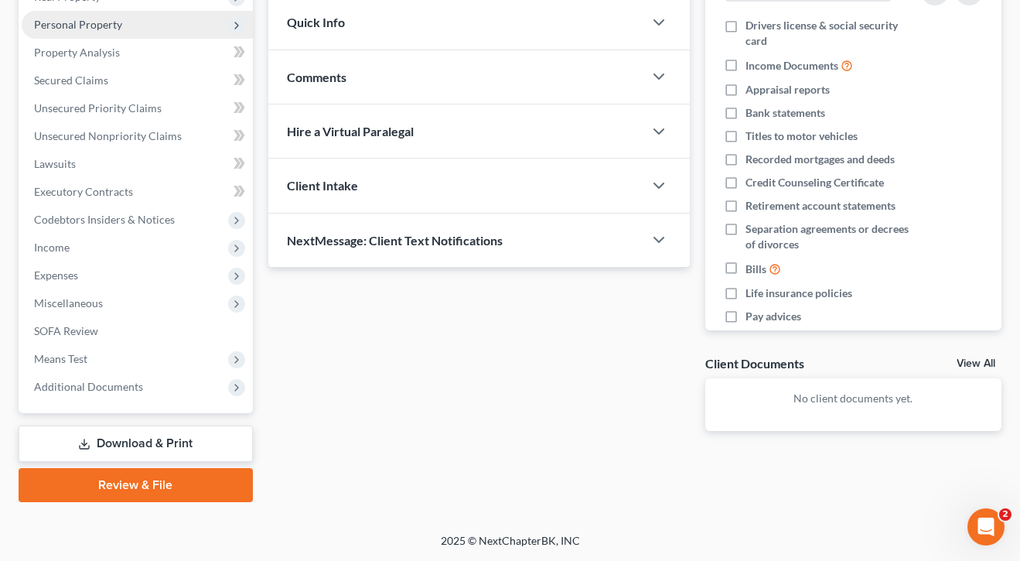
scroll to position [261, 0]
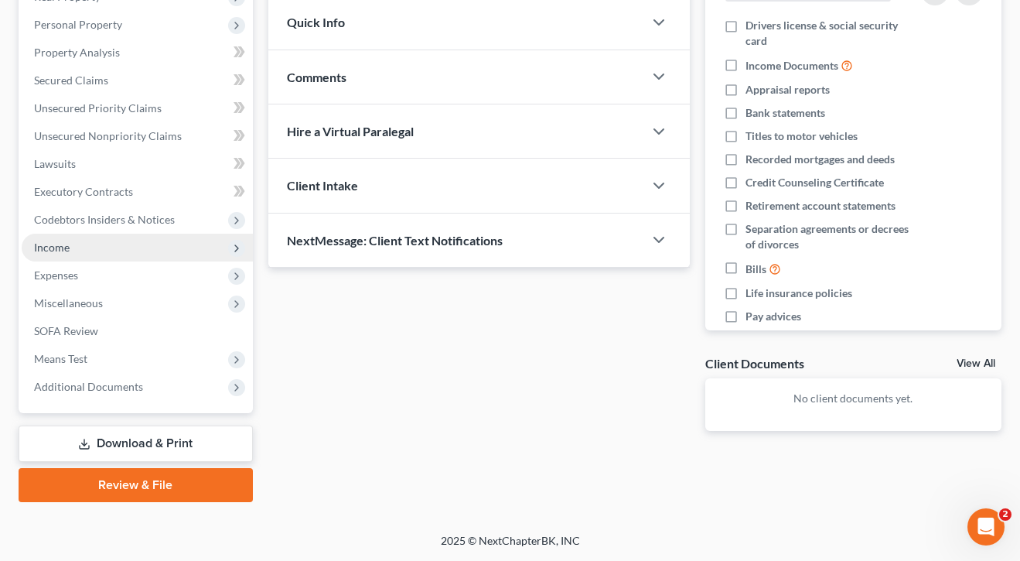
click at [104, 251] on span "Income" at bounding box center [137, 248] width 231 height 28
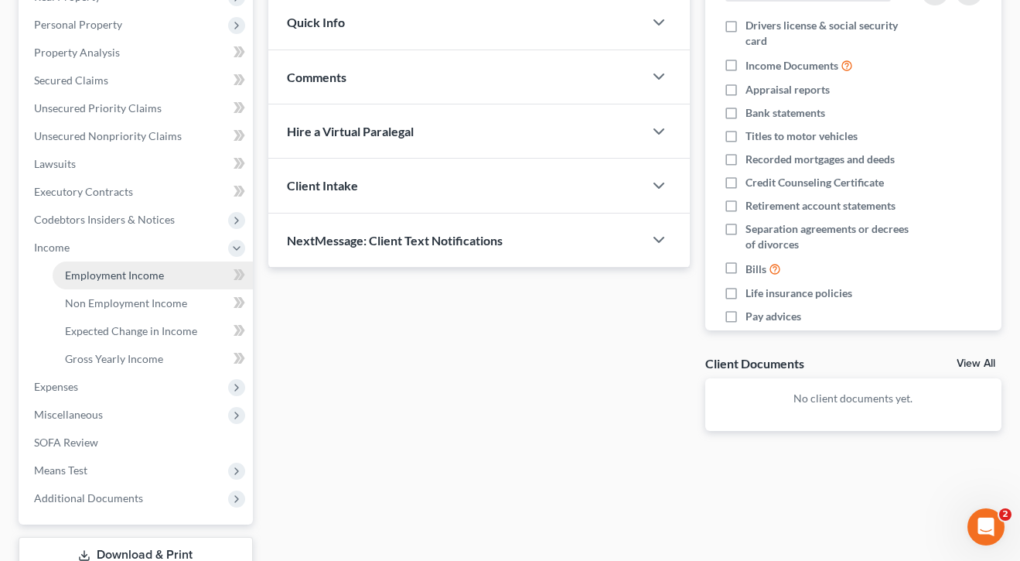
click at [110, 270] on span "Employment Income" at bounding box center [114, 274] width 99 height 13
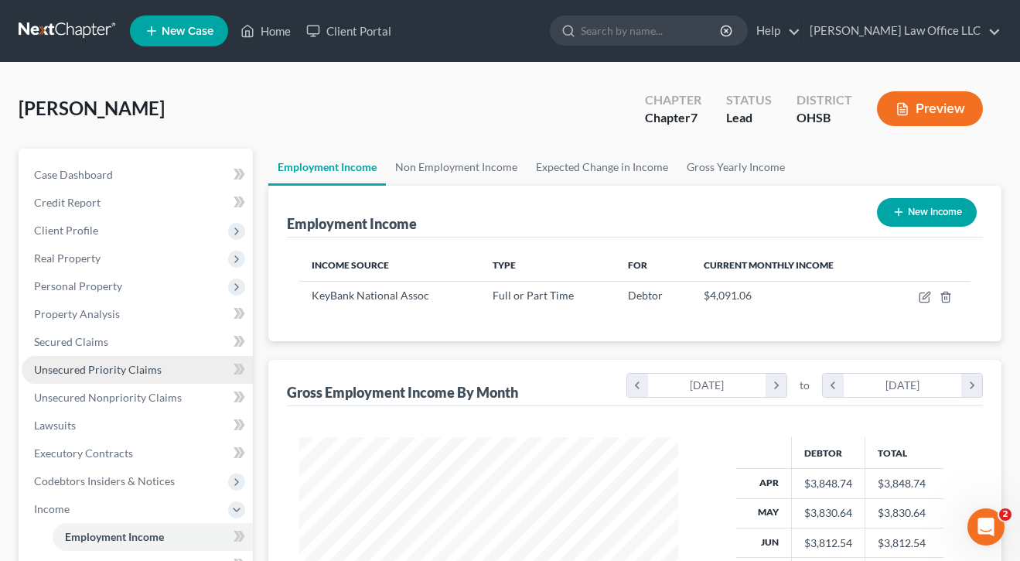
scroll to position [151, 0]
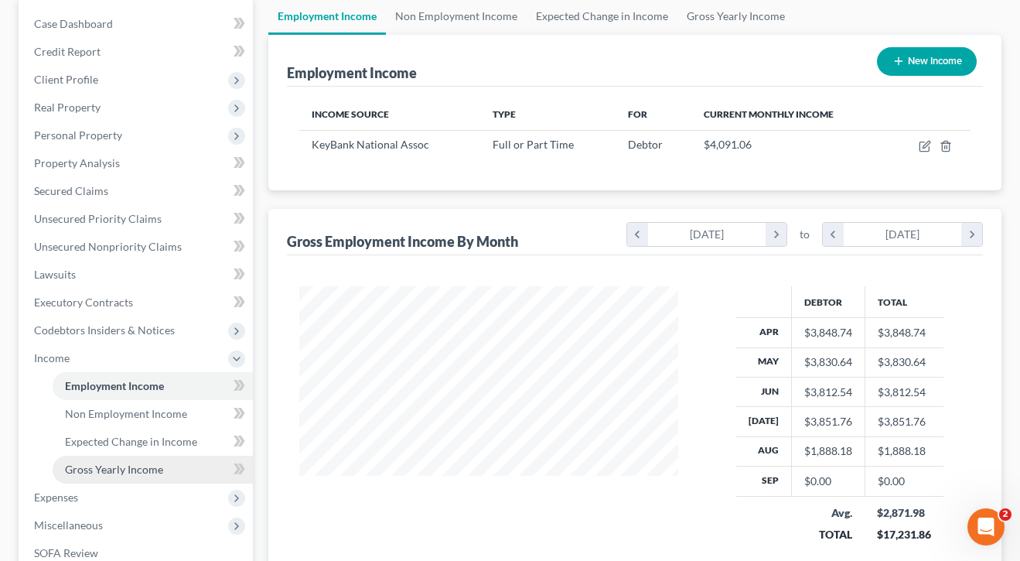
click at [106, 469] on span "Gross Yearly Income" at bounding box center [114, 469] width 98 height 13
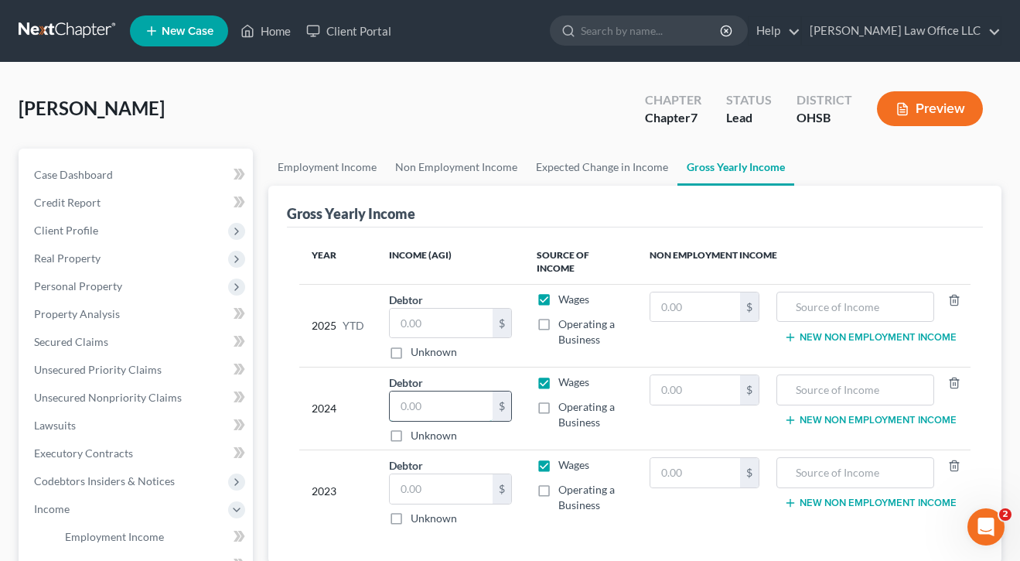
click at [489, 410] on input "text" at bounding box center [441, 405] width 103 height 29
type input "46,958"
click at [463, 494] on input "text" at bounding box center [441, 488] width 103 height 29
type input "48,306"
click at [295, 464] on div "Year Income (AGI) Source of Income Non Employment Income 2025 YTD Debtor $ Unkn…" at bounding box center [635, 395] width 696 height 336
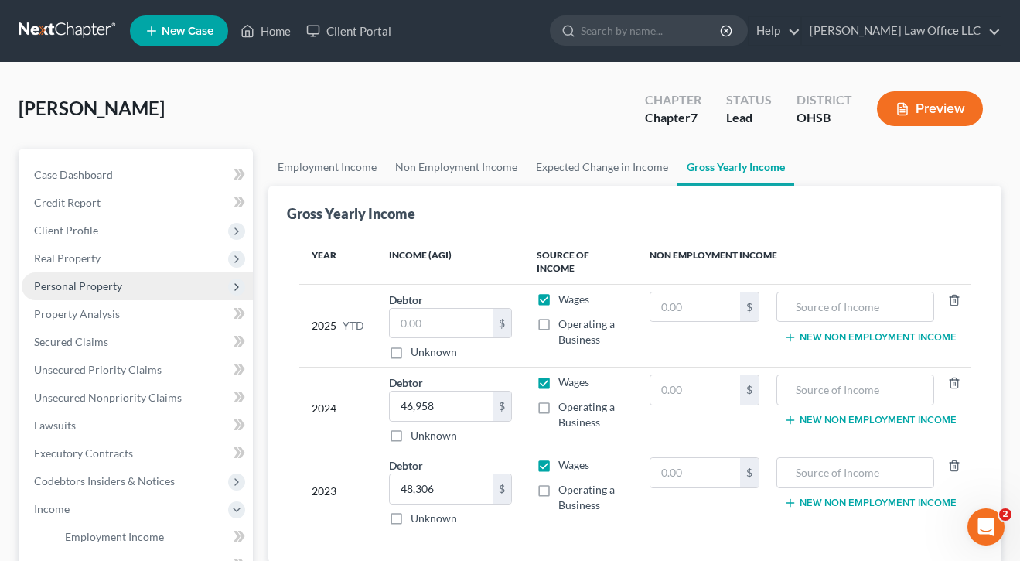
click at [80, 287] on span "Personal Property" at bounding box center [78, 285] width 88 height 13
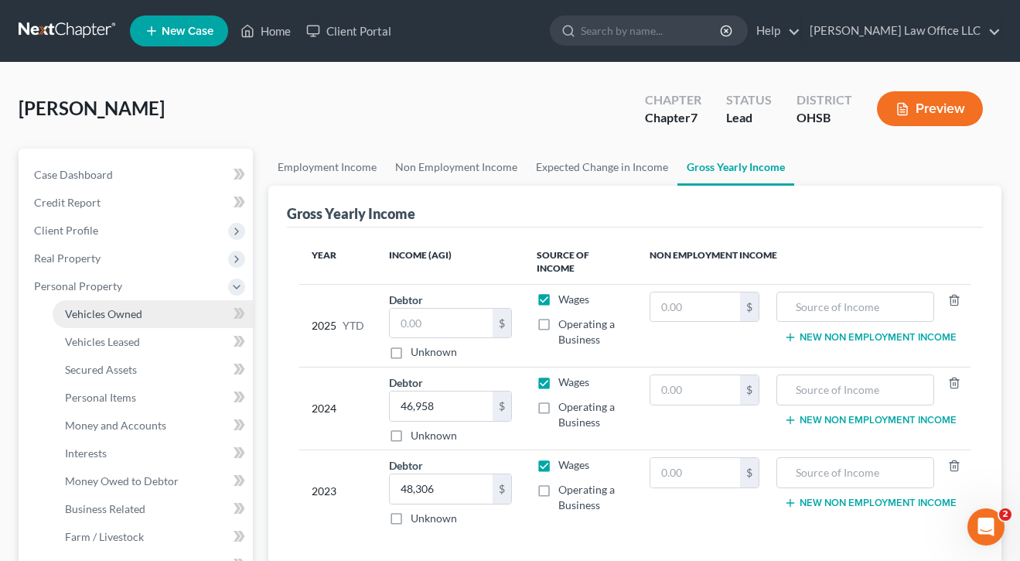
click at [87, 314] on span "Vehicles Owned" at bounding box center [103, 313] width 77 height 13
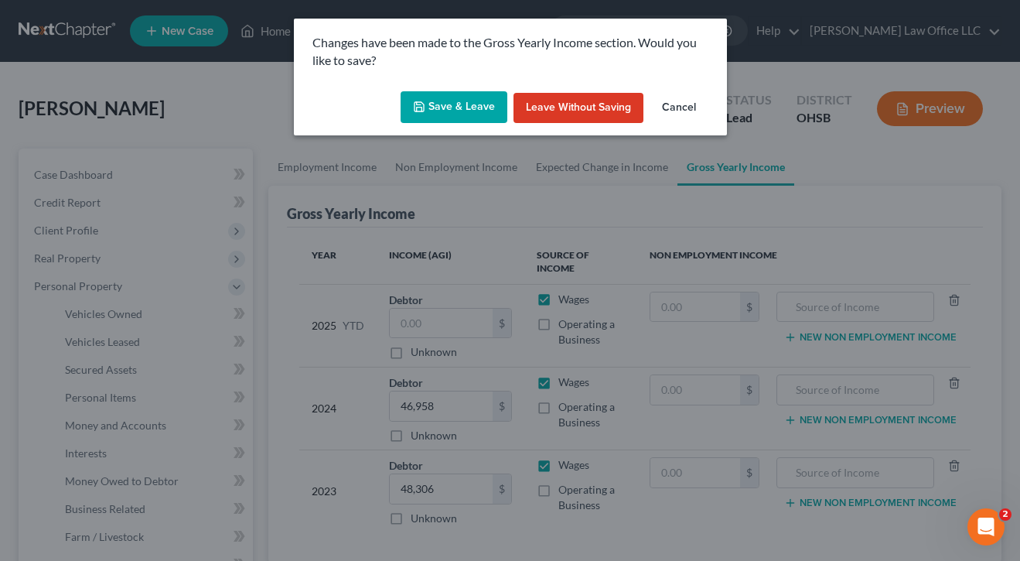
click at [459, 118] on button "Save & Leave" at bounding box center [454, 107] width 107 height 32
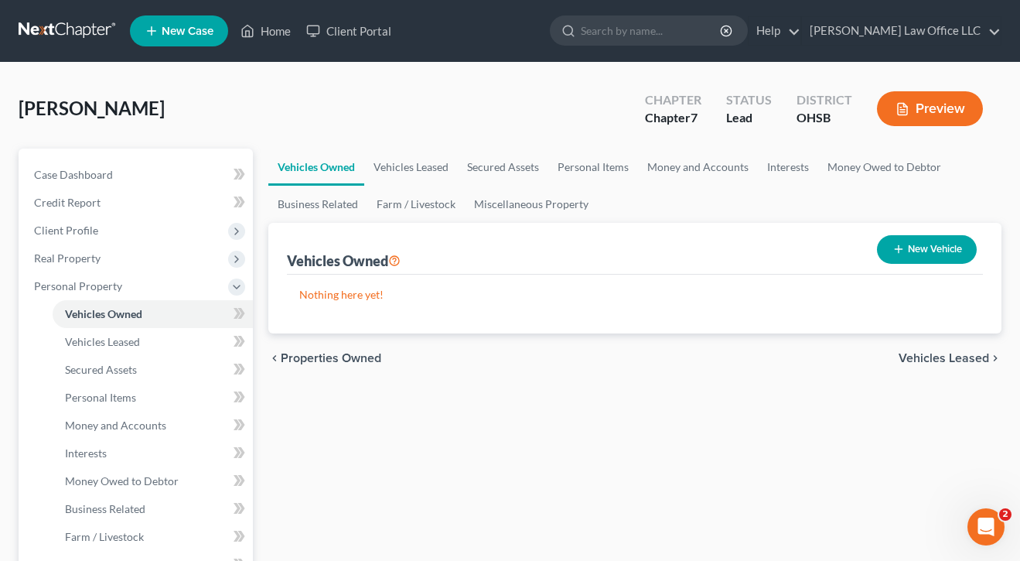
click at [889, 250] on button "New Vehicle" at bounding box center [927, 249] width 100 height 29
select select "0"
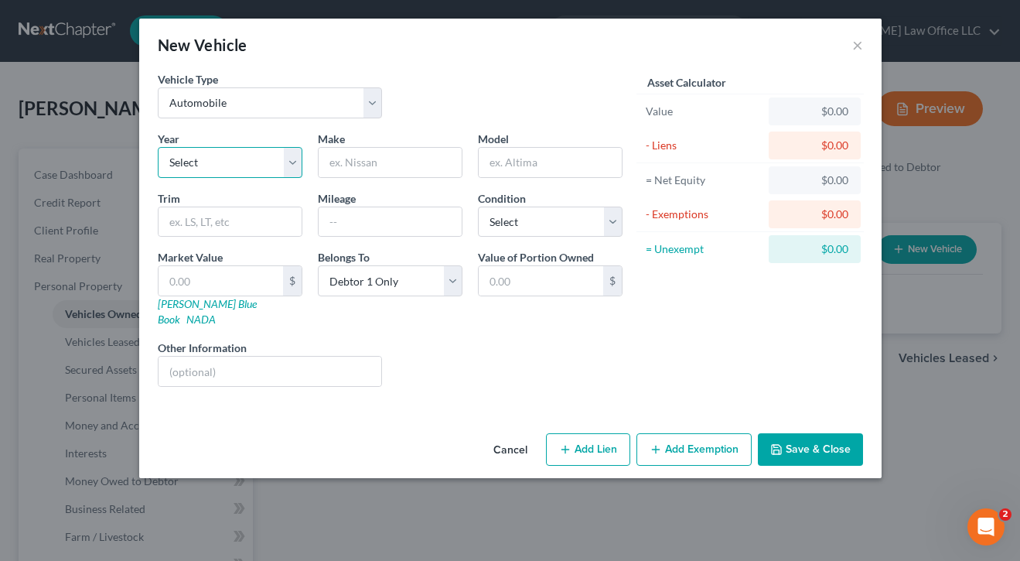
select select "14"
click at [395, 154] on input "text" at bounding box center [390, 162] width 143 height 29
type input "Mazda"
click at [571, 162] on input "text" at bounding box center [550, 162] width 143 height 29
click at [432, 153] on input "Mazda" at bounding box center [390, 162] width 143 height 29
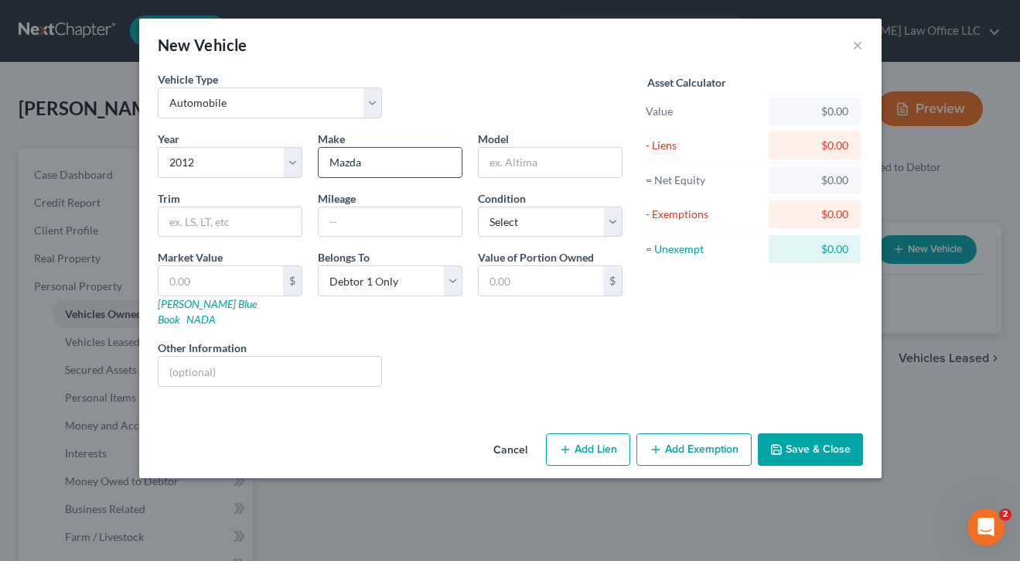
click at [422, 171] on input "Mazda" at bounding box center [390, 162] width 143 height 29
click at [591, 162] on input "text" at bounding box center [550, 162] width 143 height 29
click at [377, 219] on input "text" at bounding box center [390, 221] width 143 height 29
type input "205000"
click at [443, 368] on div "Liens Select" at bounding box center [510, 363] width 241 height 47
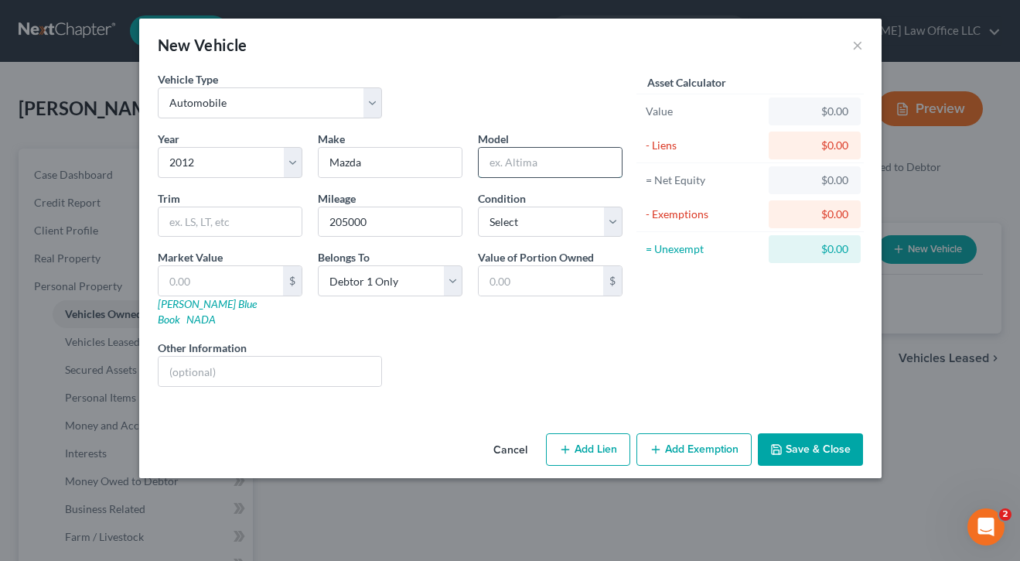
click at [535, 162] on input "text" at bounding box center [550, 162] width 143 height 29
type input "3"
click at [801, 436] on button "Save & Close" at bounding box center [810, 449] width 105 height 32
